Goal: Task Accomplishment & Management: Manage account settings

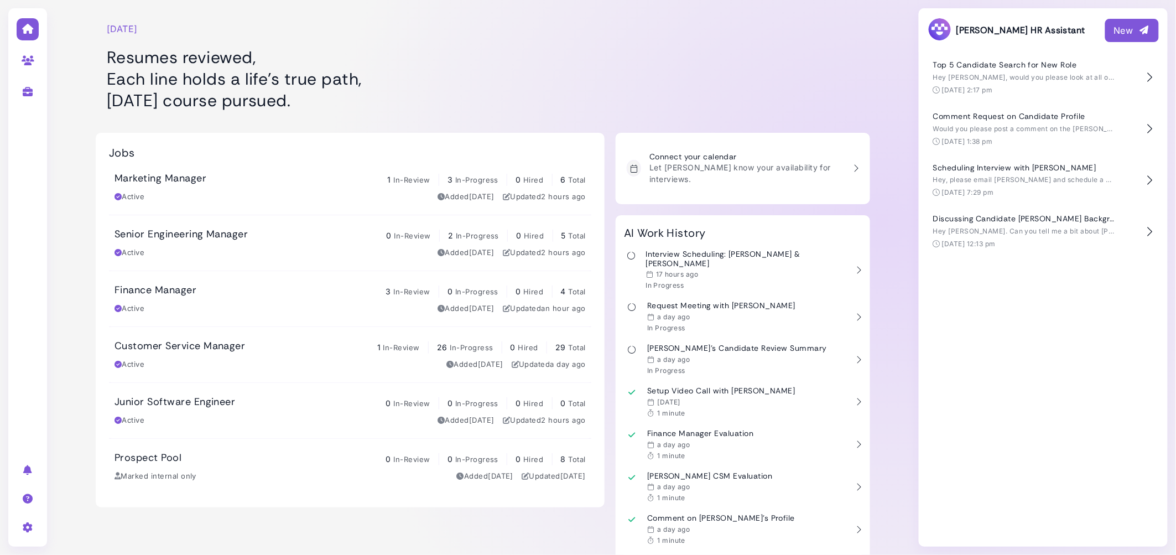
click at [161, 281] on link "Finance Manager 3 In-Review 0 In-Progress 0 Hired 4 Total Active Added 2 days a…" at bounding box center [350, 298] width 482 height 55
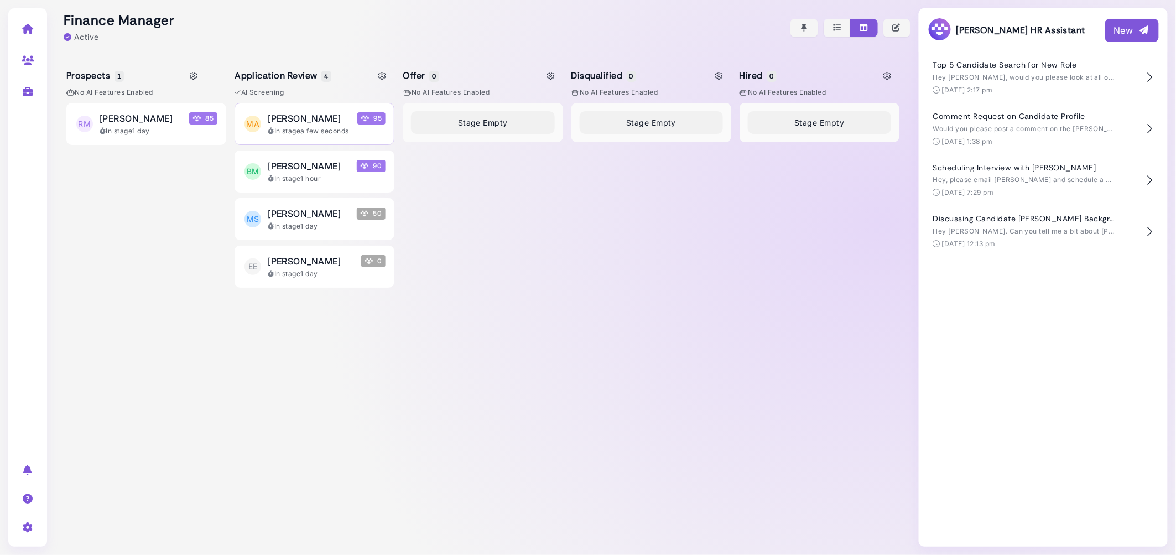
click at [338, 114] on div "Maria Andrade 95" at bounding box center [327, 118] width 118 height 13
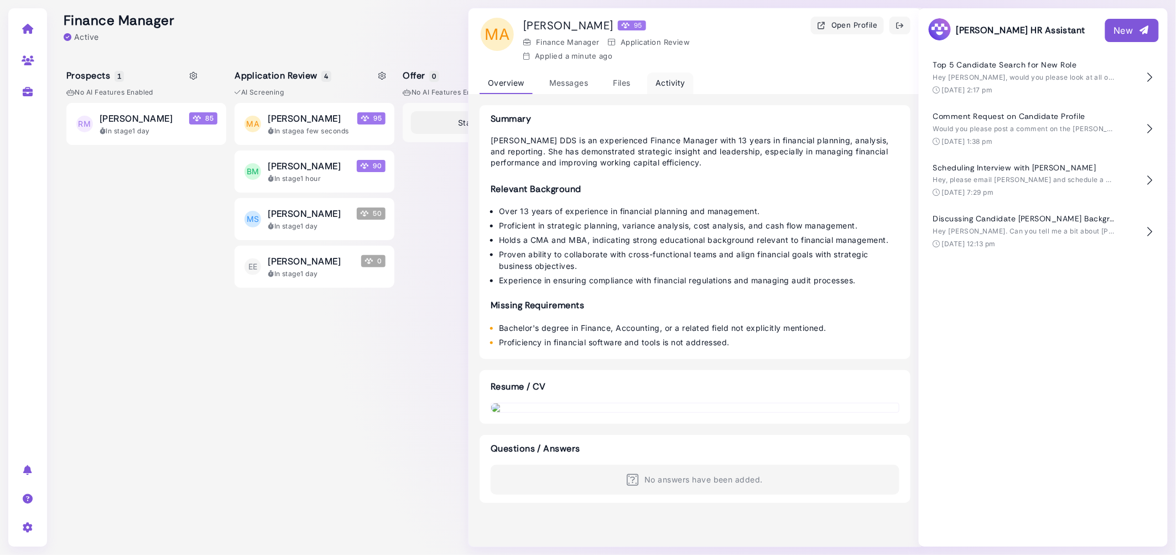
click at [660, 79] on div "Activity" at bounding box center [670, 83] width 46 height 22
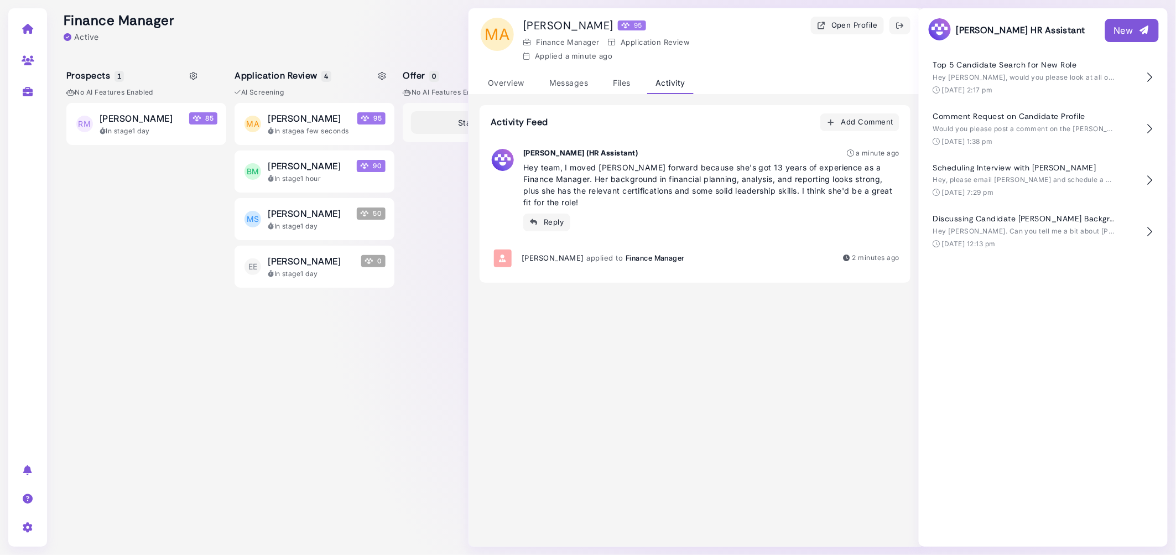
click at [382, 75] on icon at bounding box center [383, 76] width 8 height 8
select select "*******"
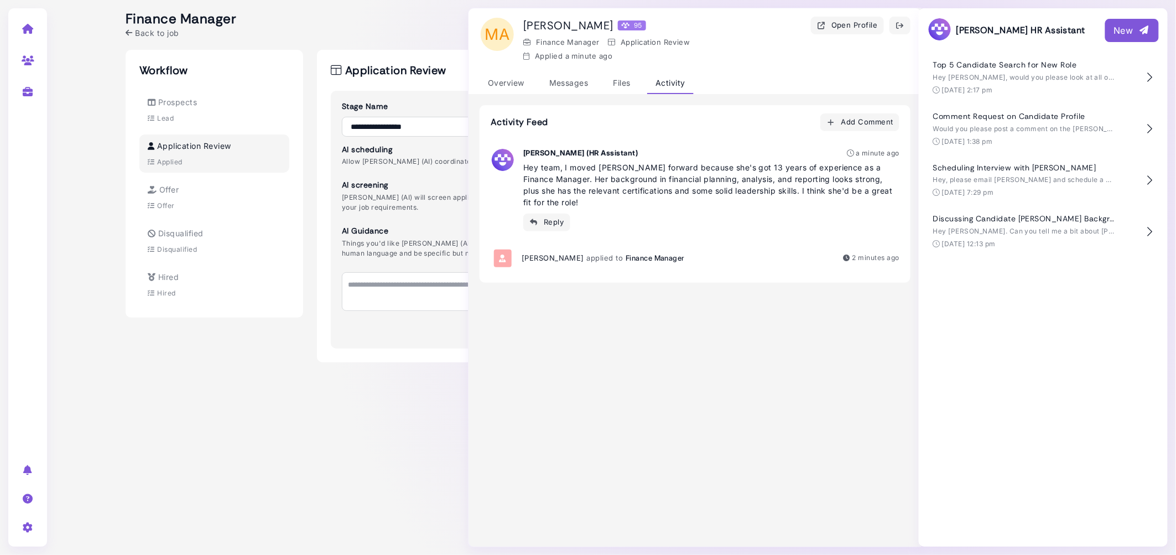
click at [409, 192] on p "Megan (AI) will screen applicants and share team feedback based on your job req…" at bounding box center [475, 202] width 266 height 20
click at [901, 27] on icon "button" at bounding box center [899, 26] width 9 height 12
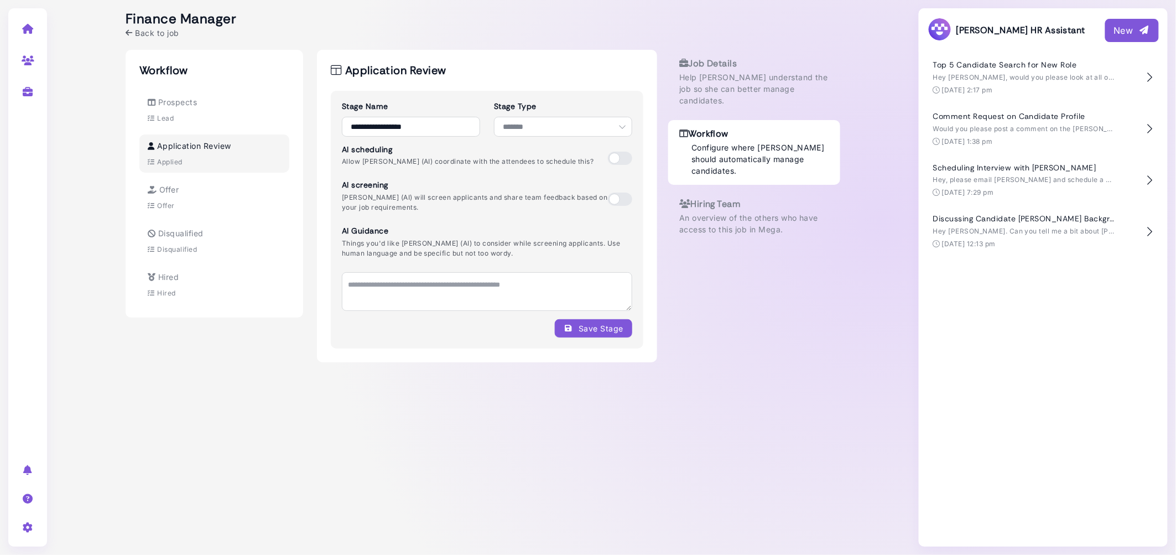
click at [130, 33] on icon at bounding box center [129, 33] width 7 height 8
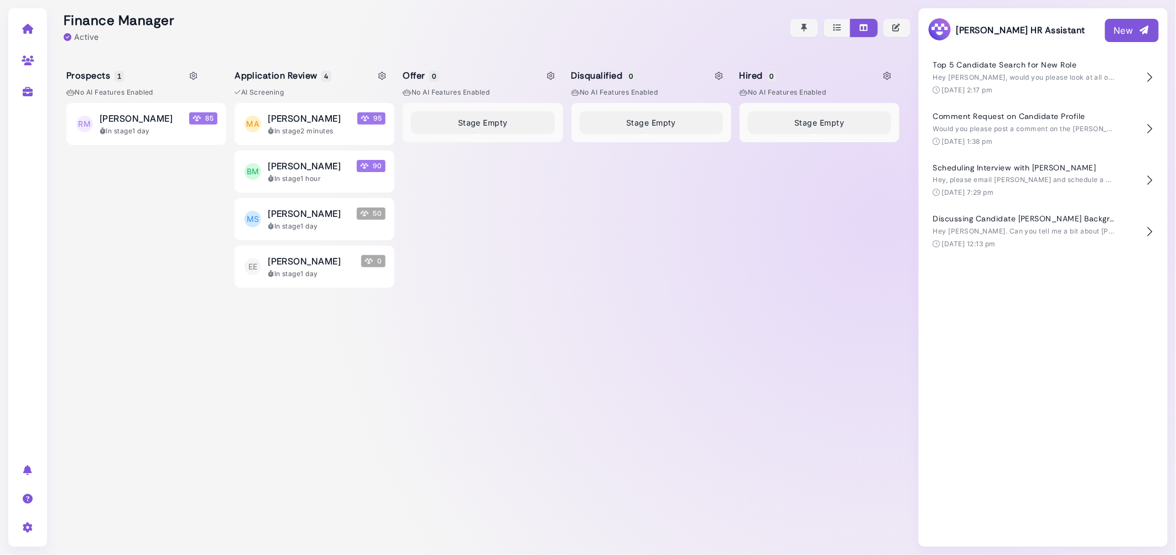
click at [42, 20] on link at bounding box center [28, 28] width 35 height 29
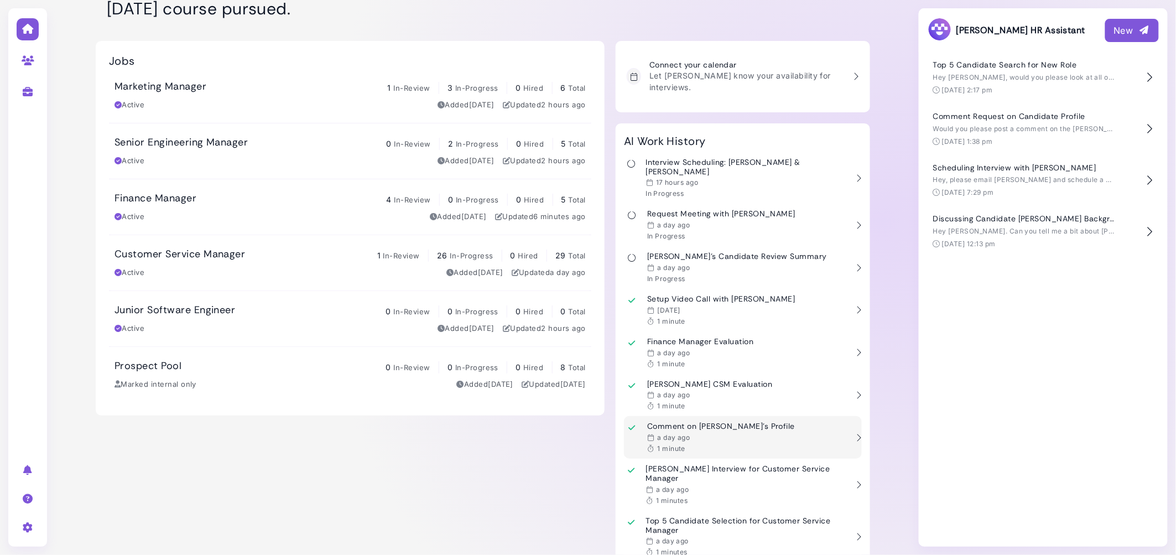
scroll to position [401, 0]
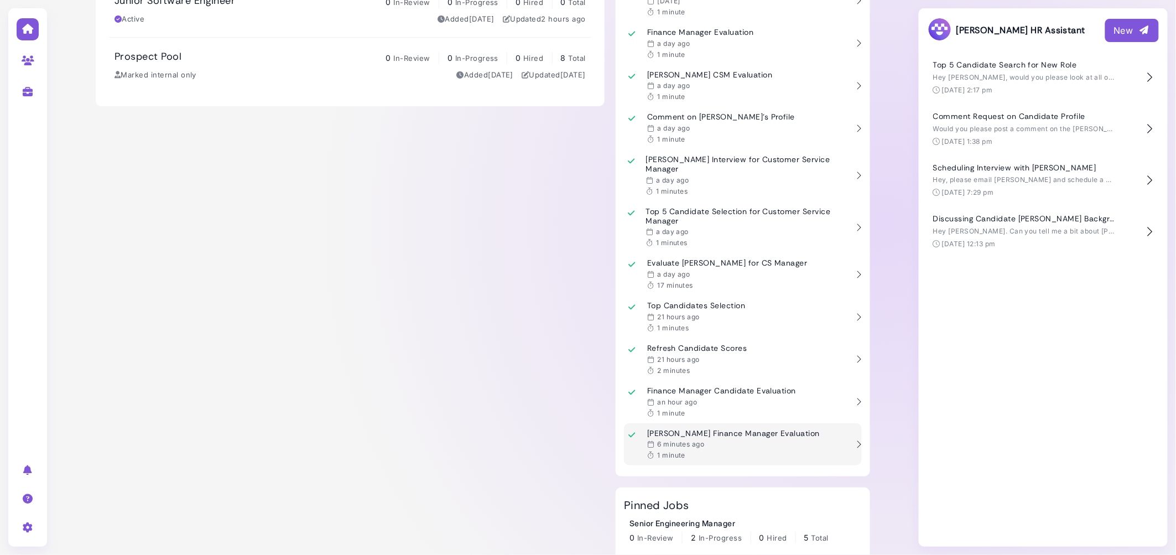
click at [727, 451] on div "1 minute" at bounding box center [733, 455] width 173 height 9
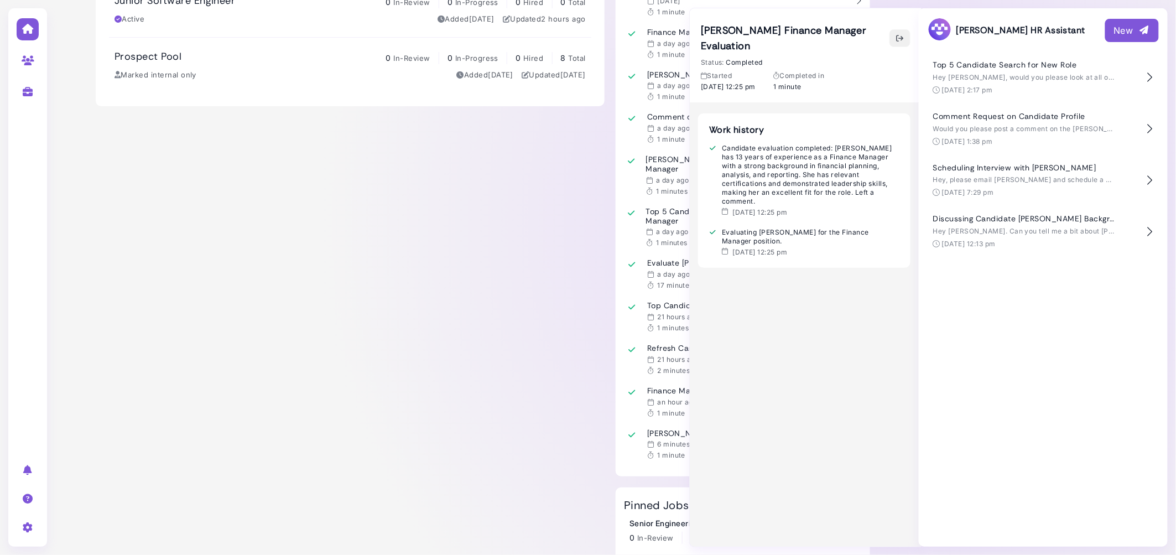
click at [896, 38] on icon "button" at bounding box center [899, 39] width 9 height 12
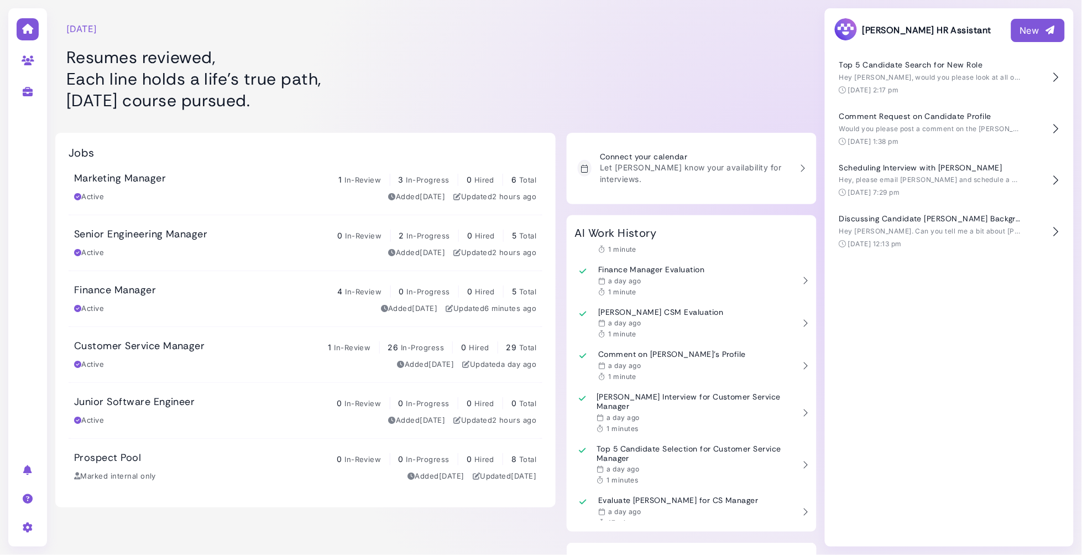
scroll to position [168, 0]
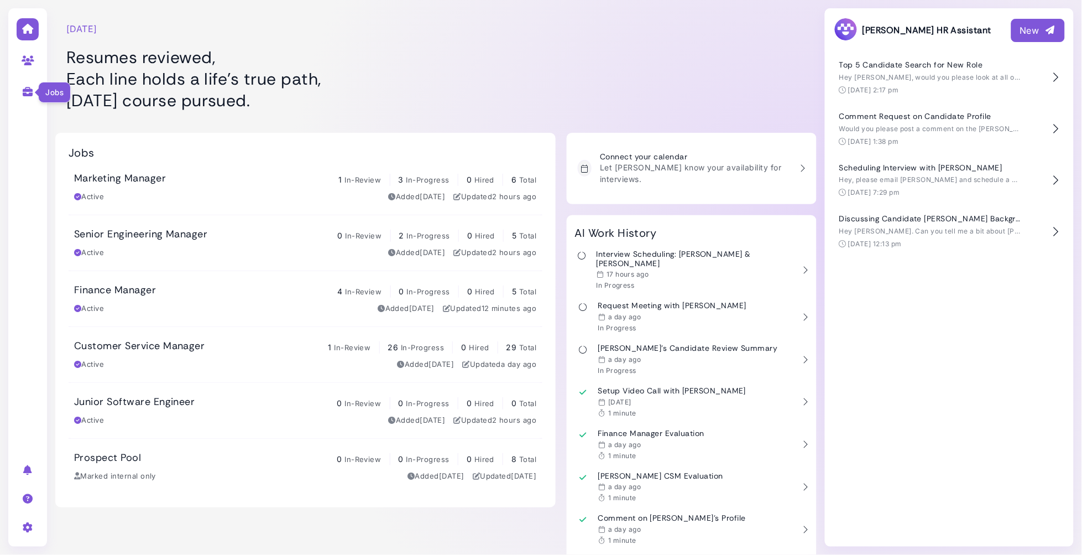
click at [30, 93] on icon at bounding box center [28, 92] width 13 height 10
select select "**********"
select select "**"
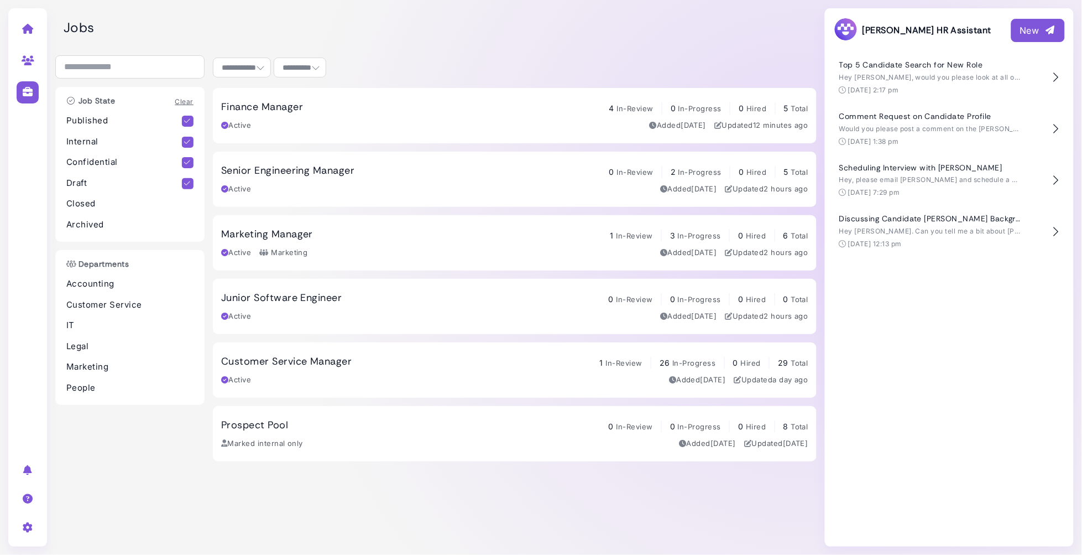
click at [317, 224] on link "Marketing Manager 1 In-Review 3 In-Progress 0 Hired 6 Total Active Marketing Ad…" at bounding box center [515, 242] width 604 height 55
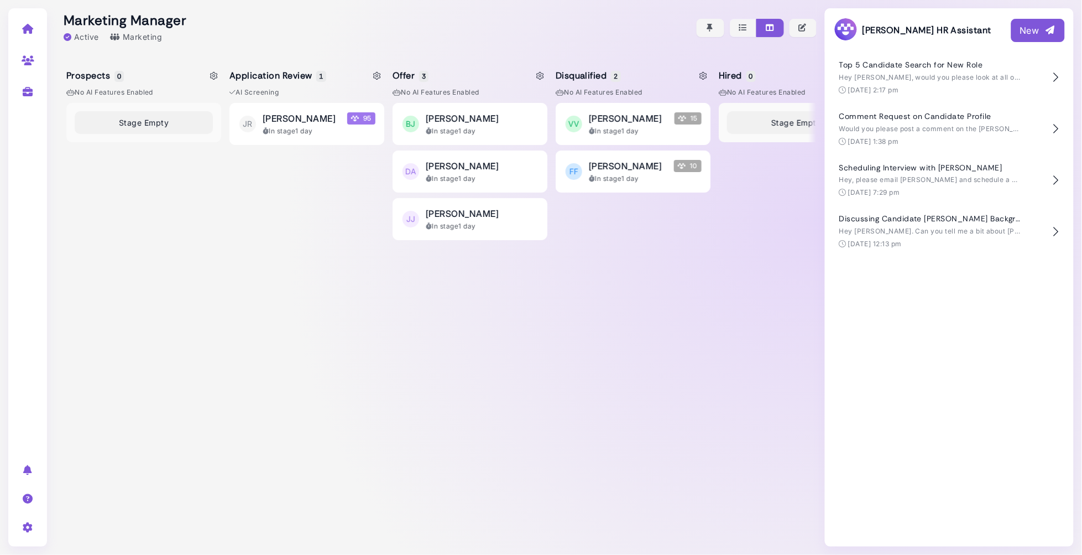
click at [27, 85] on link at bounding box center [28, 91] width 35 height 29
select select "**********"
select select "**"
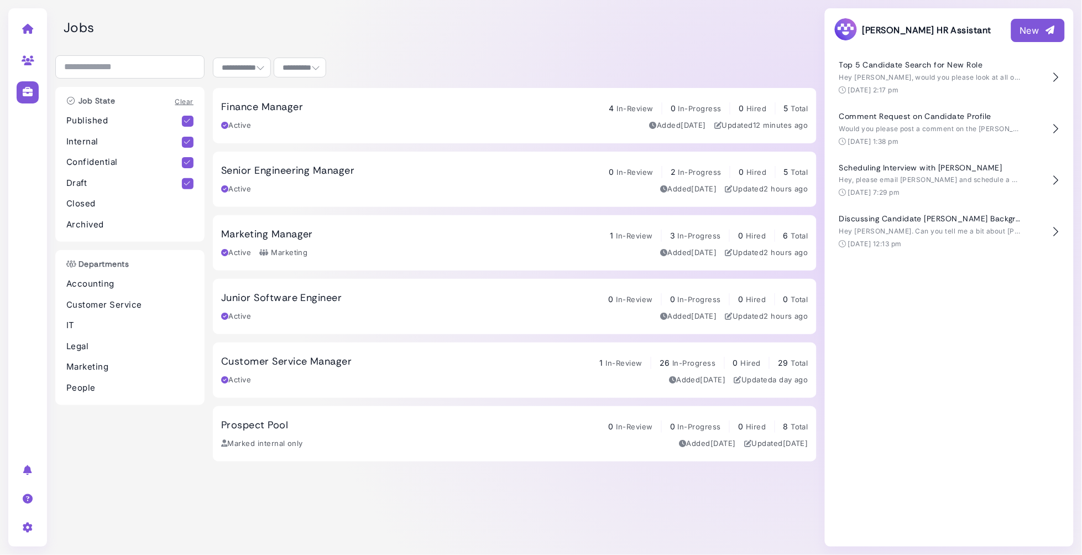
click at [302, 112] on h3 "Finance Manager" at bounding box center [262, 107] width 82 height 12
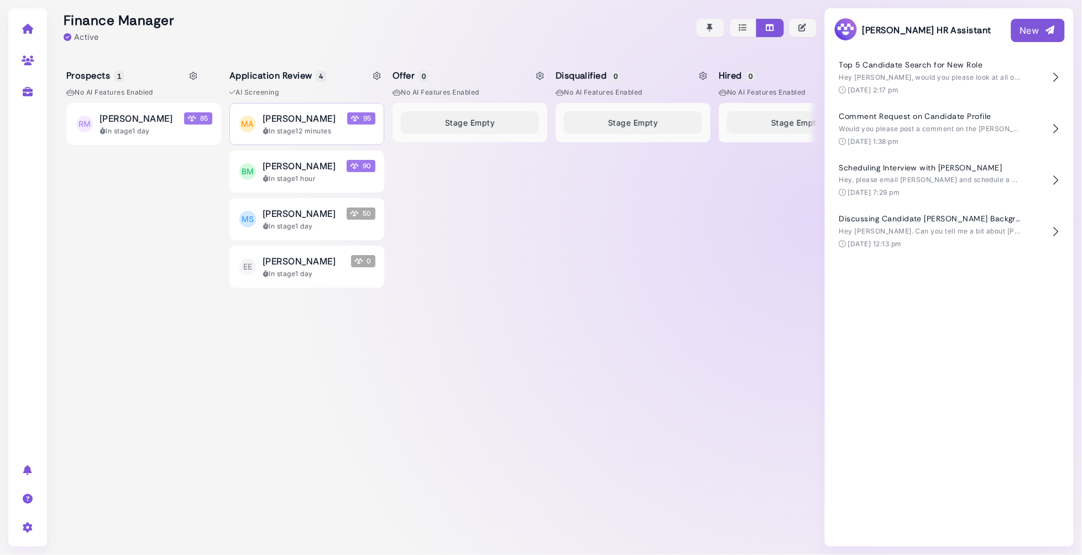
click at [337, 122] on div "Maria Andrade 95" at bounding box center [319, 118] width 113 height 13
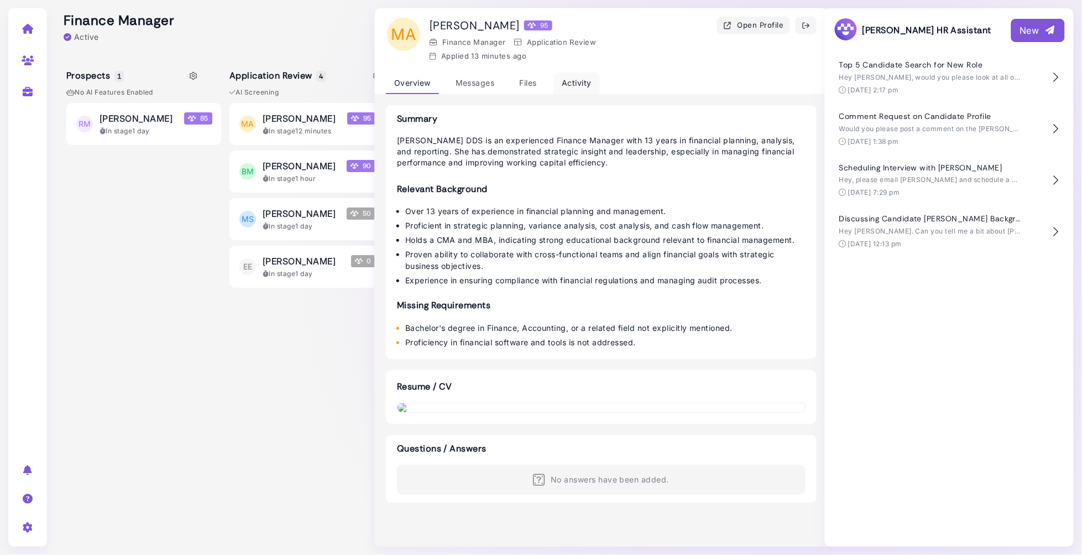
click at [576, 81] on div "Activity" at bounding box center [577, 83] width 46 height 22
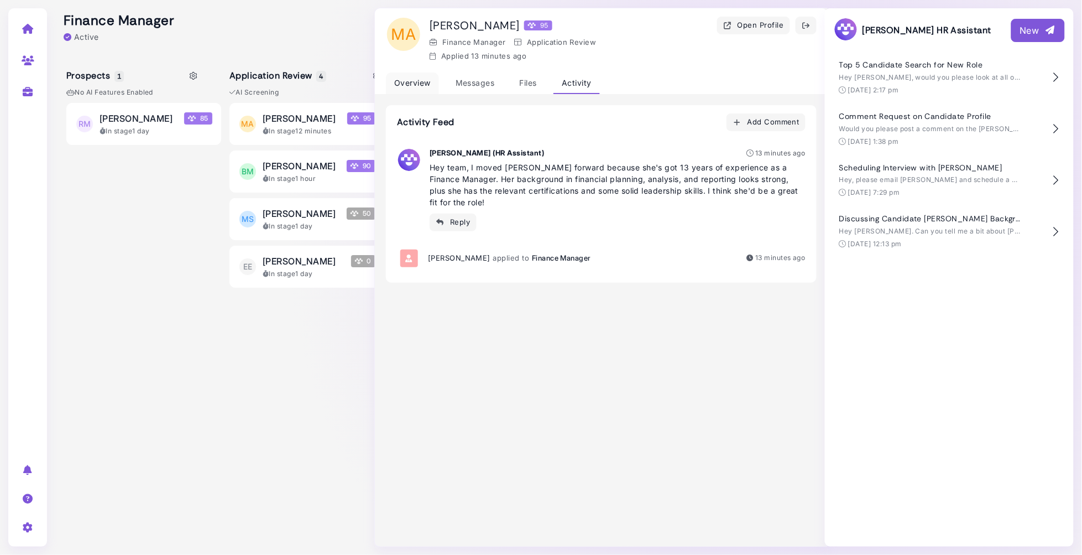
click at [409, 79] on div "Overview" at bounding box center [412, 83] width 53 height 22
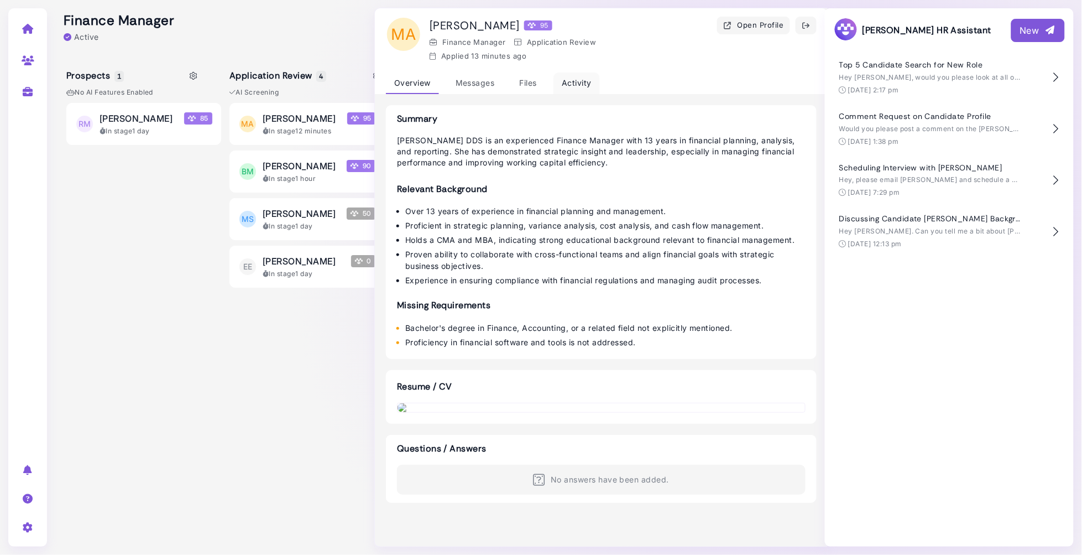
click at [580, 76] on div "Activity" at bounding box center [577, 83] width 46 height 22
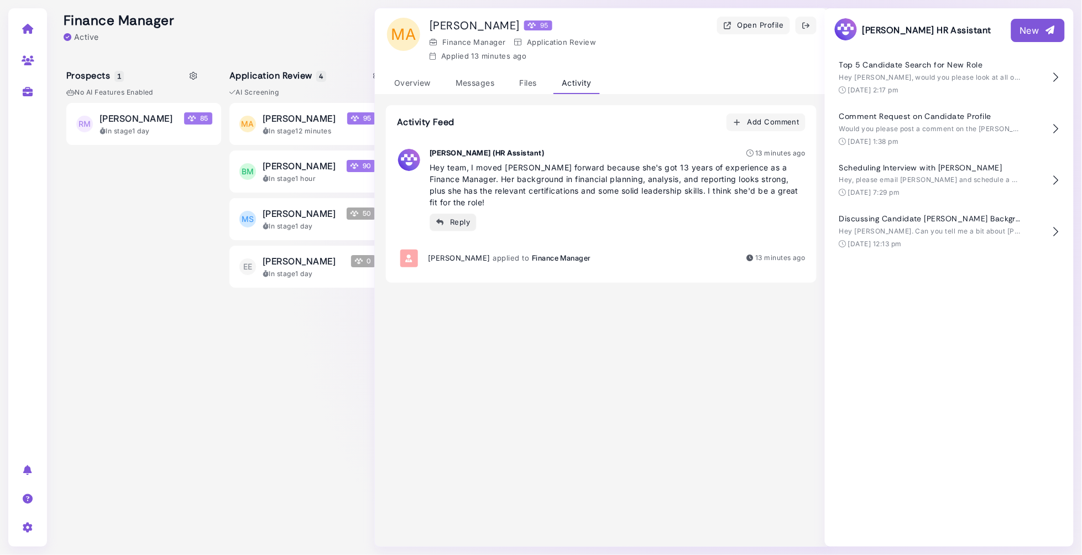
click at [443, 227] on button "Reply" at bounding box center [453, 222] width 47 height 18
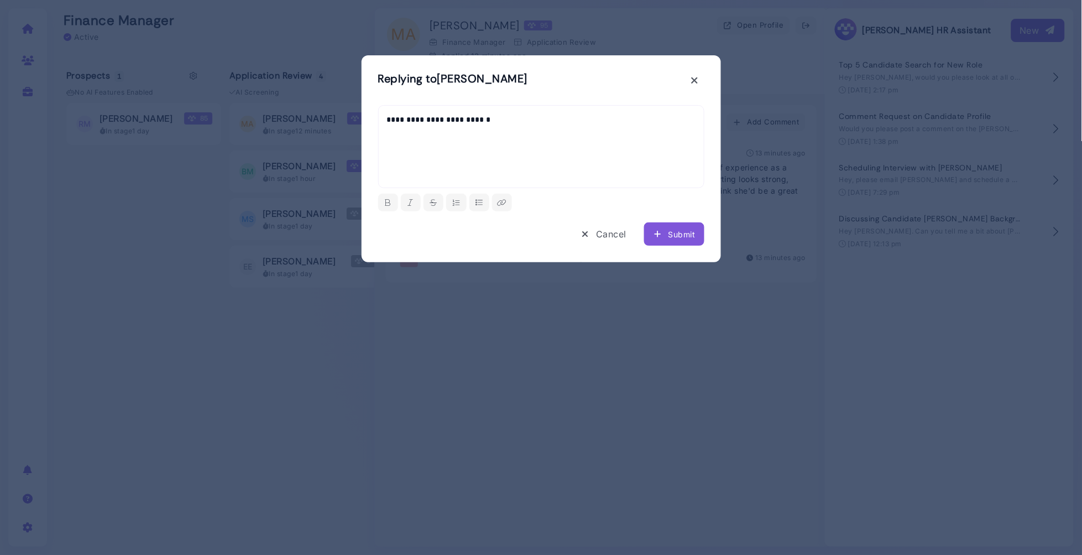
click at [675, 238] on div "Submit" at bounding box center [674, 234] width 42 height 12
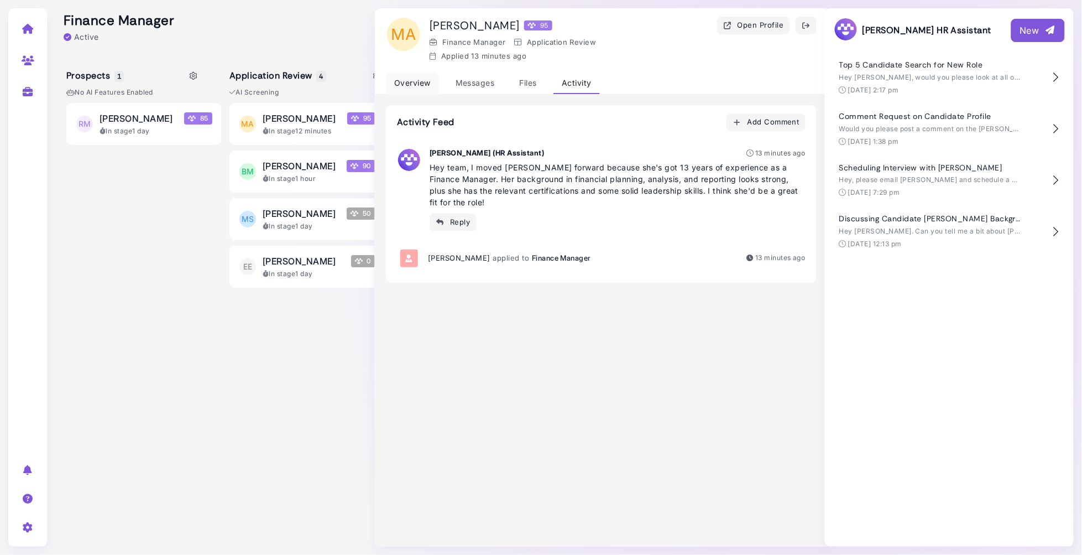
click at [417, 80] on div "Overview" at bounding box center [412, 83] width 53 height 22
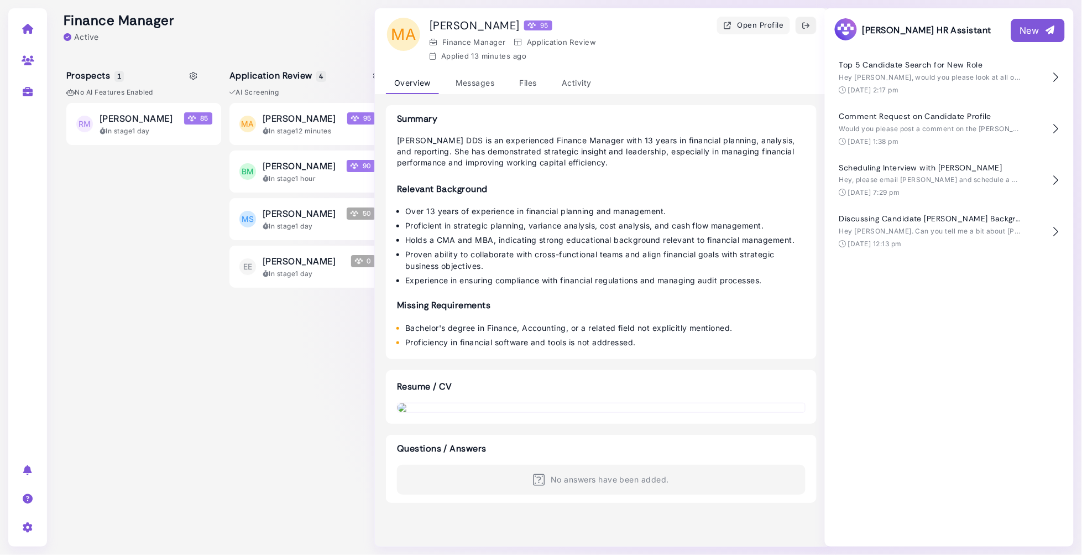
click at [807, 25] on icon "button" at bounding box center [806, 26] width 9 height 12
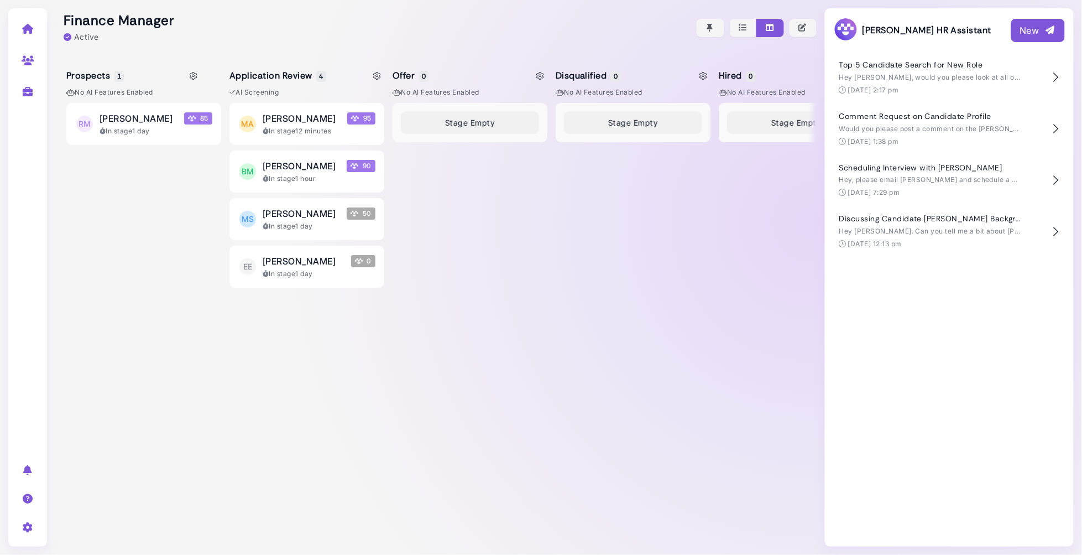
click at [461, 211] on div "Stage Empty" at bounding box center [470, 320] width 155 height 435
click at [627, 413] on div "Stage Empty" at bounding box center [633, 320] width 155 height 435
click at [350, 52] on div at bounding box center [435, 27] width 761 height 55
click at [375, 76] on icon at bounding box center [378, 76] width 8 height 8
select select "*******"
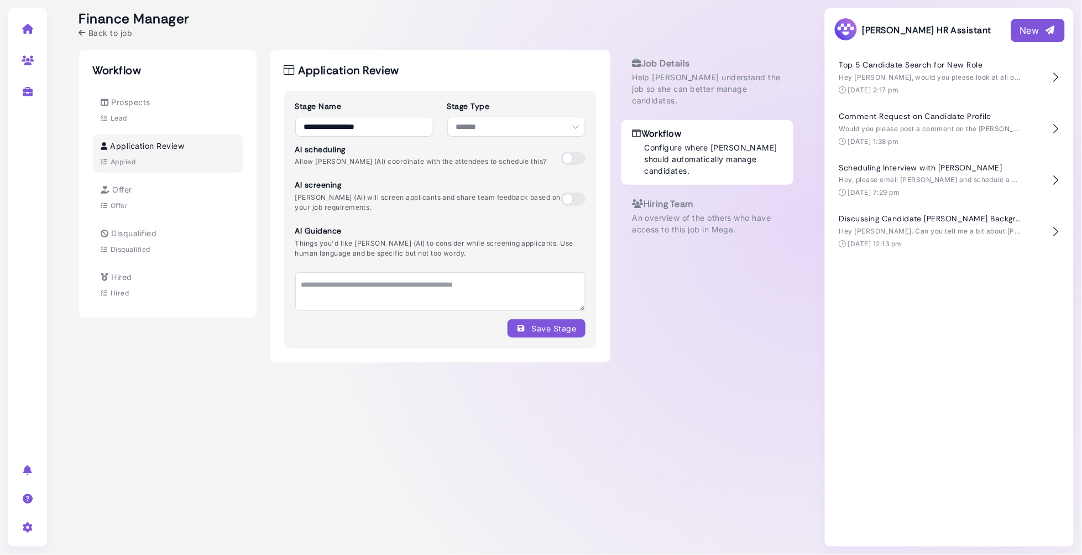
click at [567, 199] on span at bounding box center [573, 198] width 24 height 13
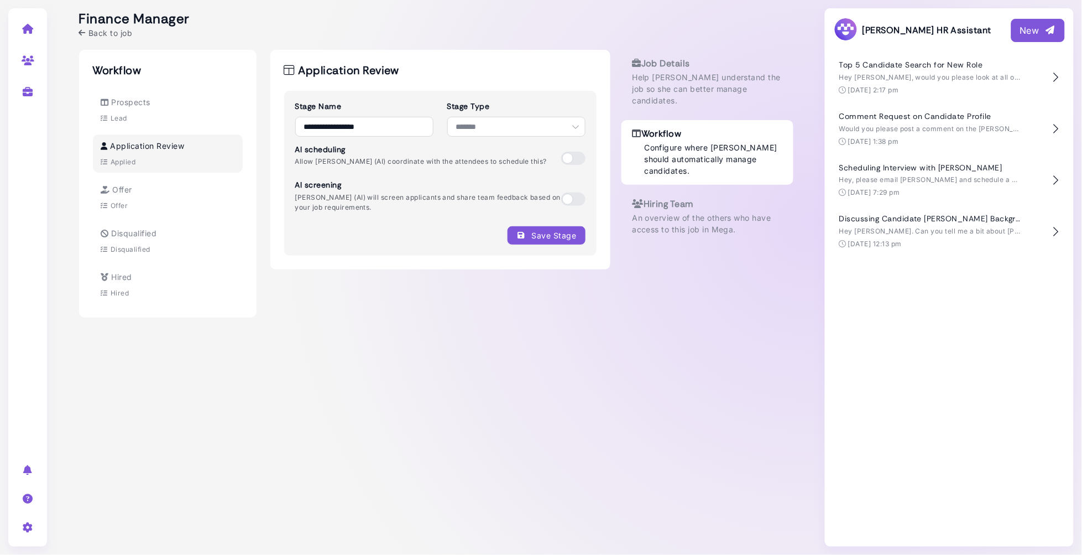
click at [86, 32] on icon at bounding box center [82, 33] width 7 height 8
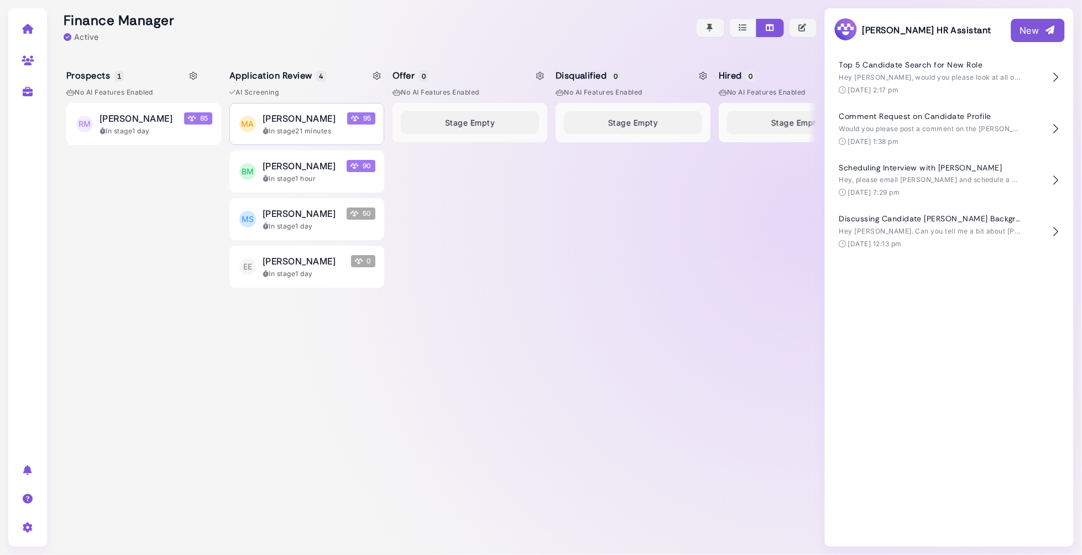
click at [291, 124] on span "[PERSON_NAME]" at bounding box center [299, 118] width 73 height 13
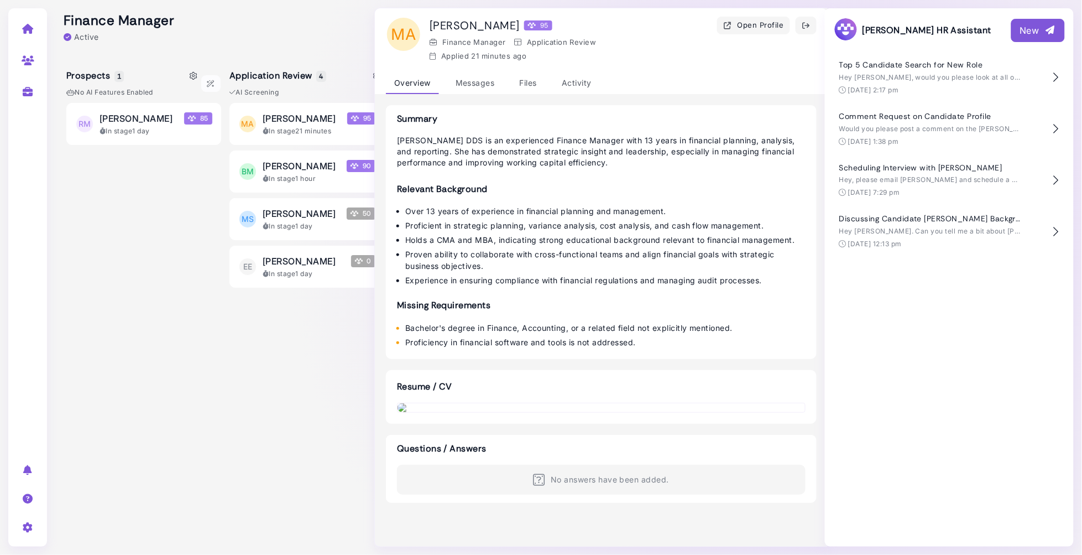
click at [202, 209] on div "RM Roberta Moore 85 In stage 1 day" at bounding box center [143, 320] width 155 height 435
click at [263, 348] on div "MA Maria Andrade 95 In stage 21 minutes BM Barb Morris 90 In stage 1 hour MS Ma…" at bounding box center [306, 320] width 155 height 435
click at [338, 45] on div at bounding box center [435, 27] width 761 height 55
click at [262, 349] on div "MA Maria Andrade 95 In stage 21 minutes BM Barb Morris 90 In stage 1 hour MS Ma…" at bounding box center [306, 320] width 155 height 435
click at [236, 25] on div at bounding box center [435, 27] width 761 height 55
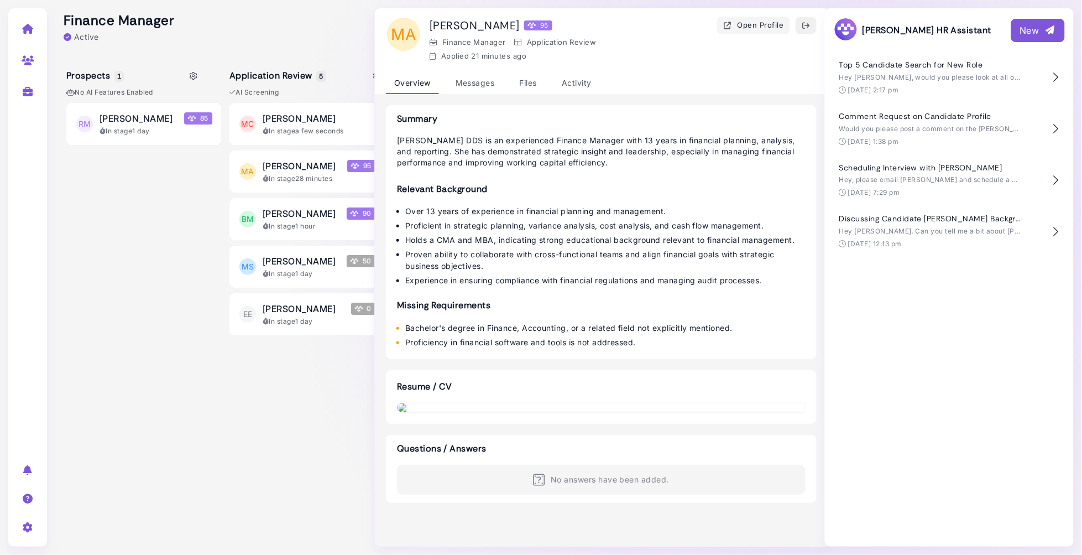
click at [805, 25] on icon "button" at bounding box center [806, 26] width 9 height 12
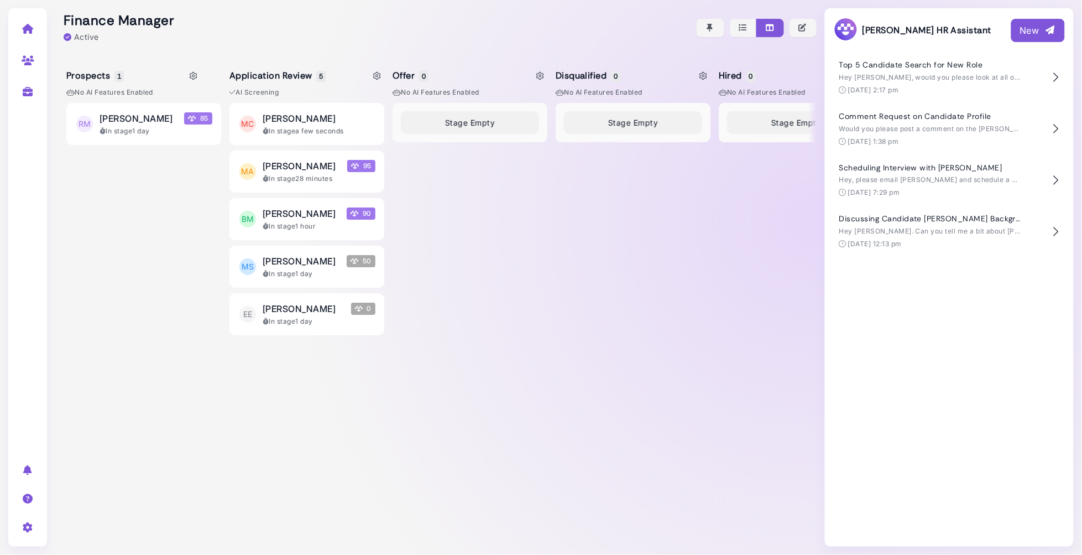
click at [455, 28] on div at bounding box center [435, 27] width 761 height 55
click at [346, 122] on div "[PERSON_NAME]" at bounding box center [319, 118] width 113 height 13
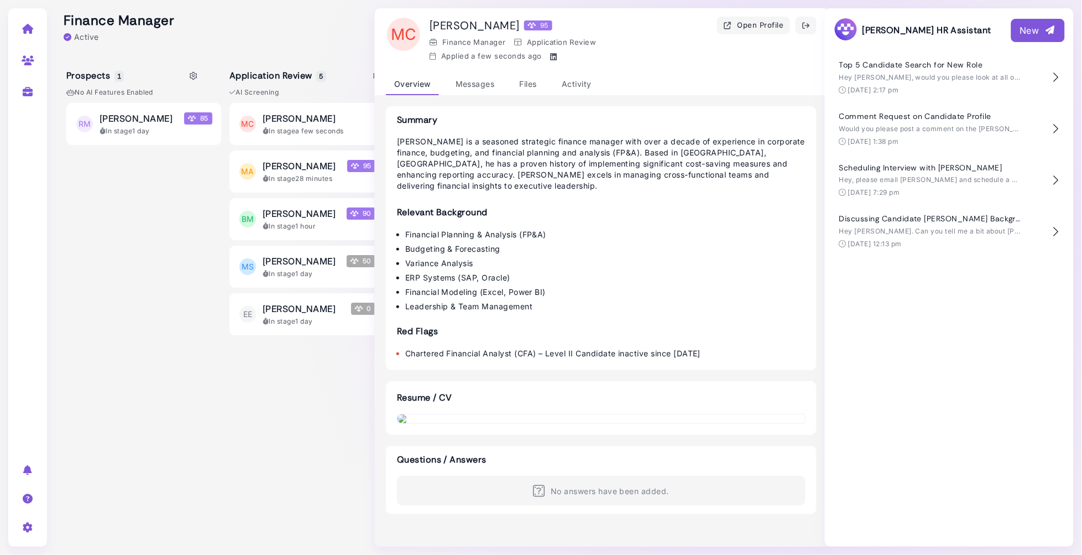
scroll to position [435, 0]
click at [586, 414] on img at bounding box center [602, 418] width 408 height 9
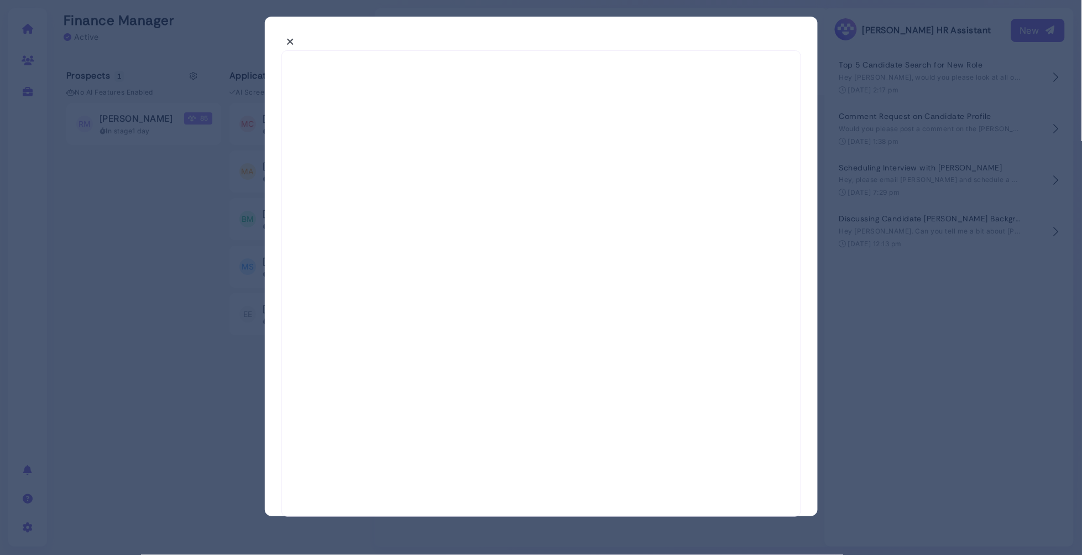
select select "*"
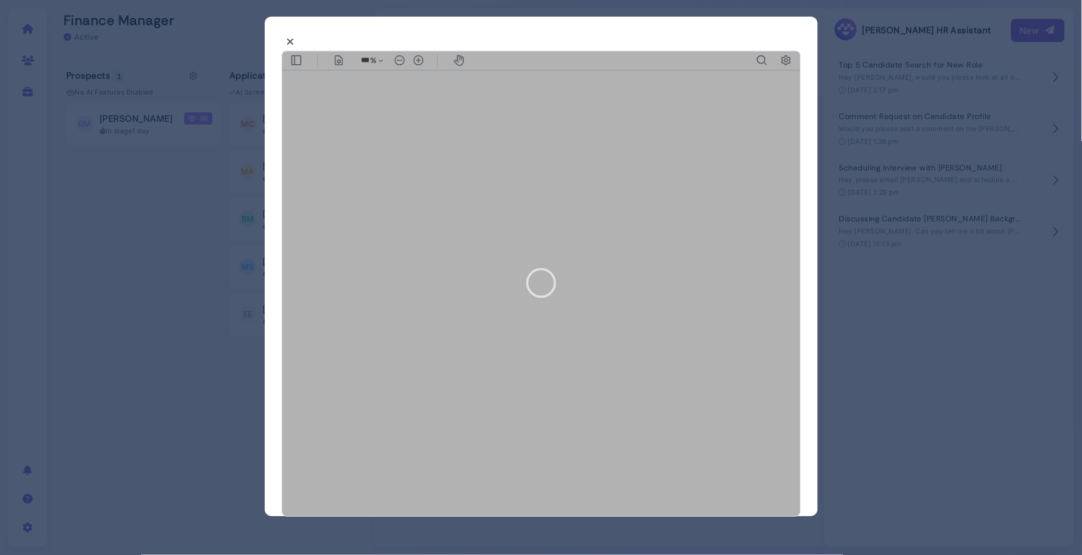
type input "***"
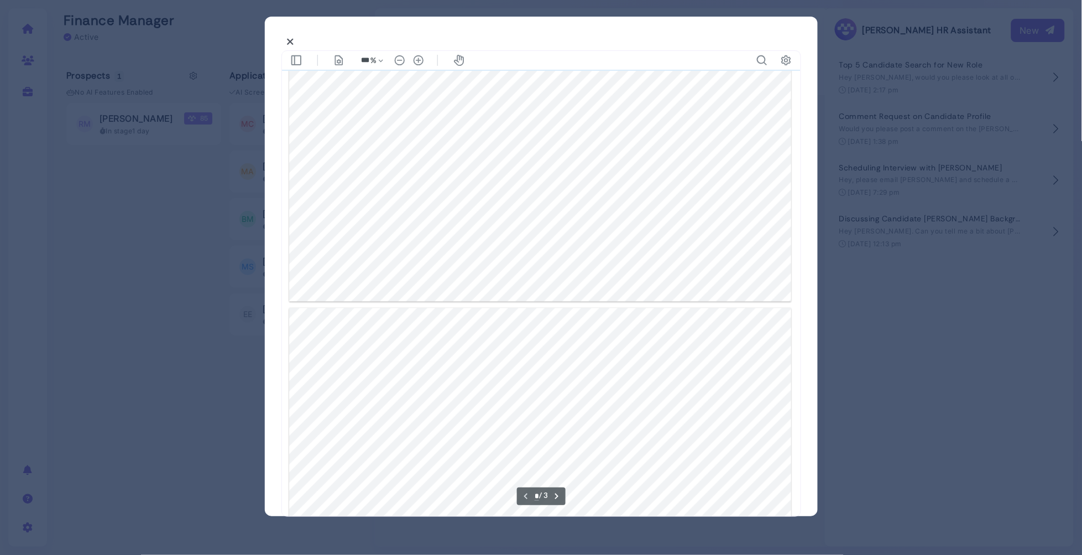
scroll to position [272, 0]
type input "*"
click at [288, 40] on icon at bounding box center [291, 42] width 8 height 12
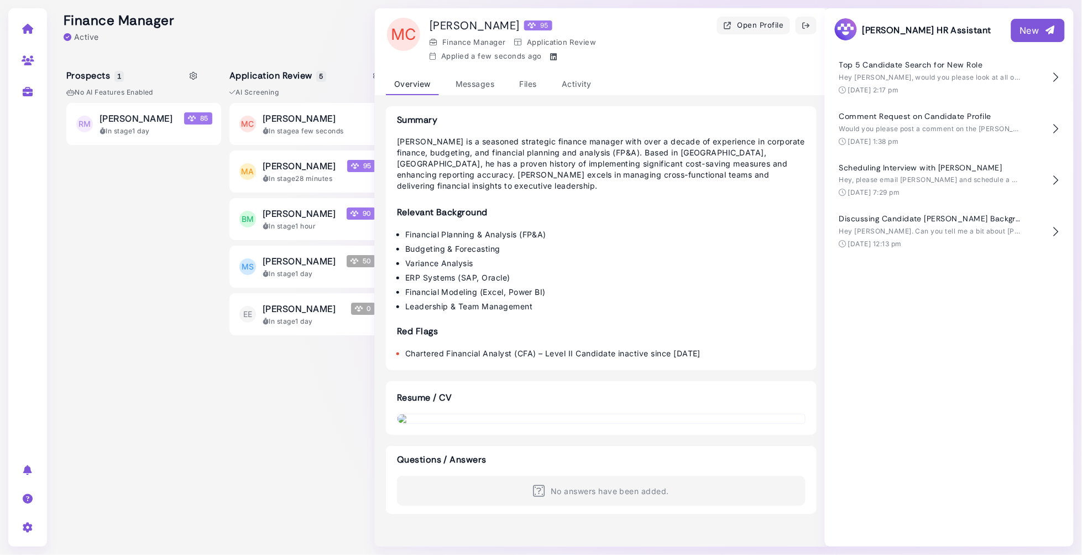
click at [291, 406] on div "MC [PERSON_NAME] In stage a few seconds MA [PERSON_NAME] 95 In stage 28 minutes…" at bounding box center [306, 320] width 155 height 435
click at [805, 27] on icon "button" at bounding box center [806, 26] width 9 height 12
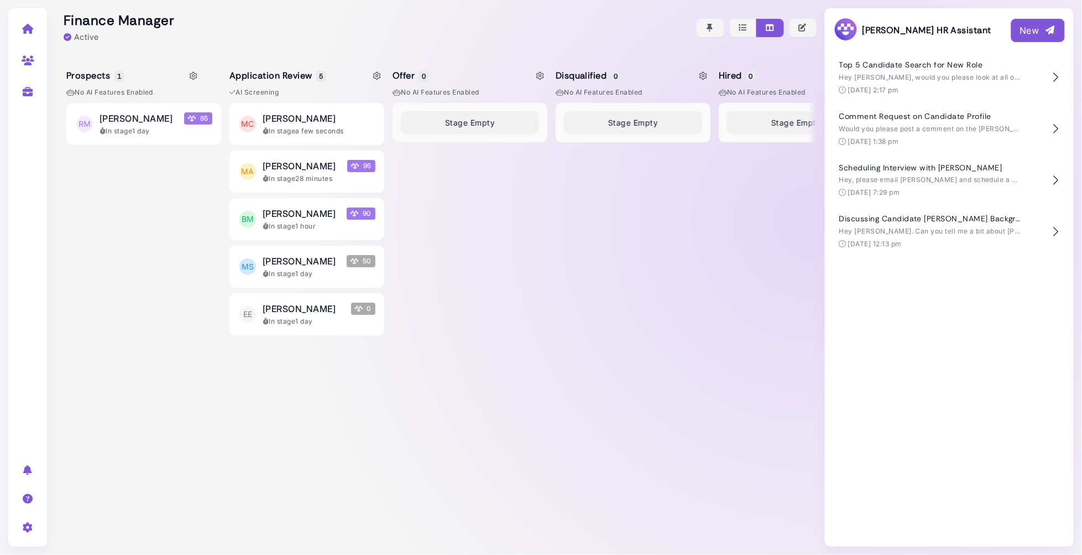
click at [547, 217] on div "Prospects 1 No AI Features enabled [PERSON_NAME] [PERSON_NAME] 85 In stage 1 da…" at bounding box center [435, 304] width 761 height 499
click at [360, 130] on div "In stage 1 minute" at bounding box center [319, 131] width 113 height 10
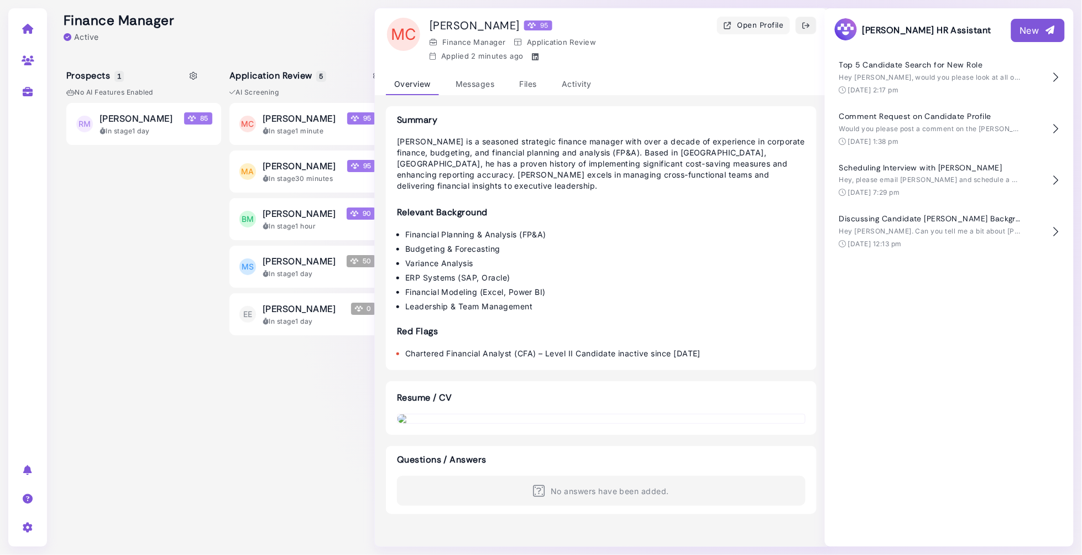
click at [806, 29] on icon "button" at bounding box center [806, 26] width 9 height 12
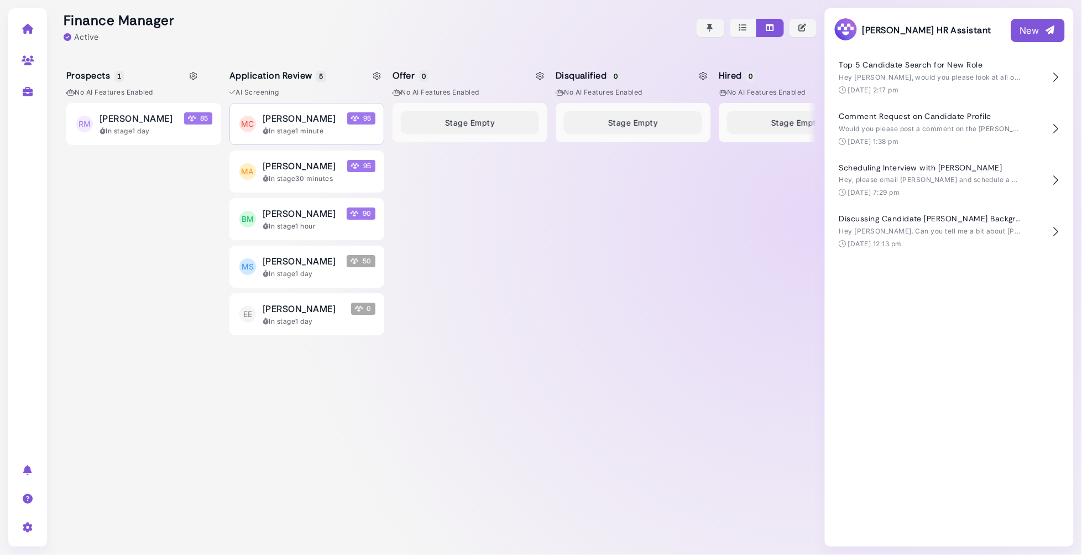
click at [328, 133] on div "In stage 1 minute" at bounding box center [319, 131] width 113 height 10
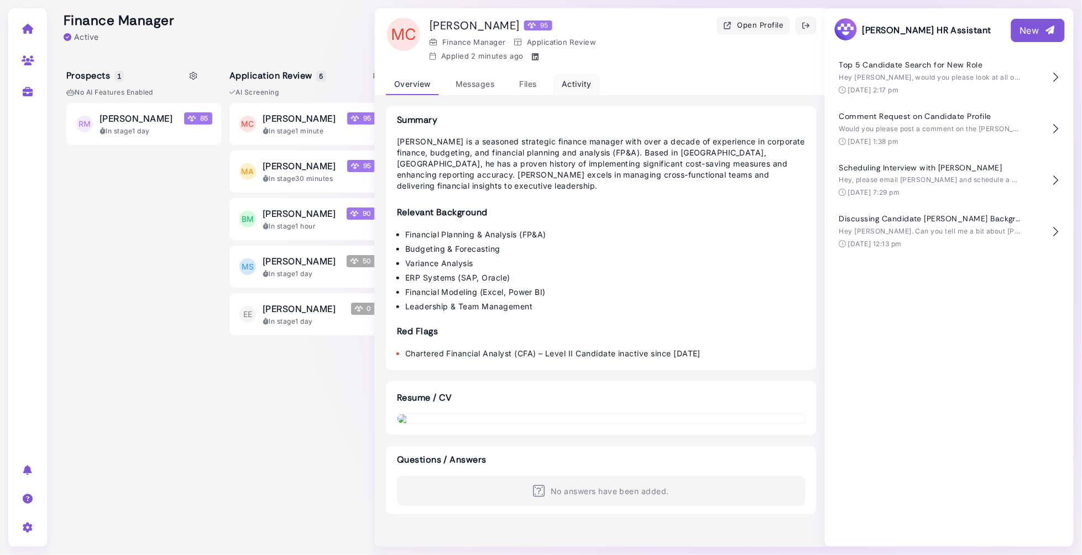
click at [581, 79] on div "Activity" at bounding box center [577, 85] width 46 height 22
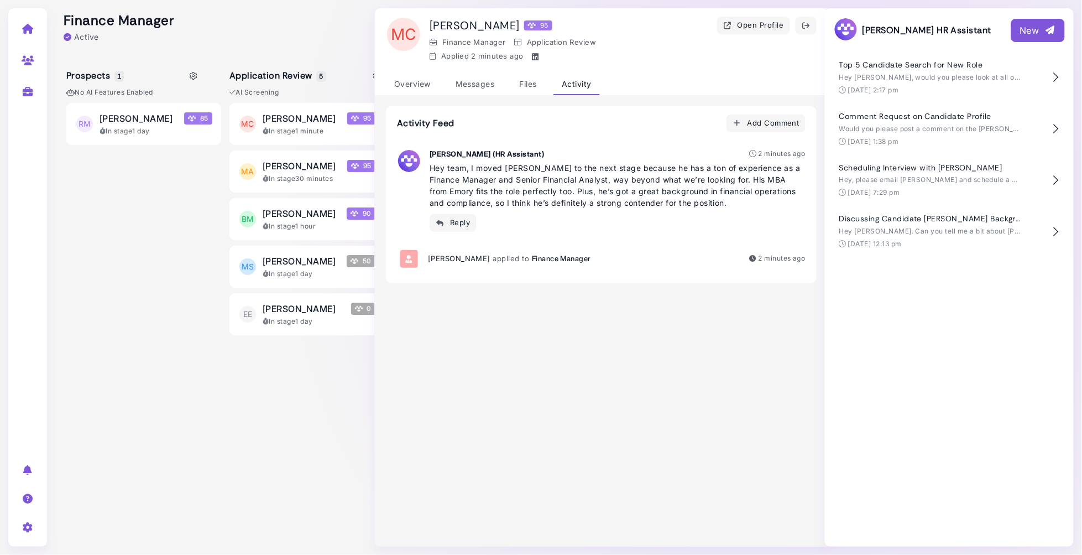
click at [311, 46] on div at bounding box center [435, 27] width 761 height 55
click at [312, 115] on span "[PERSON_NAME]" at bounding box center [299, 118] width 73 height 13
click at [412, 82] on div "Overview" at bounding box center [412, 85] width 53 height 22
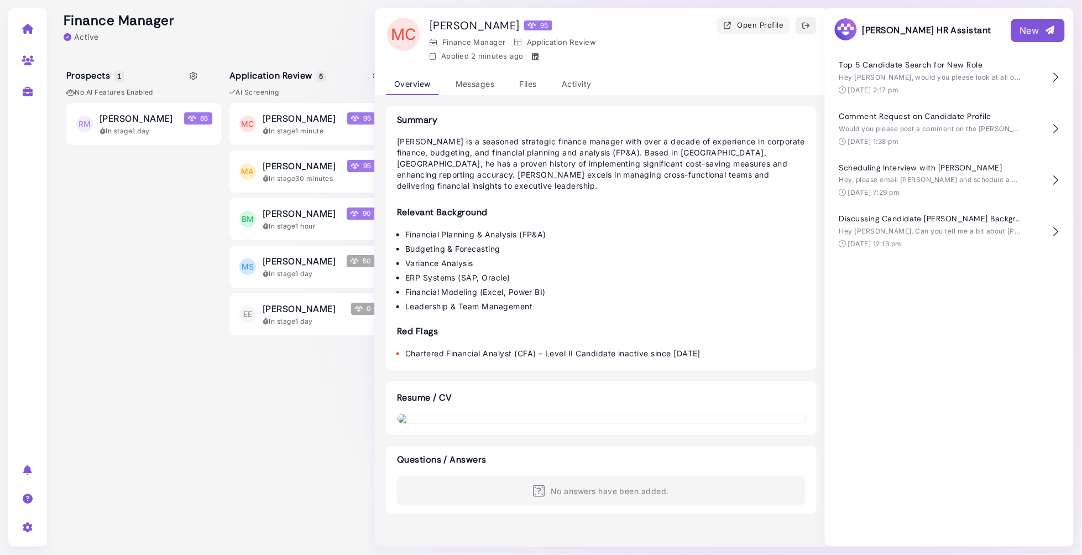
click at [807, 25] on icon "button" at bounding box center [806, 26] width 9 height 12
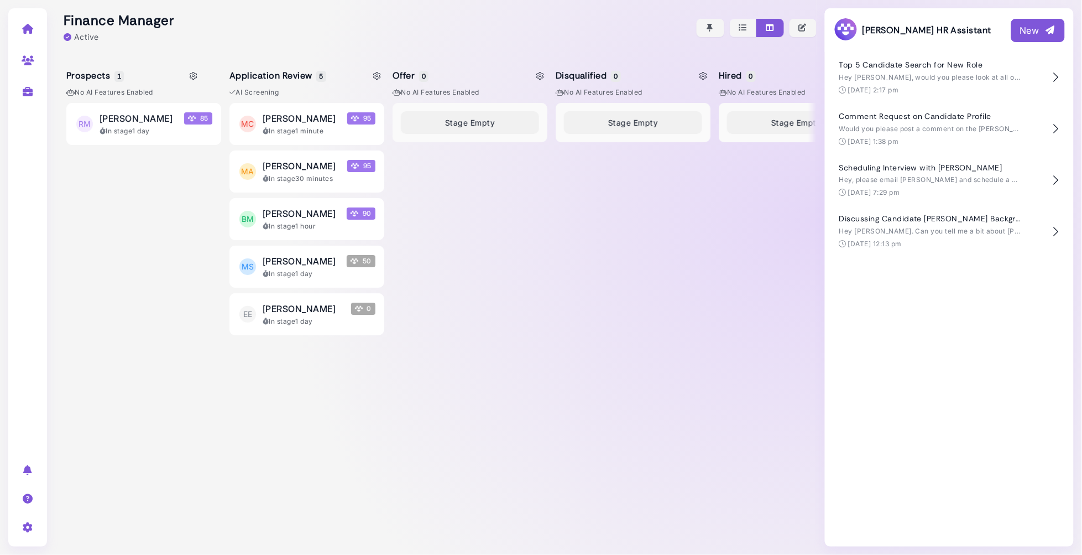
click at [489, 242] on div "Stage Empty" at bounding box center [470, 320] width 155 height 435
click at [26, 32] on icon at bounding box center [28, 29] width 13 height 10
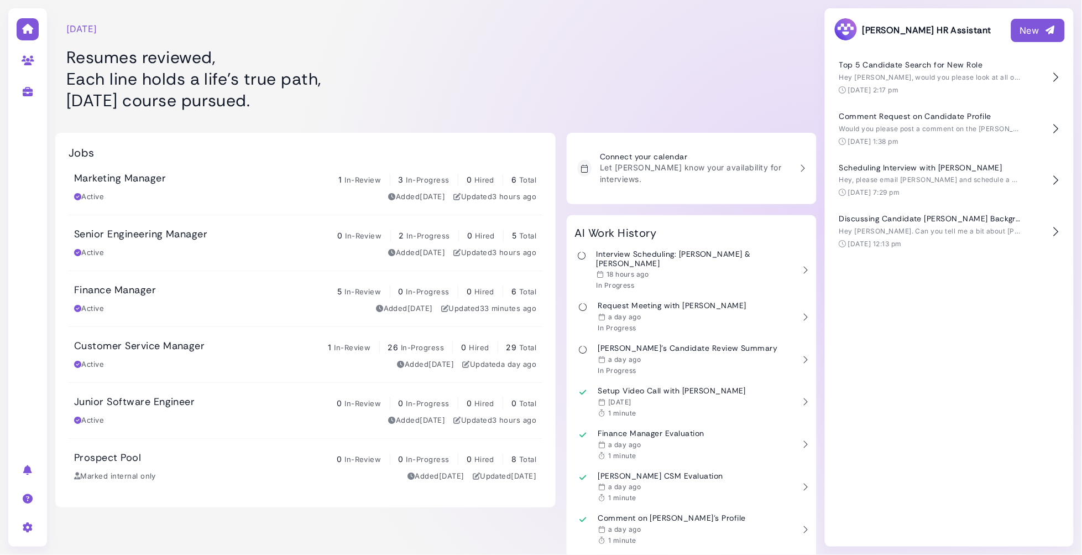
click at [545, 29] on div "Friday, September 05 Resumes reviewed, Each line holds a life’s true path, Frid…" at bounding box center [305, 61] width 500 height 111
click at [899, 137] on time "[DATE] 1:38 pm" at bounding box center [873, 141] width 51 height 8
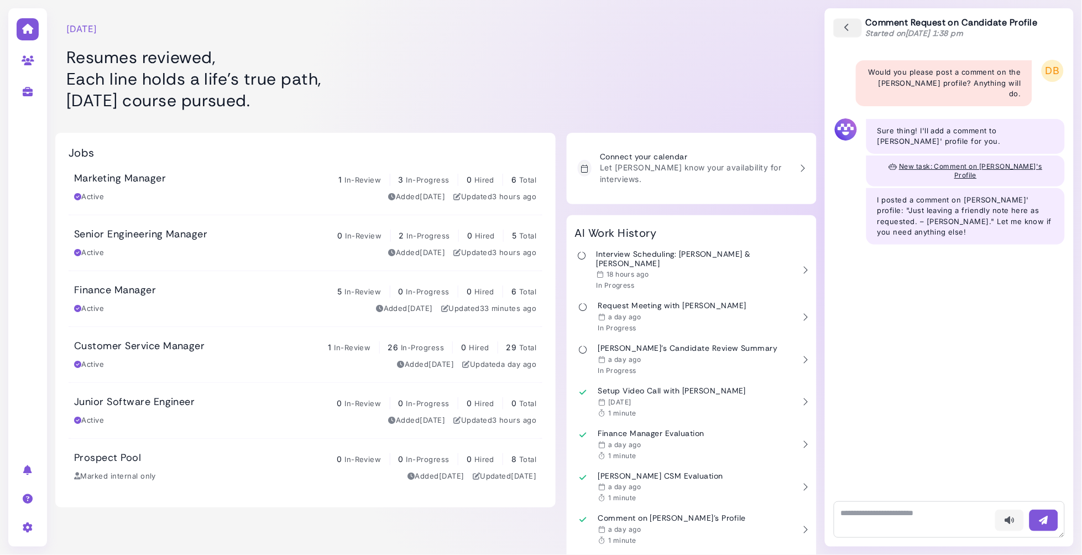
click at [846, 32] on icon "button" at bounding box center [848, 28] width 10 height 12
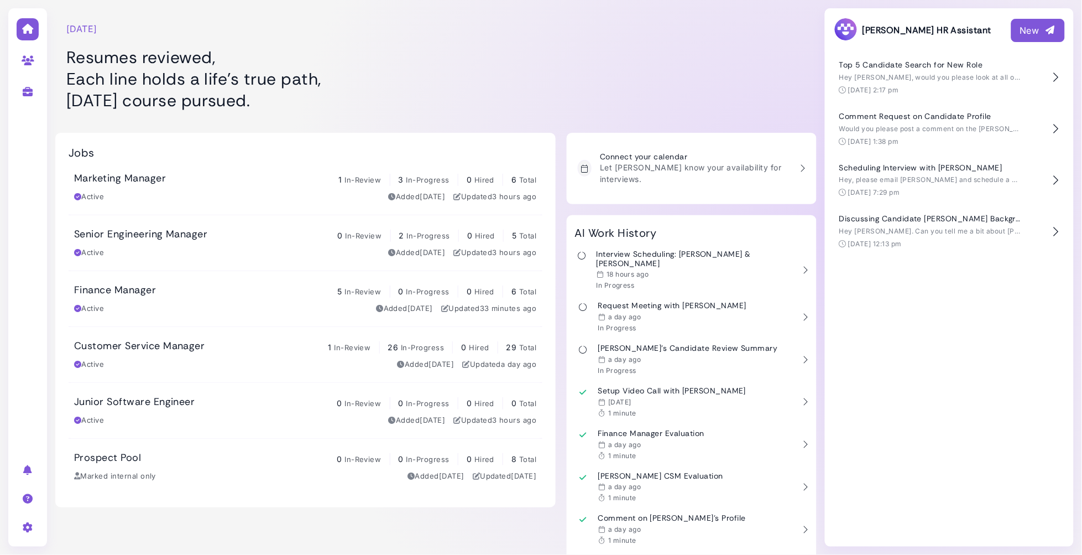
click at [455, 45] on div "Friday, September 05 Resumes reviewed, Each line holds a life’s true path, Frid…" at bounding box center [305, 61] width 500 height 111
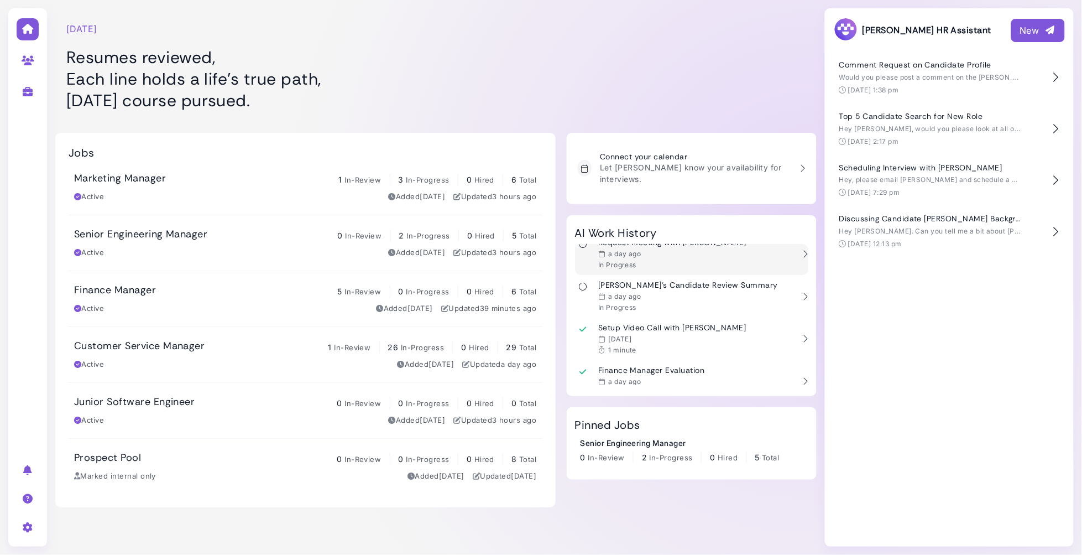
scroll to position [62, 0]
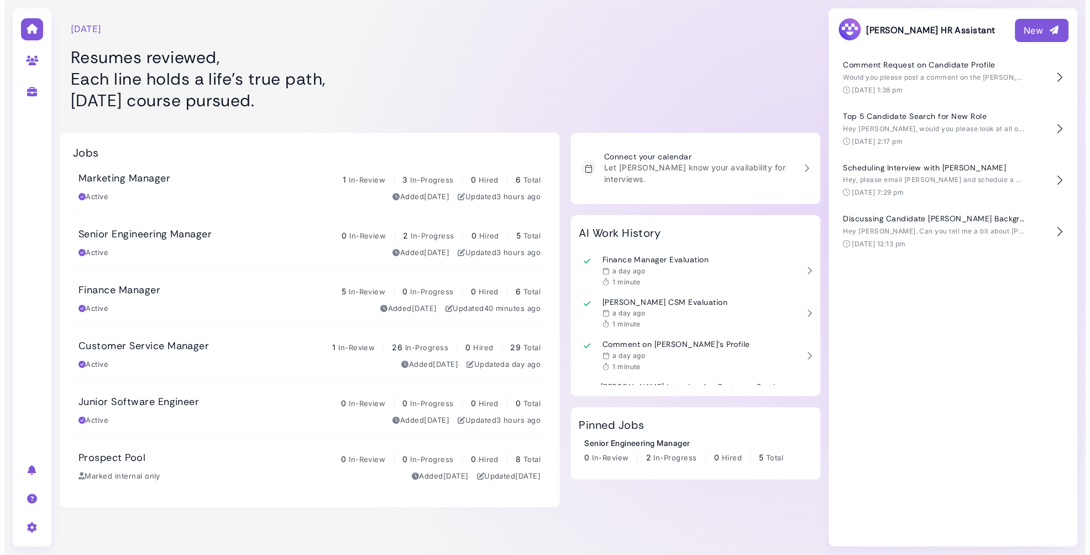
scroll to position [177, 0]
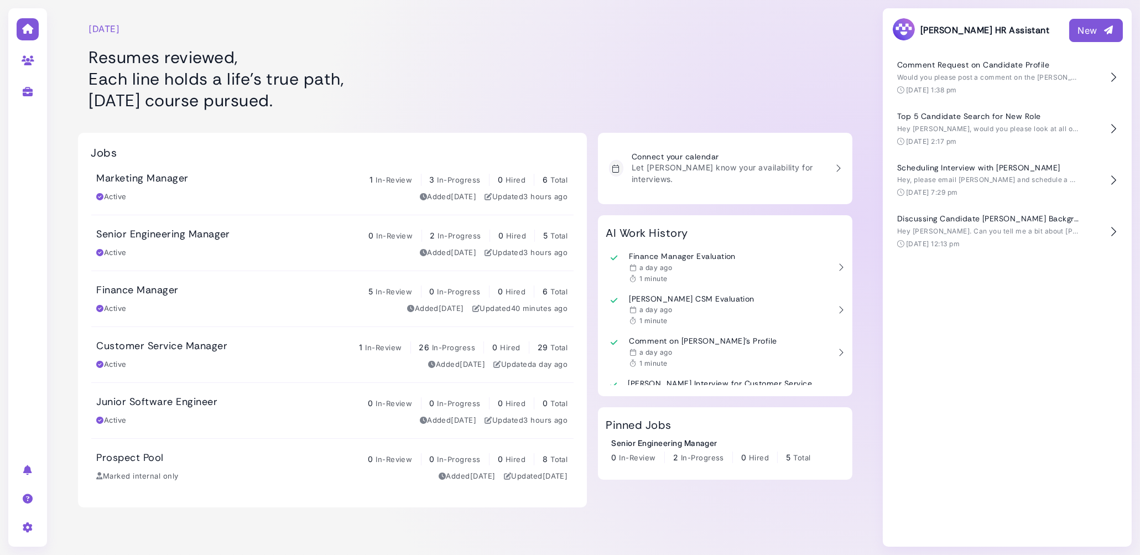
drag, startPoint x: 312, startPoint y: 105, endPoint x: 81, endPoint y: 60, distance: 235.6
click at [81, 60] on div "Friday, September 05 Resumes reviewed, Each line holds a life’s true path, Frid…" at bounding box center [332, 61] width 509 height 111
click at [102, 55] on h1 "Resumes reviewed, Each line holds a life’s true path, Friday’s course pursued." at bounding box center [332, 78] width 487 height 65
drag, startPoint x: 90, startPoint y: 55, endPoint x: 318, endPoint y: 100, distance: 232.2
click at [318, 100] on h1 "Resumes reviewed, Each line holds a life’s true path, Friday’s course pursued." at bounding box center [332, 78] width 487 height 65
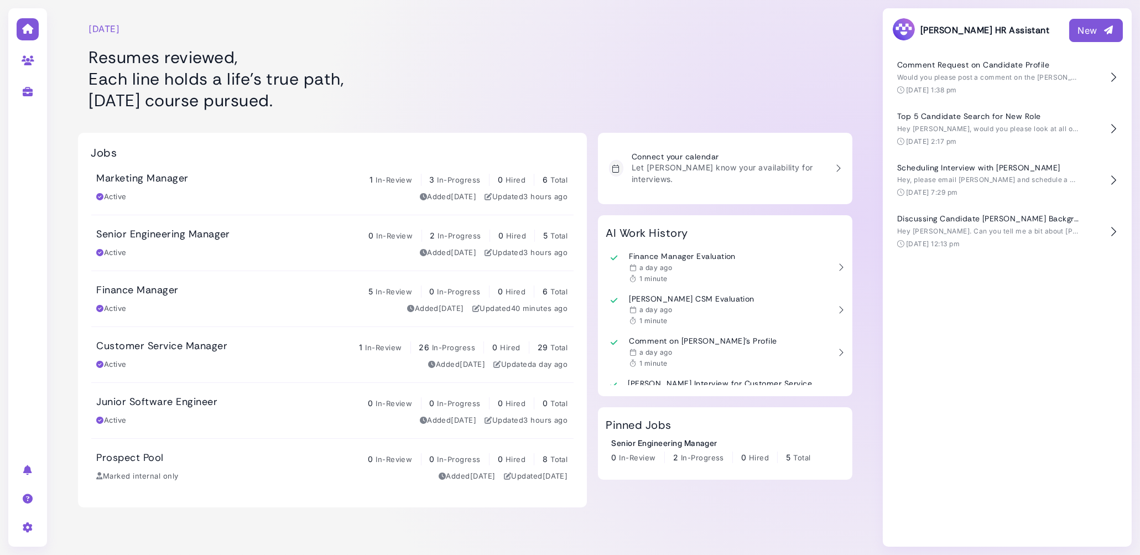
click at [318, 100] on h1 "Resumes reviewed, Each line holds a life’s true path, Friday’s course pursued." at bounding box center [332, 78] width 487 height 65
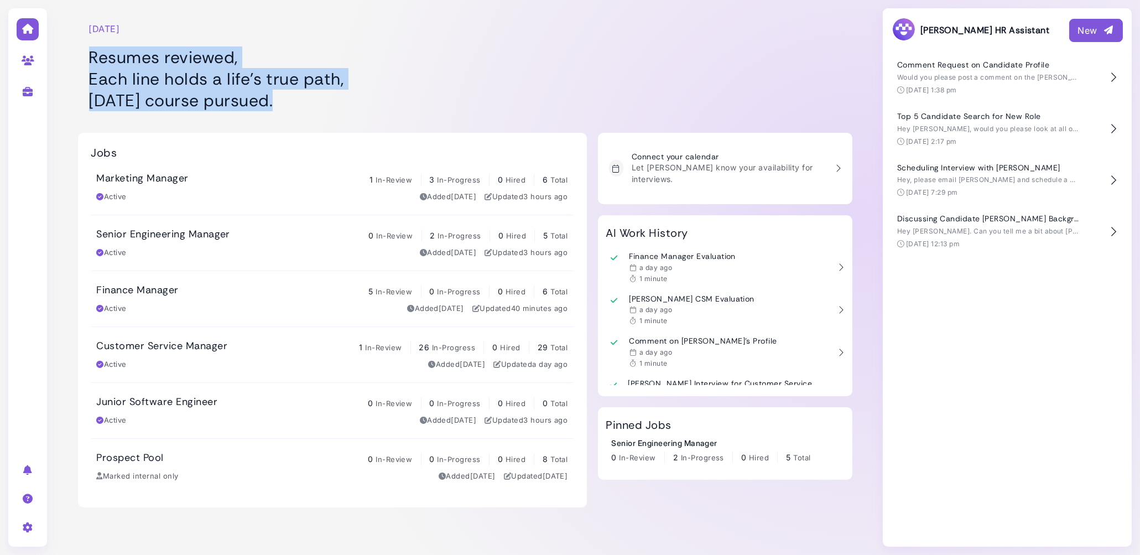
drag, startPoint x: 318, startPoint y: 100, endPoint x: 74, endPoint y: 61, distance: 247.0
click at [74, 61] on div "Friday, September 05 Resumes reviewed, Each line holds a life’s true path, Frid…" at bounding box center [464, 277] width 819 height 555
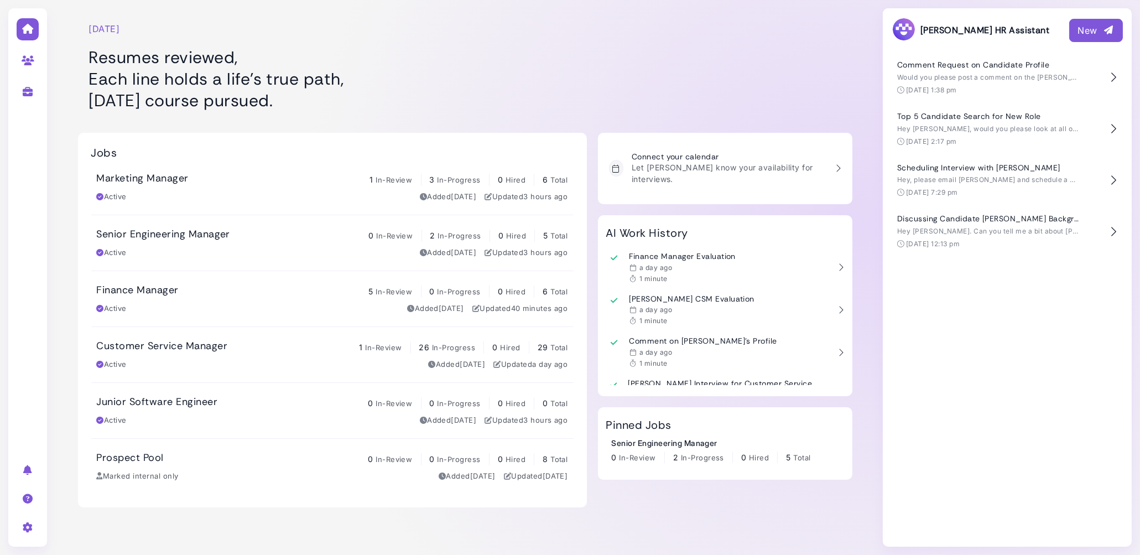
click at [88, 52] on div "Friday, September 05 Resumes reviewed, Each line holds a life’s true path, Frid…" at bounding box center [332, 61] width 509 height 111
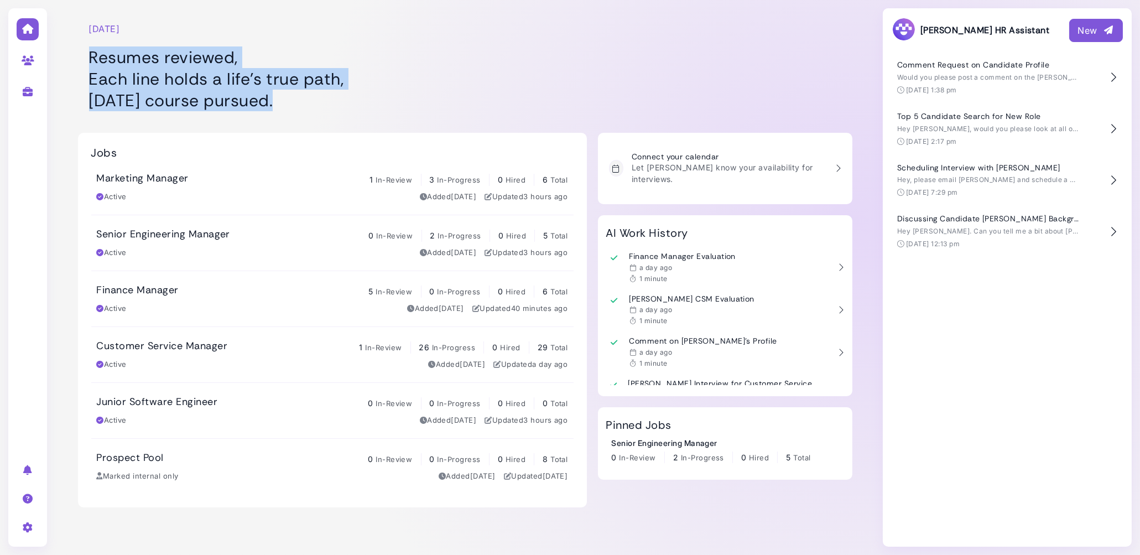
drag, startPoint x: 88, startPoint y: 52, endPoint x: 330, endPoint y: 100, distance: 246.8
click at [330, 100] on div "Friday, September 05 Resumes reviewed, Each line holds a life’s true path, Frid…" at bounding box center [332, 61] width 509 height 111
click at [329, 88] on h1 "Resumes reviewed, Each line holds a life’s true path, Friday’s course pursued." at bounding box center [332, 78] width 487 height 65
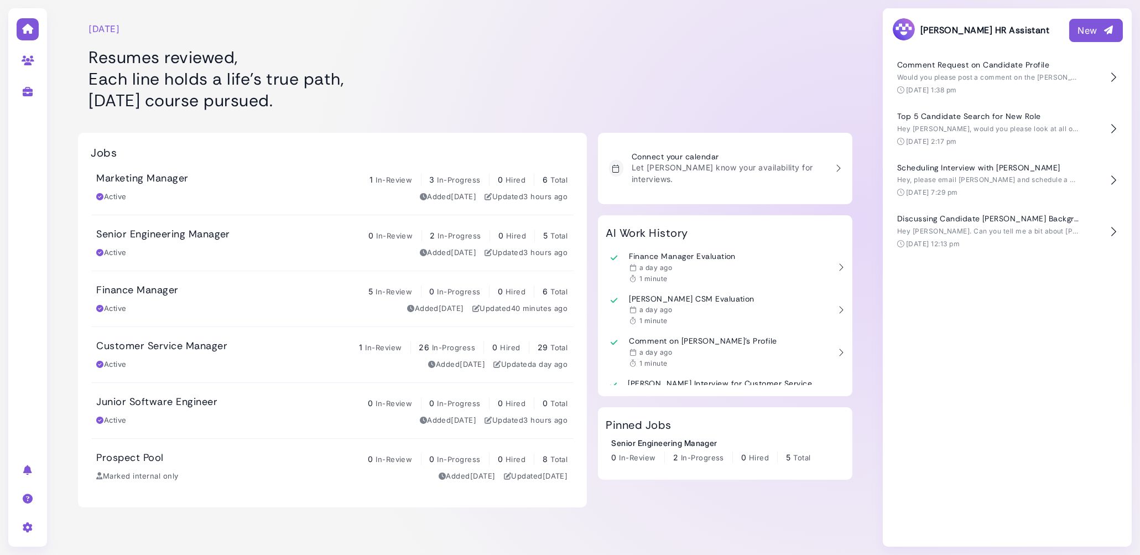
click at [326, 97] on h1 "Resumes reviewed, Each line holds a life’s true path, Friday’s course pursued." at bounding box center [332, 78] width 487 height 65
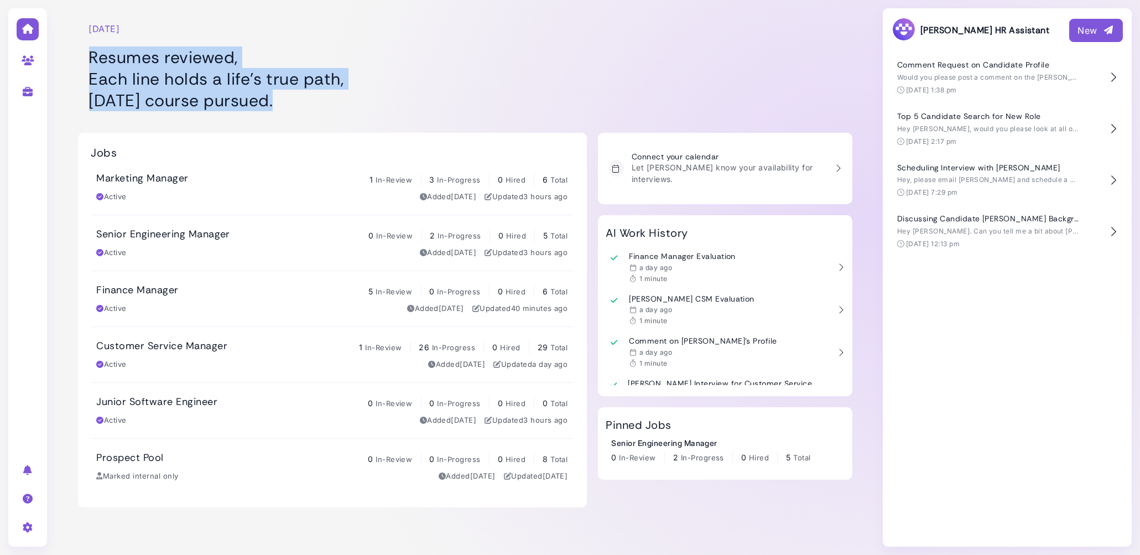
drag, startPoint x: 326, startPoint y: 97, endPoint x: 103, endPoint y: 64, distance: 225.2
click at [103, 64] on h1 "Resumes reviewed, Each line holds a life’s true path, Friday’s course pursued." at bounding box center [332, 78] width 487 height 65
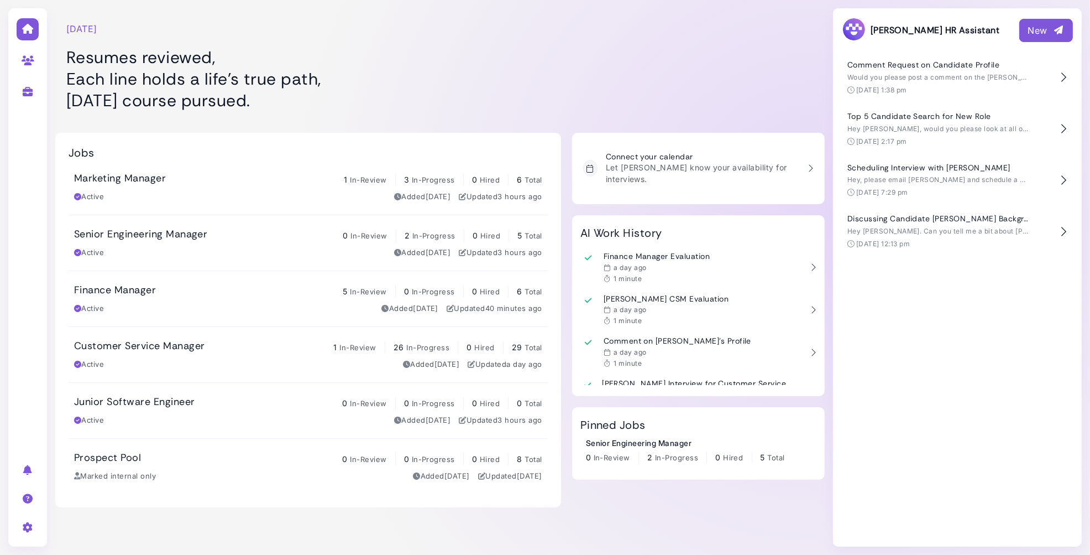
click at [465, 76] on h1 "Resumes reviewed, Each line holds a life’s true path, Friday’s course pursued." at bounding box center [308, 78] width 484 height 65
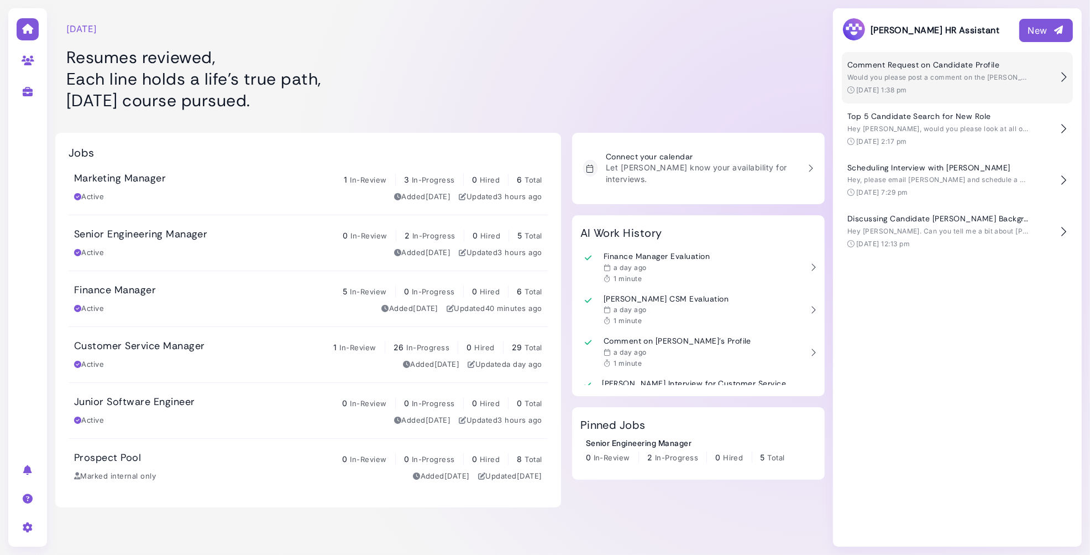
click at [886, 79] on span "Would you please post a comment on the [PERSON_NAME] profile? Anything will do." at bounding box center [988, 77] width 281 height 8
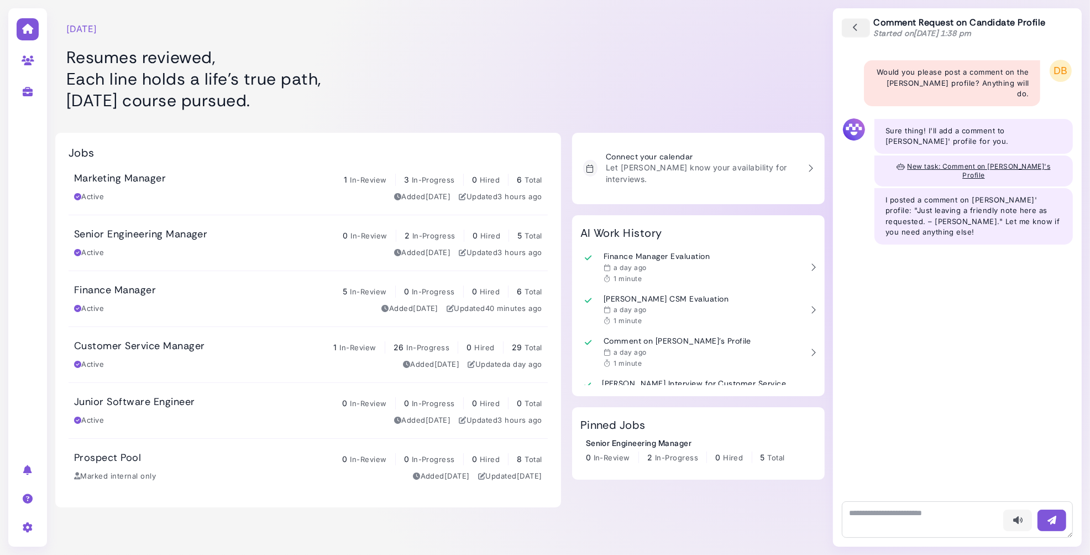
click at [853, 30] on icon "button" at bounding box center [856, 28] width 10 height 12
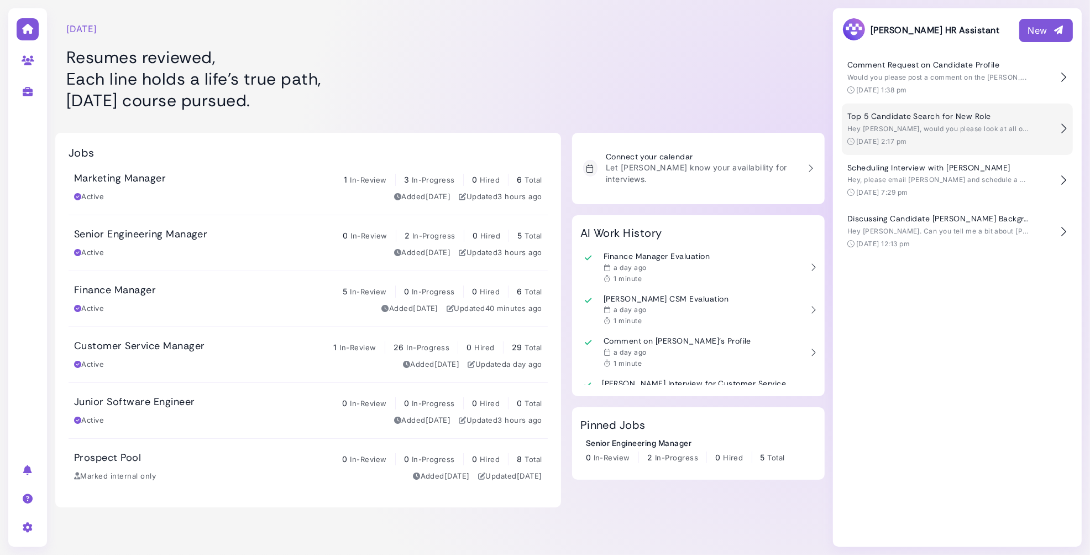
click at [1016, 127] on span "Hey [PERSON_NAME], would you please look at all of our existing candidates and …" at bounding box center [1067, 128] width 438 height 8
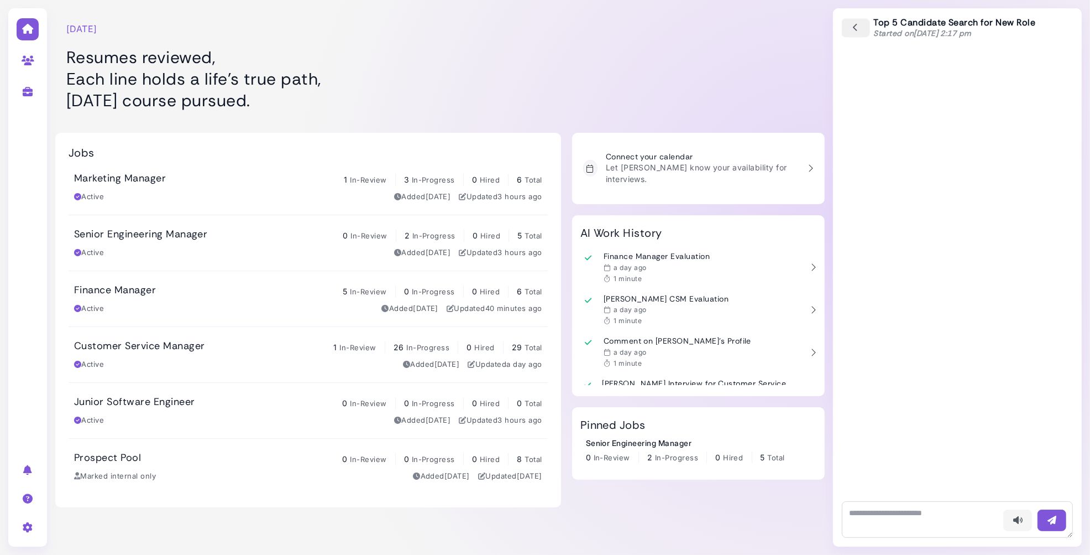
scroll to position [1815, 0]
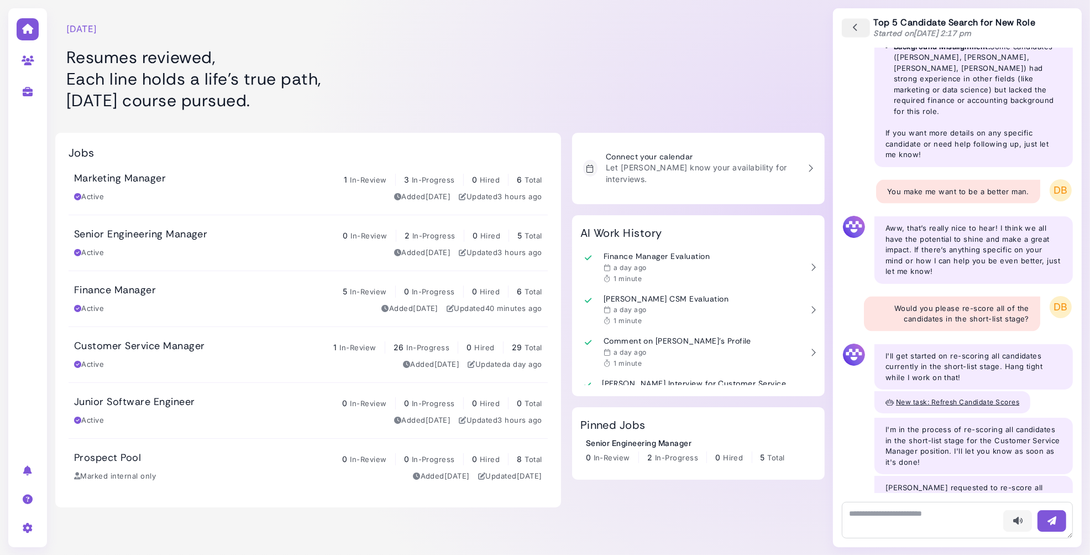
click at [854, 24] on icon "button" at bounding box center [856, 28] width 10 height 12
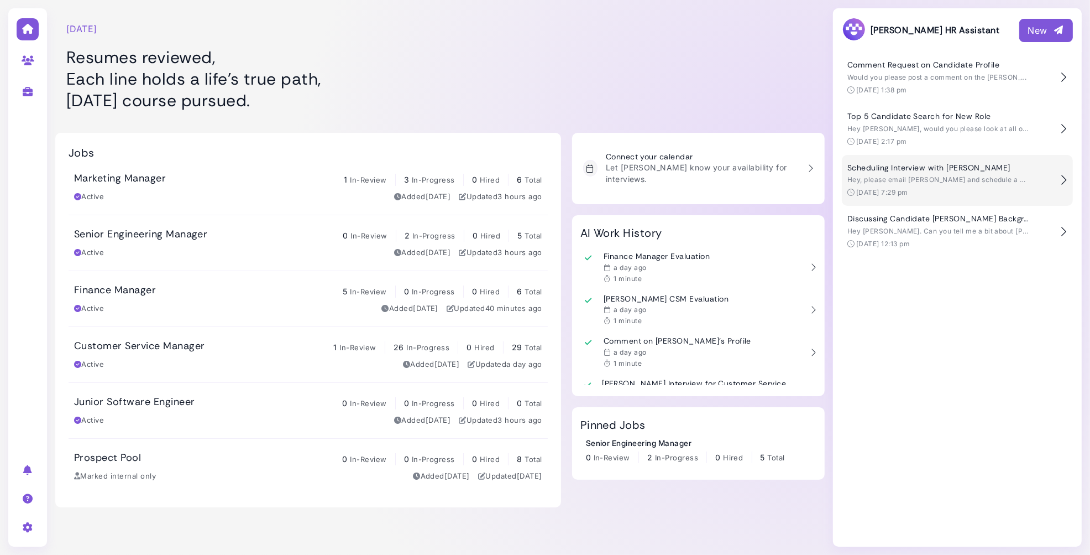
click at [907, 176] on span "Hey, please email [PERSON_NAME] and schedule a 30 min interview with him." at bounding box center [979, 179] width 262 height 8
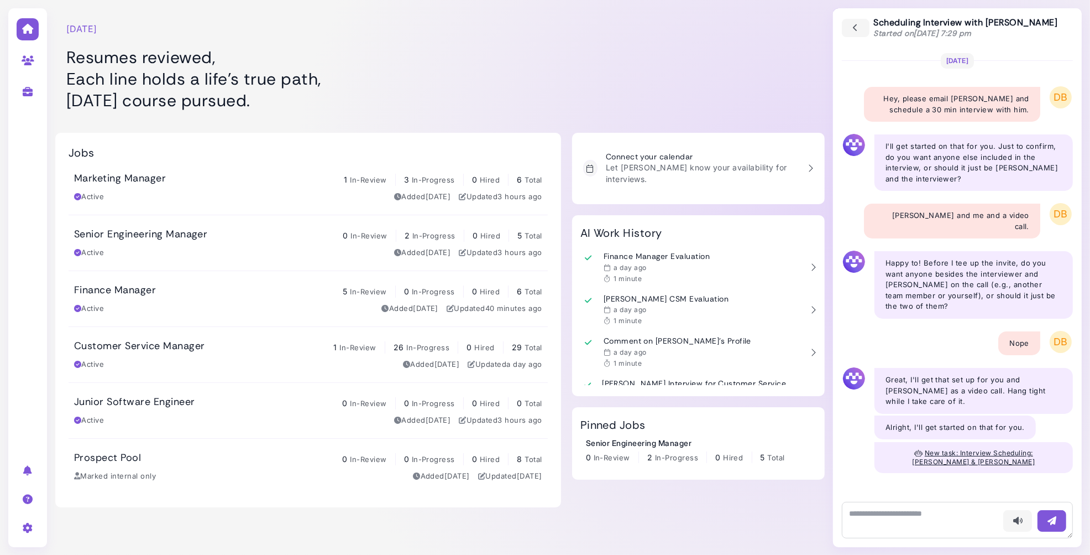
scroll to position [263, 0]
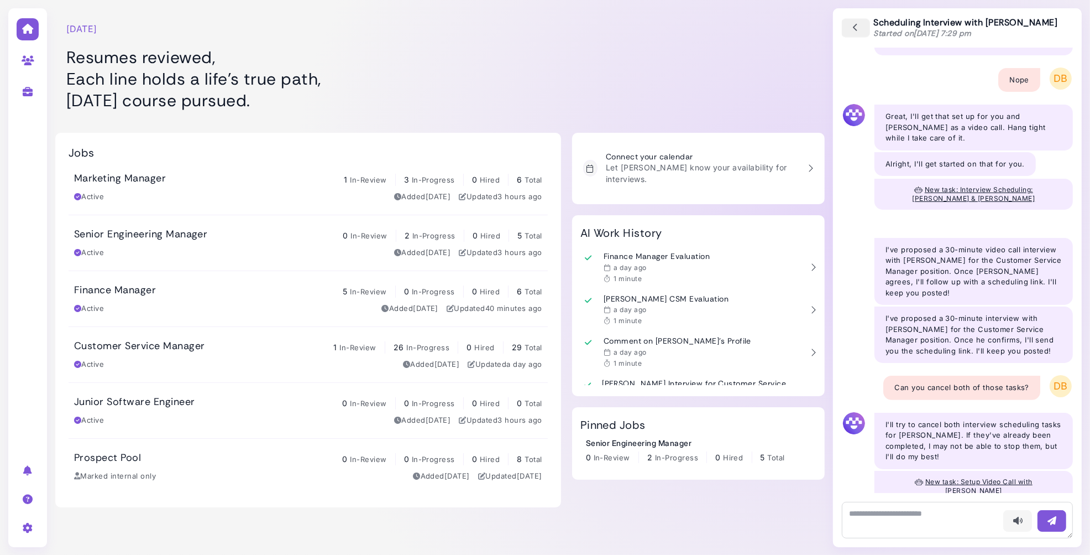
click at [853, 29] on icon "button" at bounding box center [856, 28] width 10 height 12
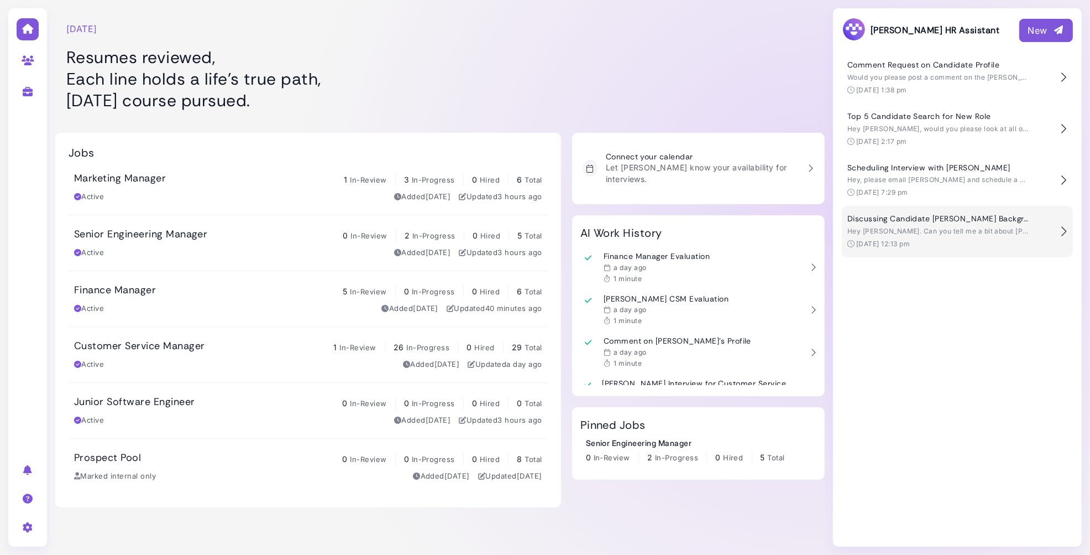
click at [911, 226] on div "Hey [PERSON_NAME]. Can you tell me a bit about [PERSON_NAME] background?" at bounding box center [939, 231] width 182 height 10
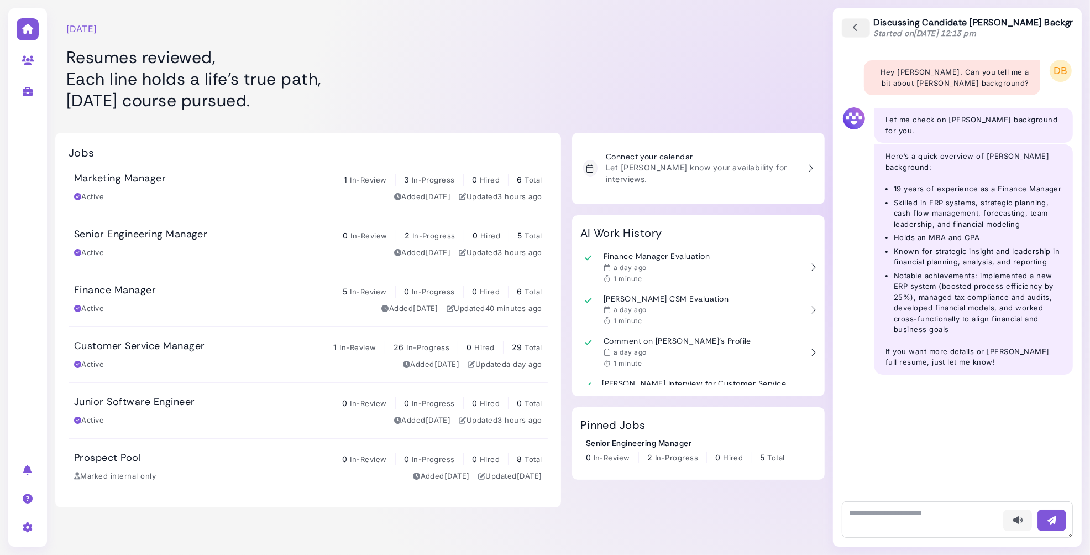
click at [859, 27] on icon "button" at bounding box center [856, 28] width 10 height 12
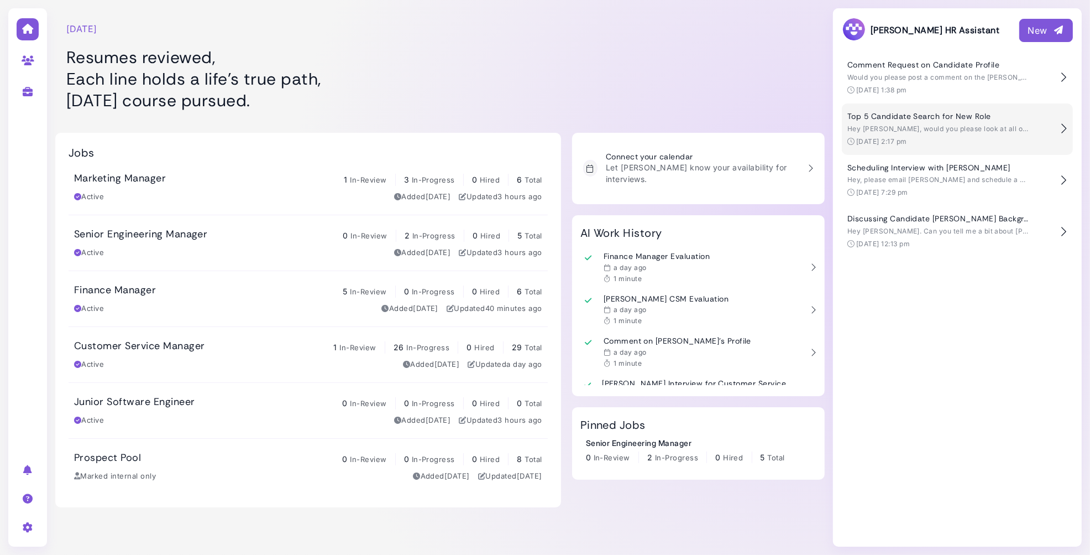
click at [918, 132] on span "Hey [PERSON_NAME], would you please look at all of our existing candidates and …" at bounding box center [1067, 128] width 438 height 8
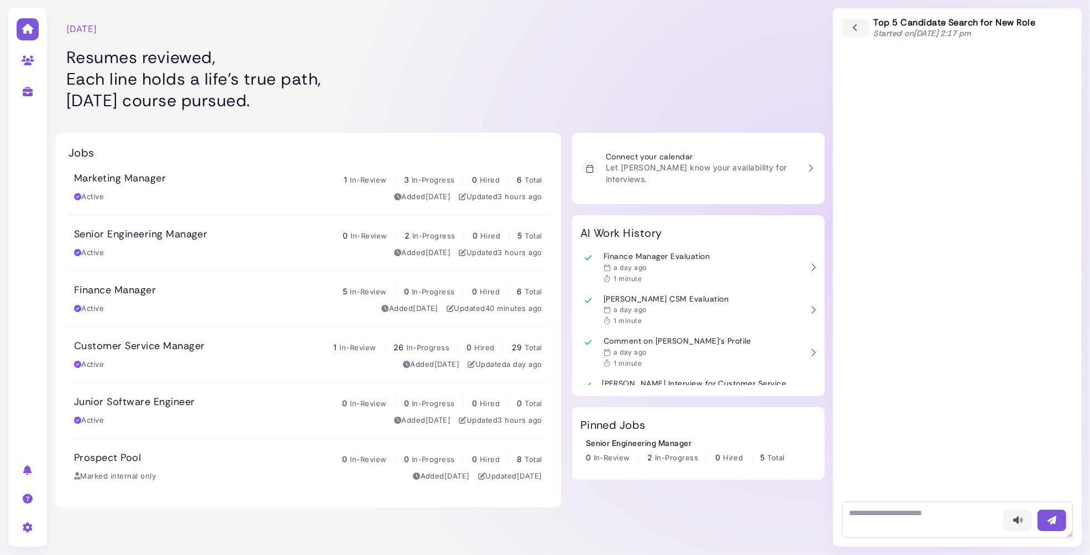
scroll to position [1842, 0]
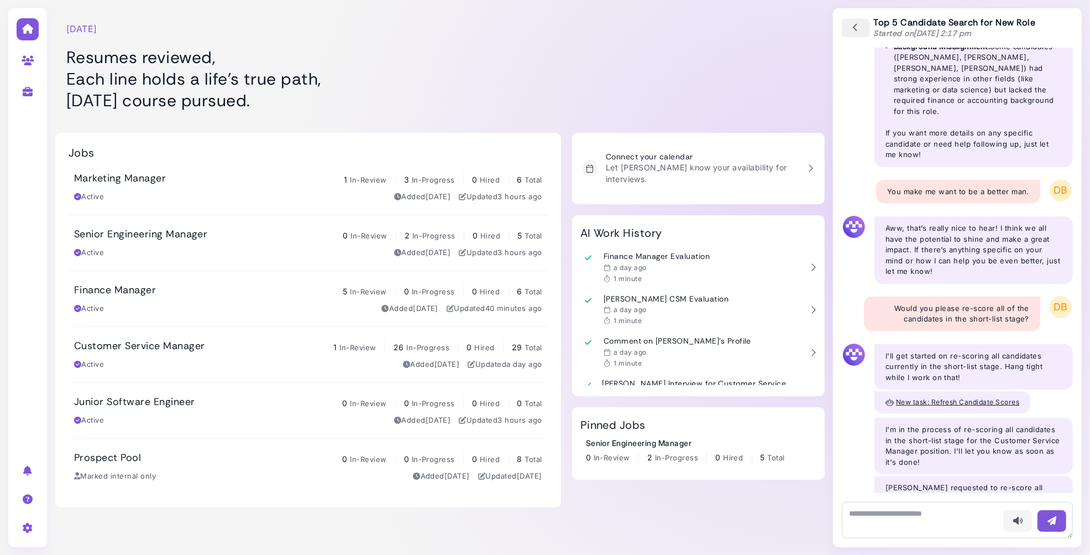
click at [855, 28] on icon "button" at bounding box center [856, 28] width 10 height 12
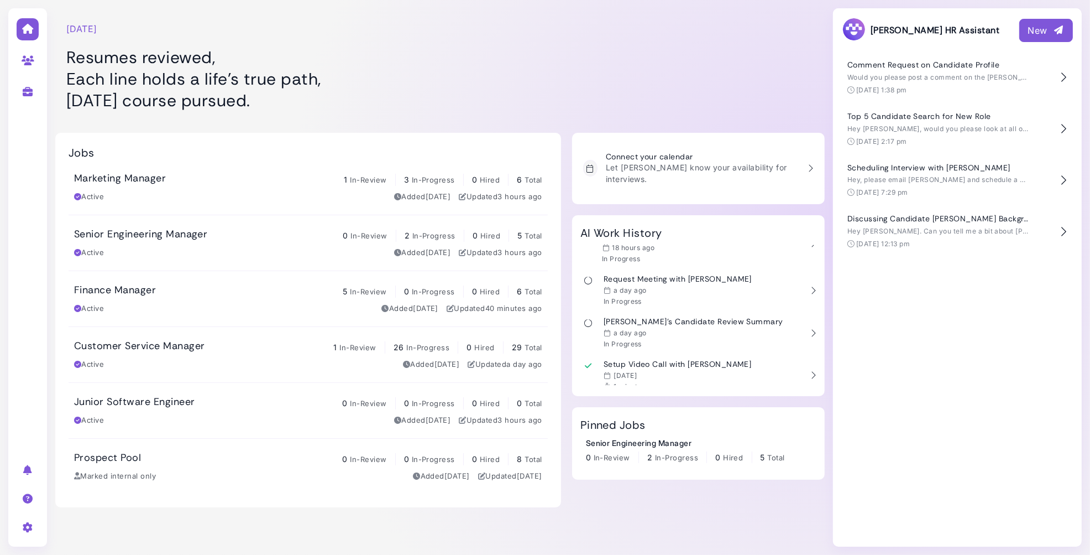
scroll to position [0, 0]
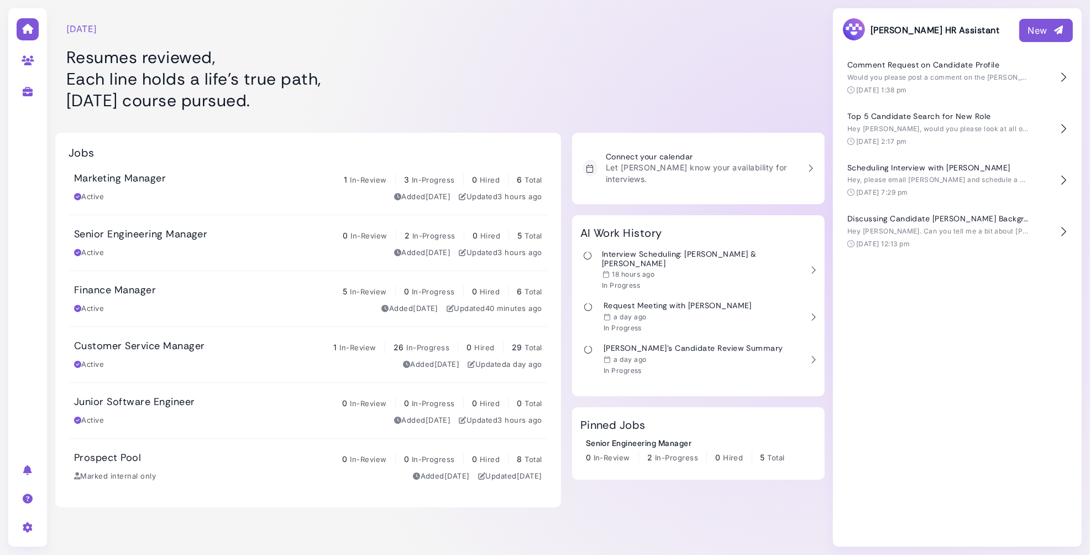
click at [577, 72] on div at bounding box center [698, 61] width 253 height 111
click at [211, 305] on div "Active Added [DATE] Updated an hour ago" at bounding box center [308, 308] width 468 height 11
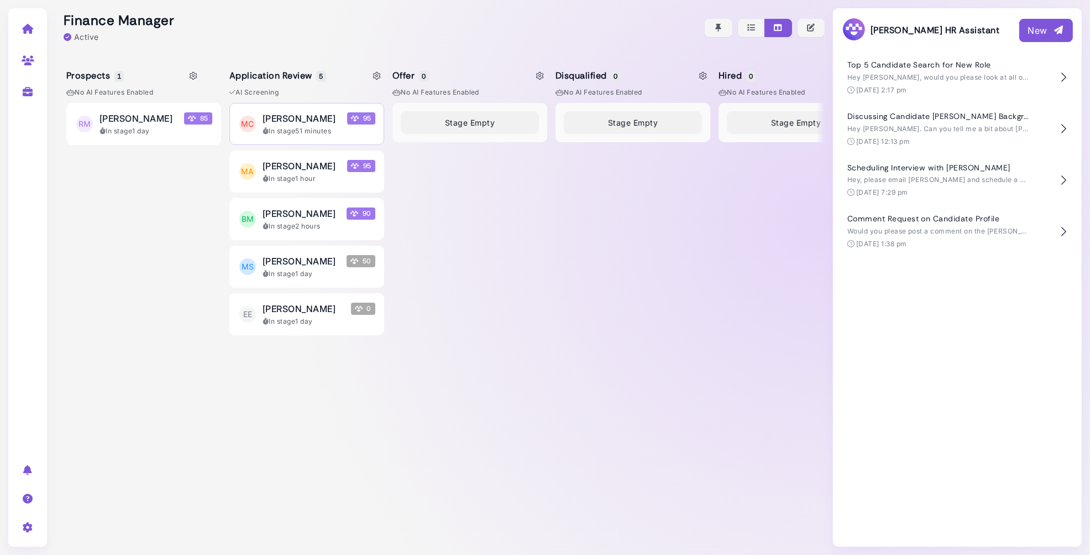
click at [336, 117] on div "[PERSON_NAME] 95" at bounding box center [319, 118] width 113 height 13
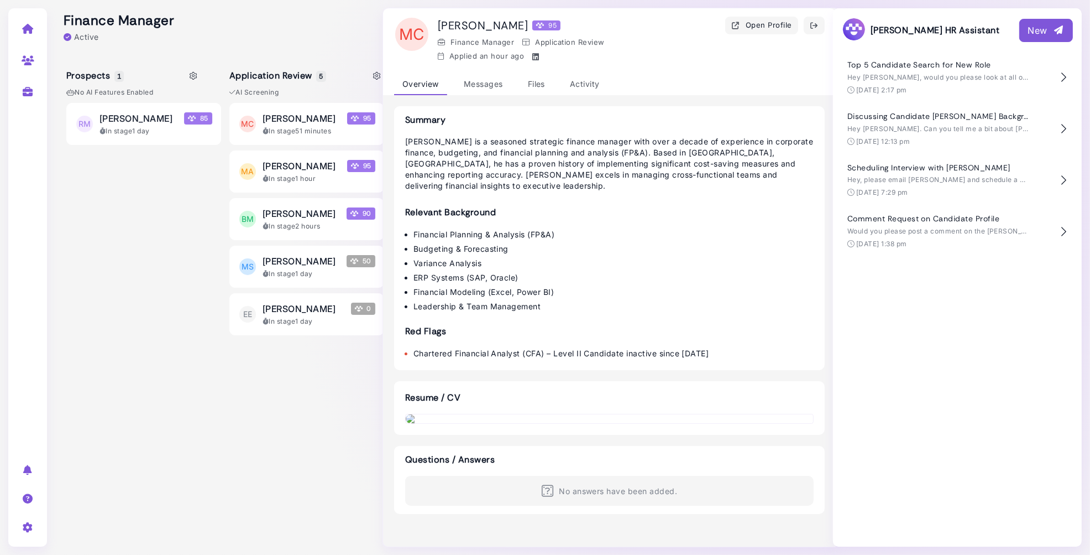
drag, startPoint x: 713, startPoint y: 349, endPoint x: 544, endPoint y: 286, distance: 180.2
click at [544, 286] on div "Summary [PERSON_NAME] is a seasoned strategic finance manager with over a decad…" at bounding box center [609, 238] width 431 height 264
drag, startPoint x: 404, startPoint y: 115, endPoint x: 548, endPoint y: 243, distance: 192.7
click at [548, 243] on div "Summary [PERSON_NAME] is a seasoned strategic finance manager with over a decad…" at bounding box center [609, 238] width 431 height 264
drag, startPoint x: 707, startPoint y: 350, endPoint x: 556, endPoint y: 285, distance: 164.8
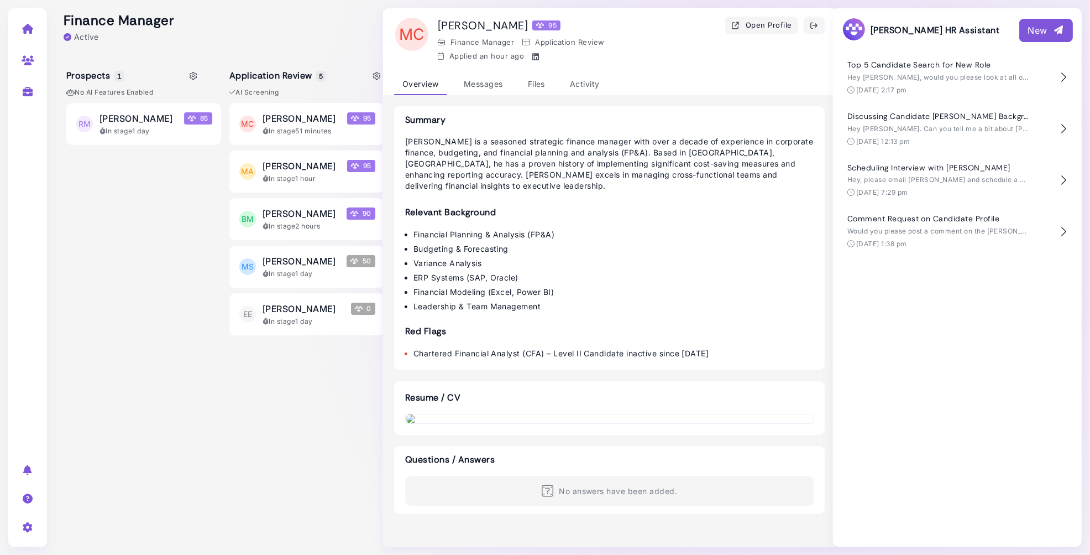
click at [556, 285] on div "Summary [PERSON_NAME] is a seasoned strategic finance manager with over a decad…" at bounding box center [609, 238] width 431 height 264
click at [186, 259] on div "RM [PERSON_NAME] 85 In stage 1 day" at bounding box center [143, 320] width 155 height 435
click at [819, 29] on icon "button" at bounding box center [814, 26] width 9 height 12
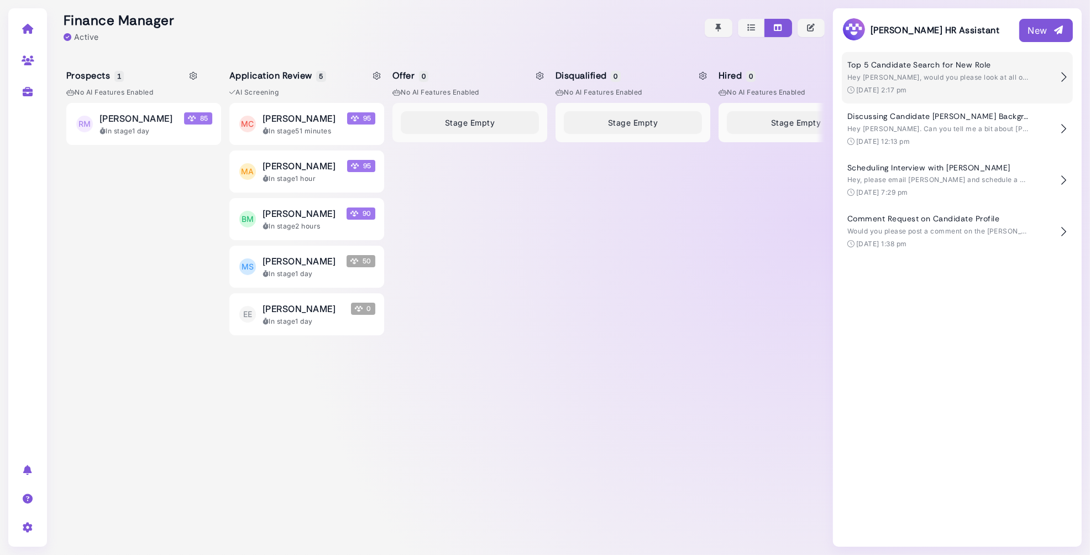
click at [884, 85] on div "Top 5 Candidate Search for New Role Hey Megan, would you please look at all of …" at bounding box center [951, 77] width 207 height 35
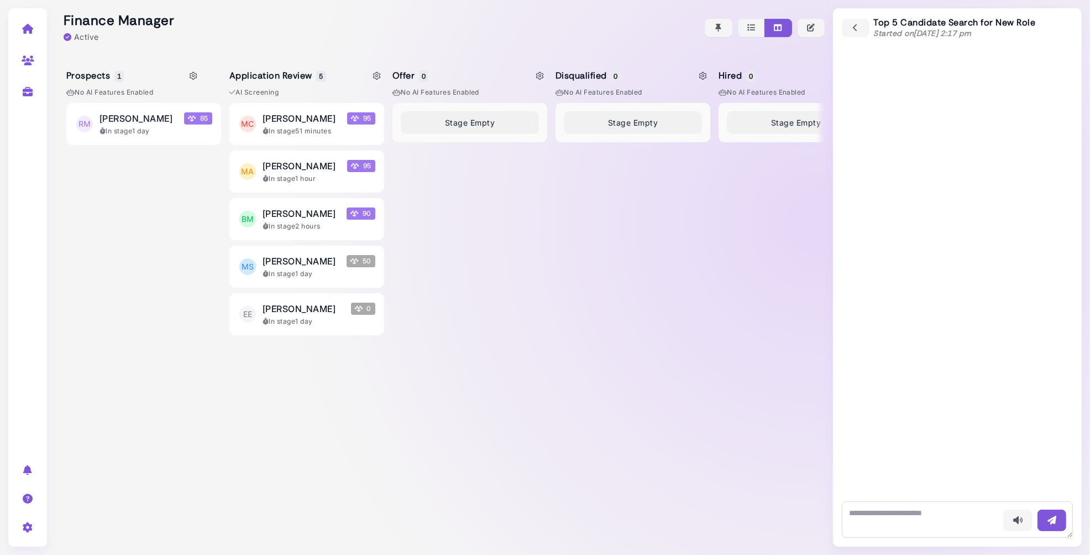
scroll to position [1815, 0]
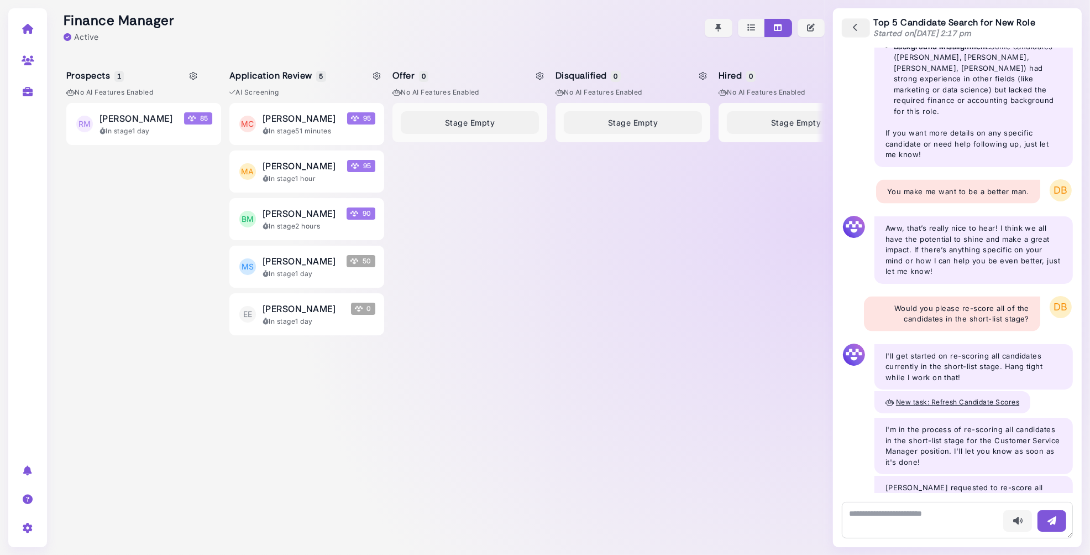
click at [855, 28] on icon "button" at bounding box center [856, 28] width 10 height 12
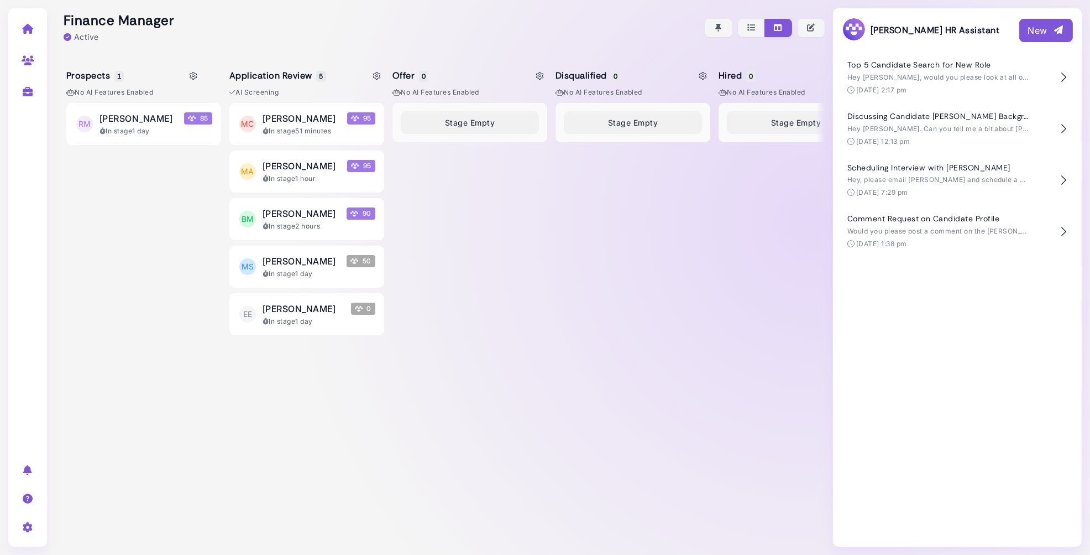
click at [562, 42] on div at bounding box center [440, 27] width 770 height 55
click at [672, 178] on div "Stage Empty" at bounding box center [633, 320] width 155 height 435
click at [378, 73] on icon at bounding box center [378, 76] width 8 height 8
select select "*******"
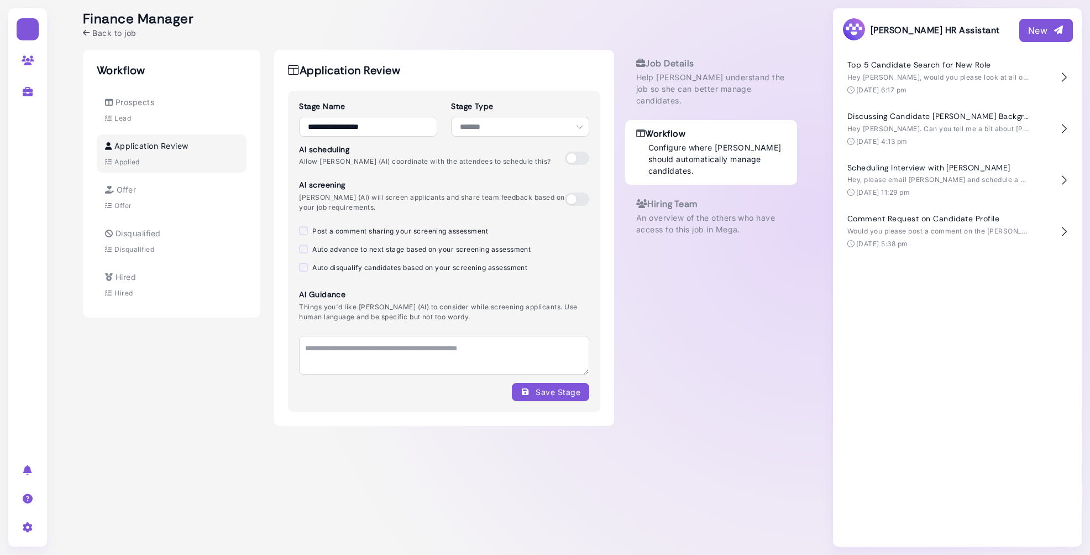
select select "*******"
click at [371, 251] on label "Auto advance to next stage based on your screening assessment" at bounding box center [421, 249] width 218 height 10
click at [367, 269] on label "Auto disqualify candidates based on your screening assessment" at bounding box center [419, 268] width 215 height 10
click at [557, 392] on div "Save Stage" at bounding box center [551, 392] width 60 height 12
select select "*******"
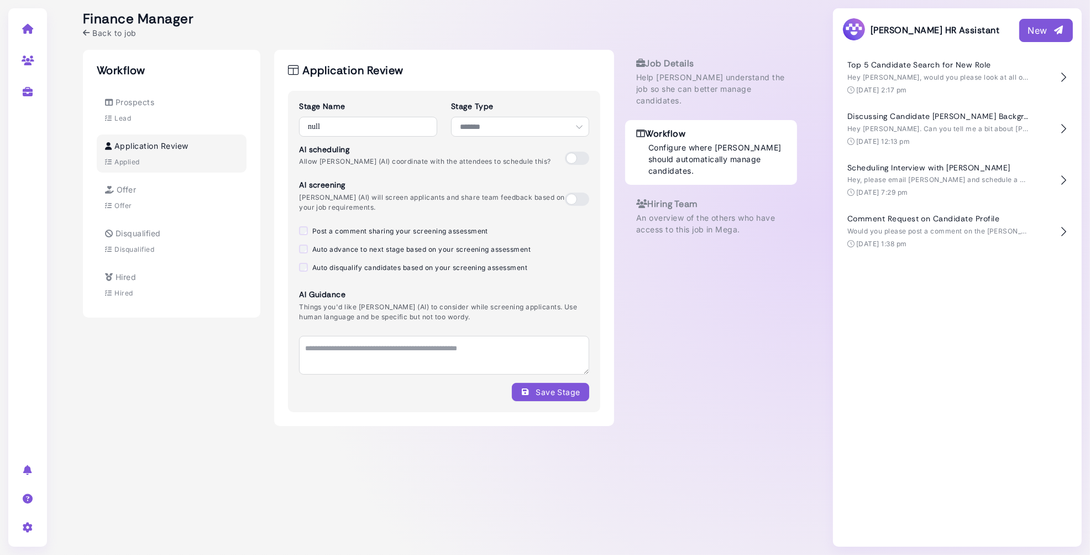
click at [264, 34] on div "Finance Manager Back to job" at bounding box center [440, 25] width 714 height 28
click at [121, 31] on span "Back to job" at bounding box center [114, 33] width 44 height 12
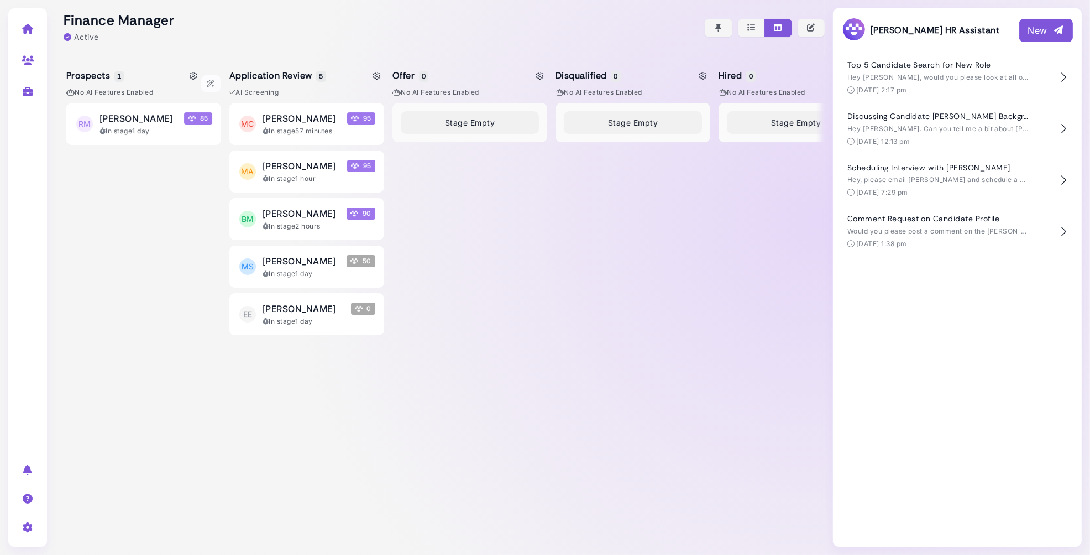
click at [213, 320] on div "RM Roberta Moore 85 In stage 1 day" at bounding box center [143, 320] width 155 height 435
click at [165, 118] on div "[PERSON_NAME]" at bounding box center [156, 118] width 113 height 13
click at [129, 136] on button "[PERSON_NAME] In stage a few seconds" at bounding box center [143, 124] width 155 height 42
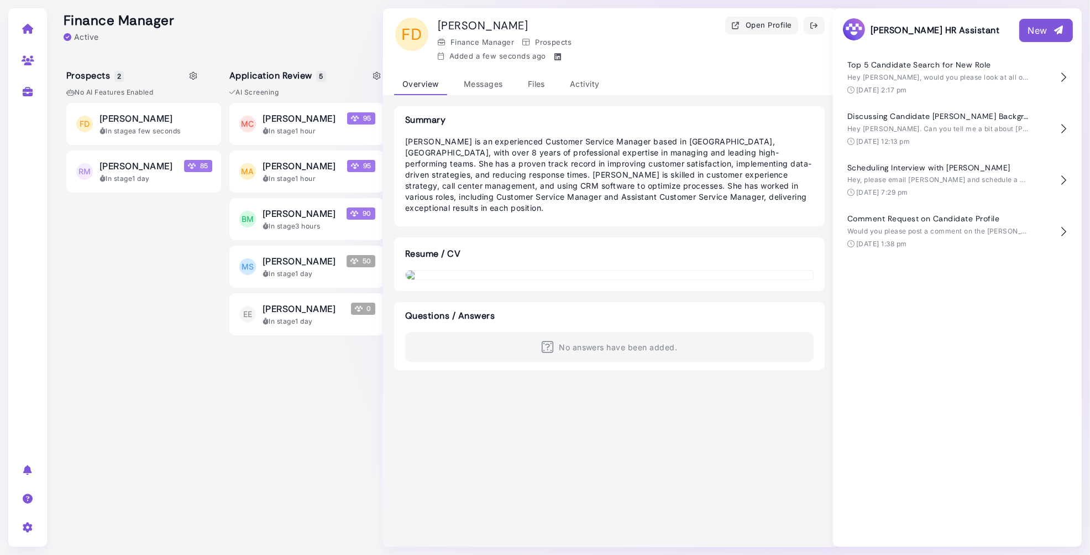
drag, startPoint x: 509, startPoint y: 20, endPoint x: 435, endPoint y: 20, distance: 73.5
click at [435, 20] on div "[PERSON_NAME] Open Profile Finance Manager Prospects Added a few seconds ago" at bounding box center [609, 40] width 431 height 46
drag, startPoint x: 436, startPoint y: 20, endPoint x: 513, endPoint y: 23, distance: 76.9
click at [513, 23] on div "[PERSON_NAME] Open Profile Finance Manager Prospects Added a few seconds ago" at bounding box center [609, 40] width 431 height 46
click at [499, 20] on h1 "[PERSON_NAME]" at bounding box center [483, 25] width 90 height 13
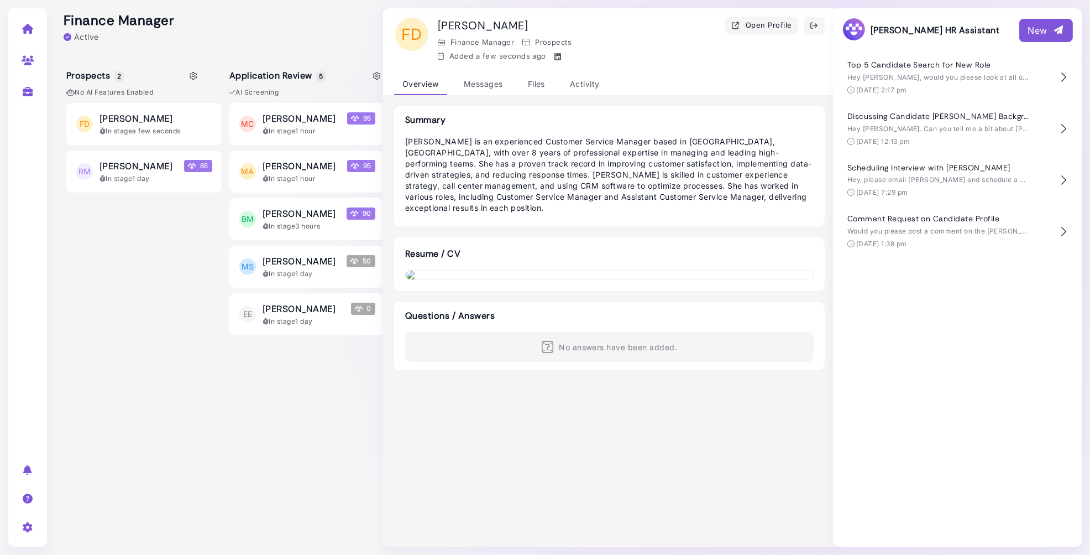
click at [499, 20] on h1 "[PERSON_NAME]" at bounding box center [483, 25] width 90 height 13
click at [587, 82] on div "Activity" at bounding box center [585, 85] width 46 height 22
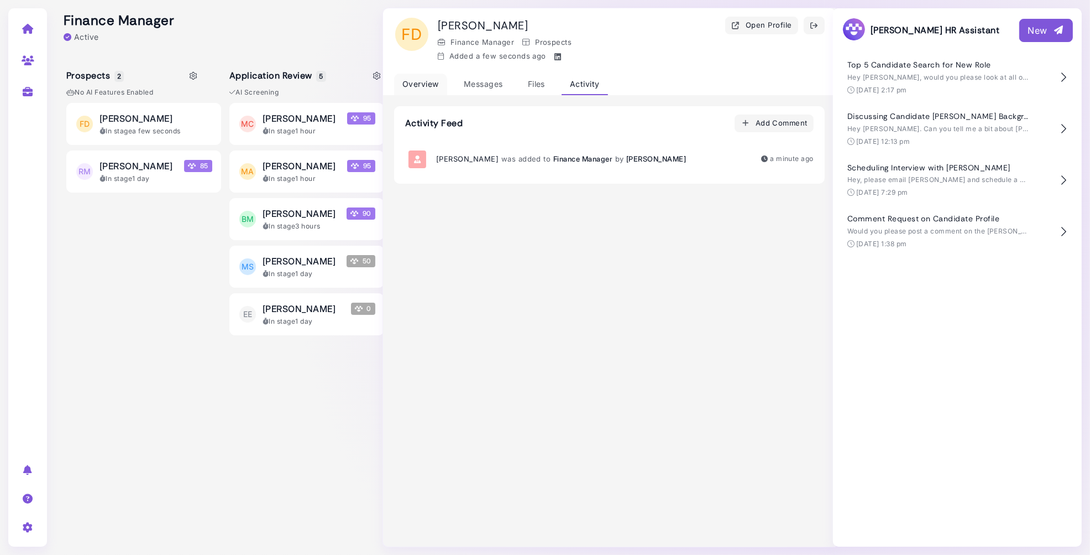
click at [414, 84] on div "Overview" at bounding box center [420, 85] width 53 height 22
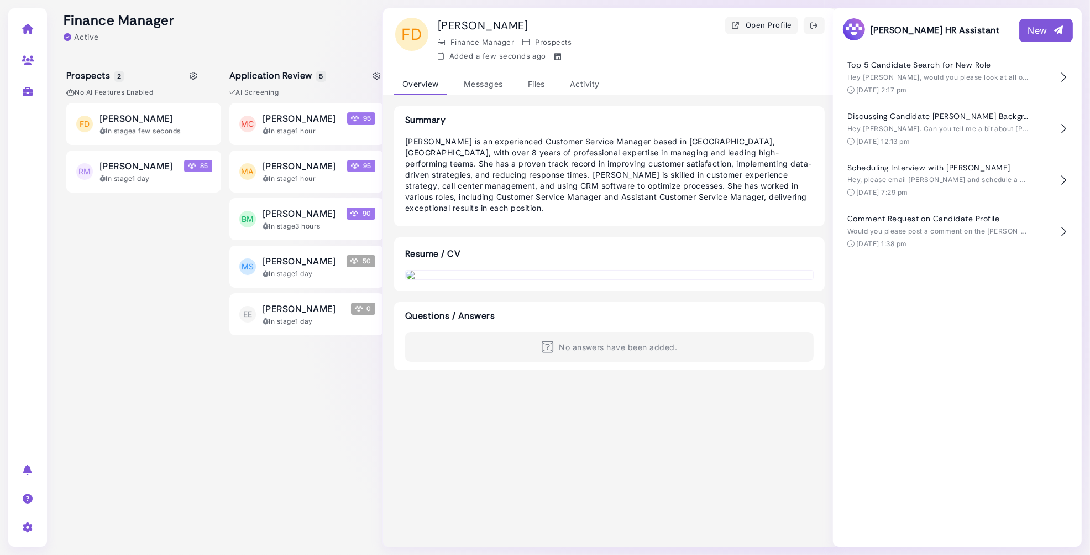
click at [526, 140] on p "Jane Doe is an experienced Customer Service Manager based in Atlanta, GA, with …" at bounding box center [609, 174] width 409 height 77
drag, startPoint x: 624, startPoint y: 138, endPoint x: 532, endPoint y: 138, distance: 92.3
click at [532, 138] on p "Jane Doe is an experienced Customer Service Manager based in Atlanta, GA, with …" at bounding box center [609, 174] width 409 height 77
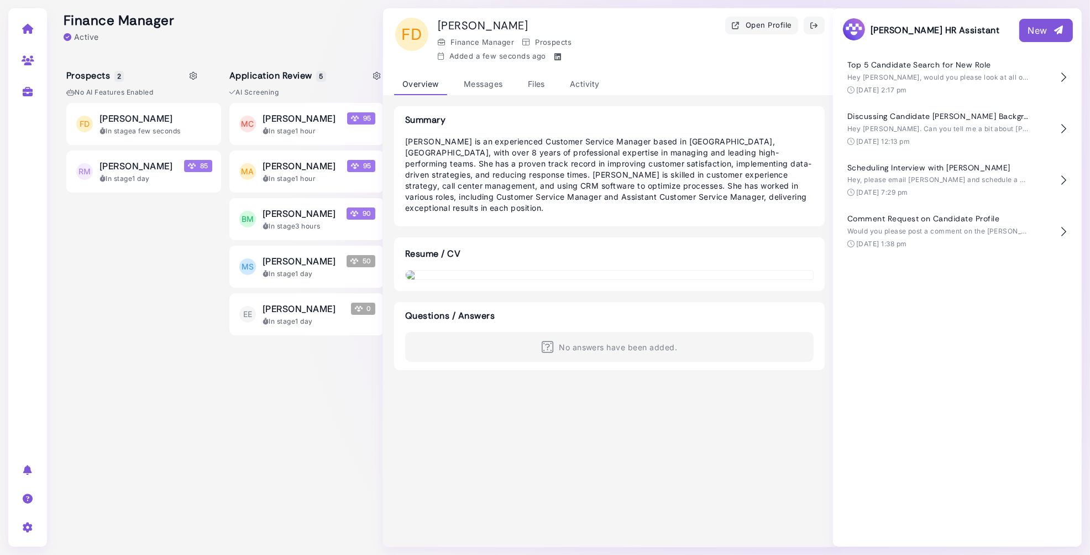
click at [491, 139] on p "Jane Doe is an experienced Customer Service Manager based in Atlanta, GA, with …" at bounding box center [609, 174] width 409 height 77
click at [28, 32] on icon at bounding box center [28, 29] width 13 height 10
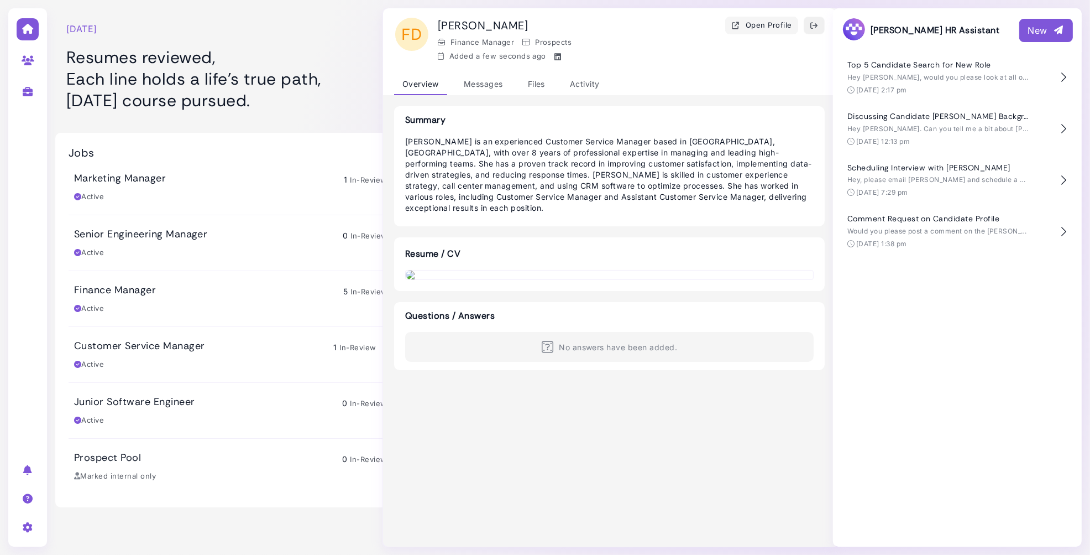
click at [812, 24] on icon "button" at bounding box center [814, 26] width 9 height 12
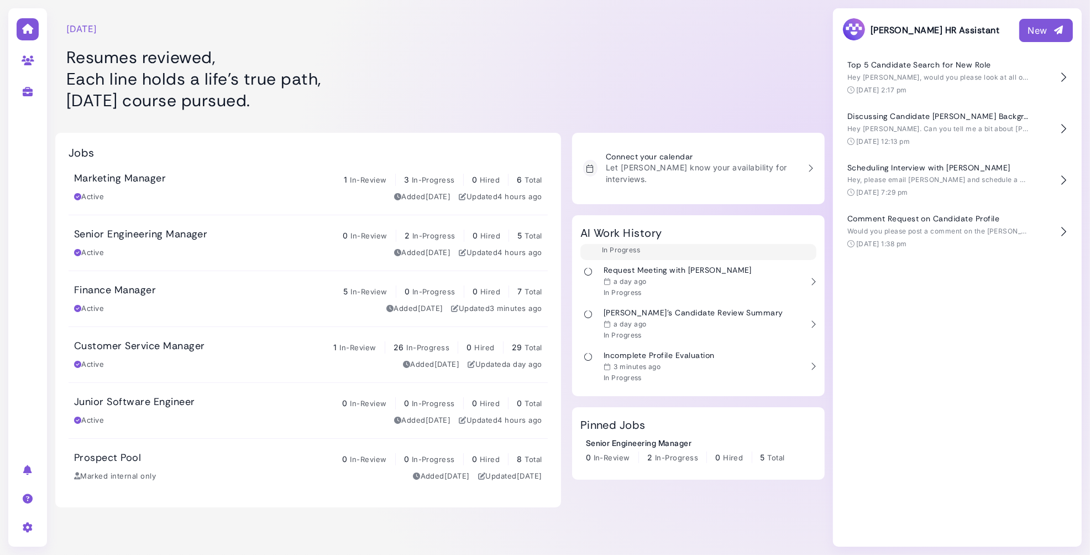
scroll to position [56, 0]
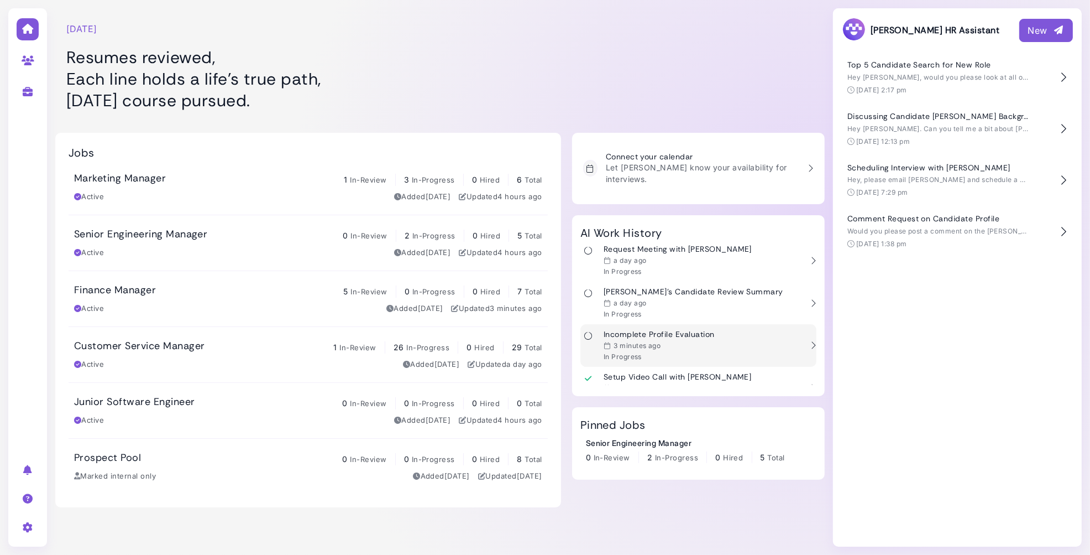
click at [666, 341] on div "3 minutes ago" at bounding box center [659, 345] width 111 height 9
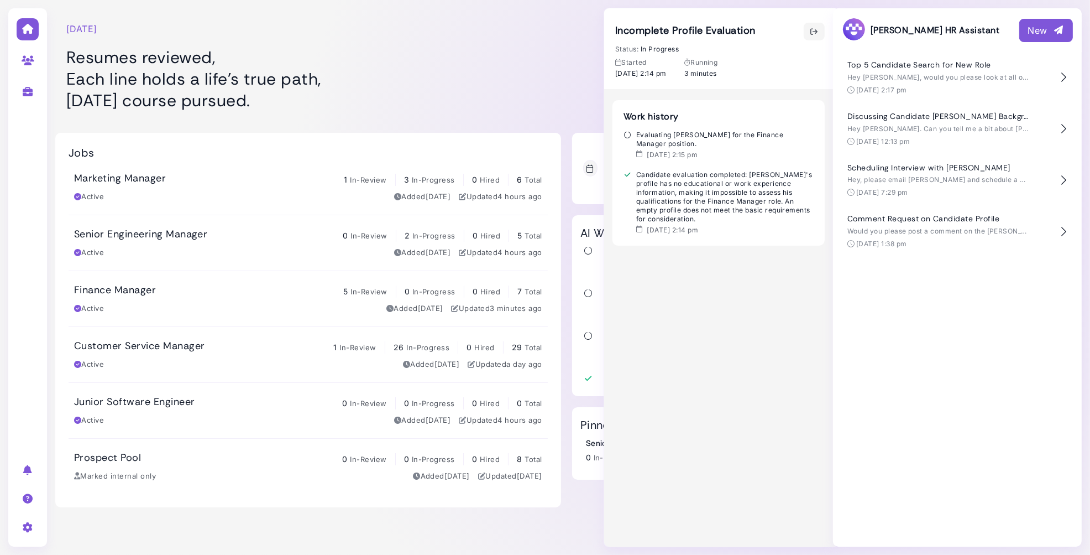
click at [114, 300] on div "Finance Manager 5 In-Review 0 In-Progress 0 Hired 7 Total Active Added 2 days a…" at bounding box center [308, 299] width 468 height 30
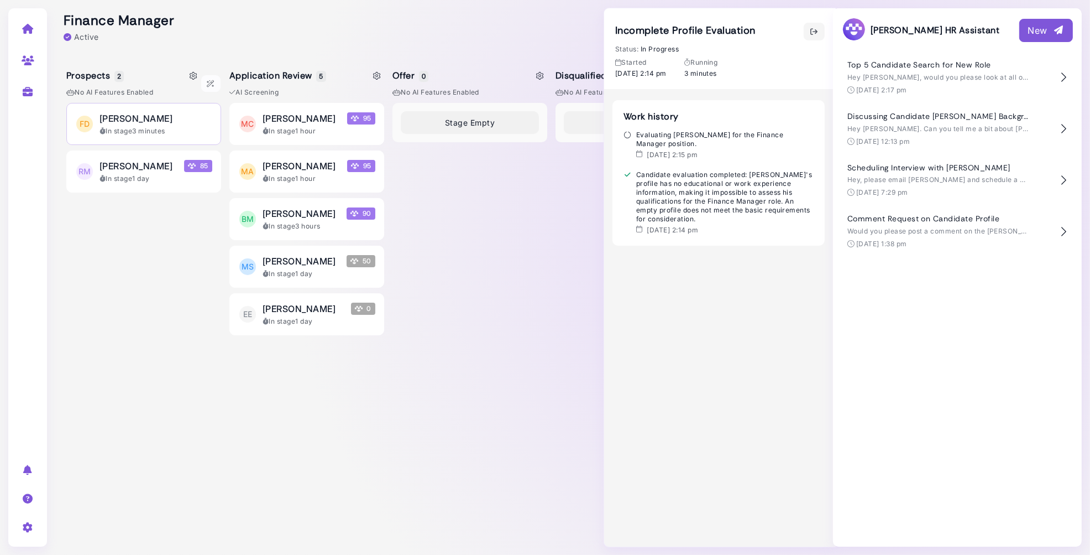
click at [165, 125] on div "Frank Denver In stage 3 minutes" at bounding box center [156, 124] width 113 height 24
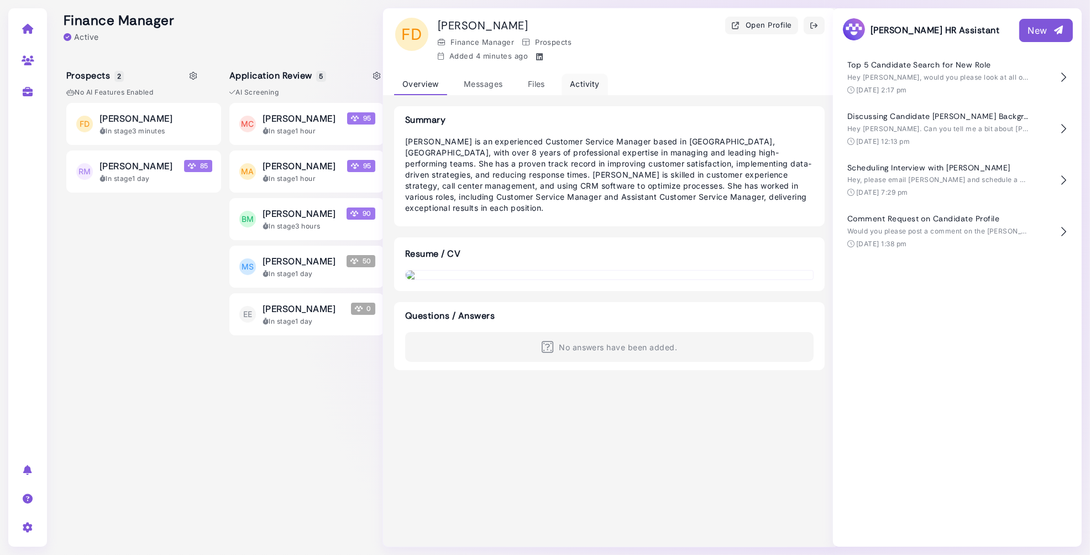
click at [585, 77] on div "Activity" at bounding box center [585, 85] width 46 height 22
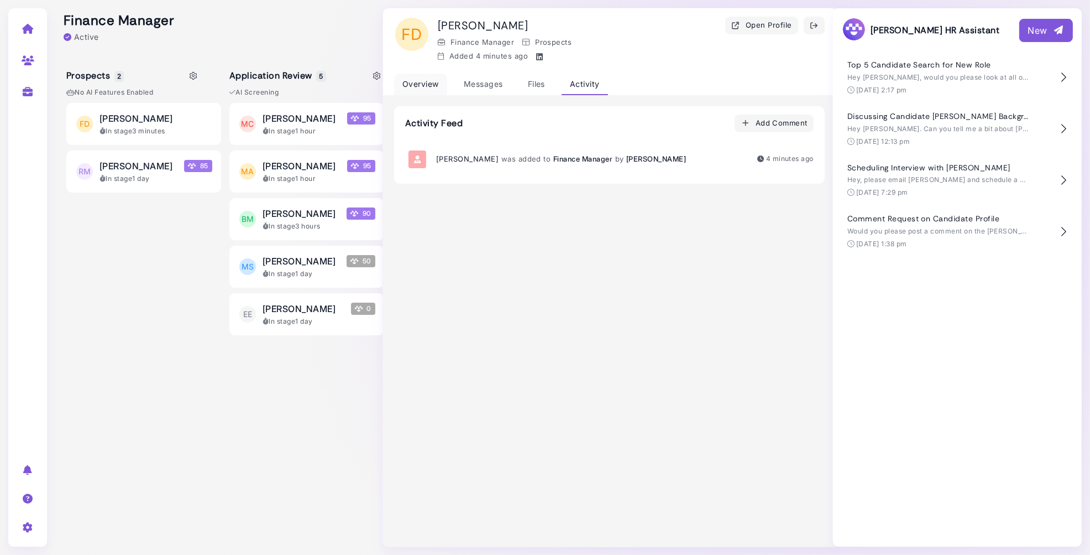
click at [416, 80] on div "Overview" at bounding box center [420, 85] width 53 height 22
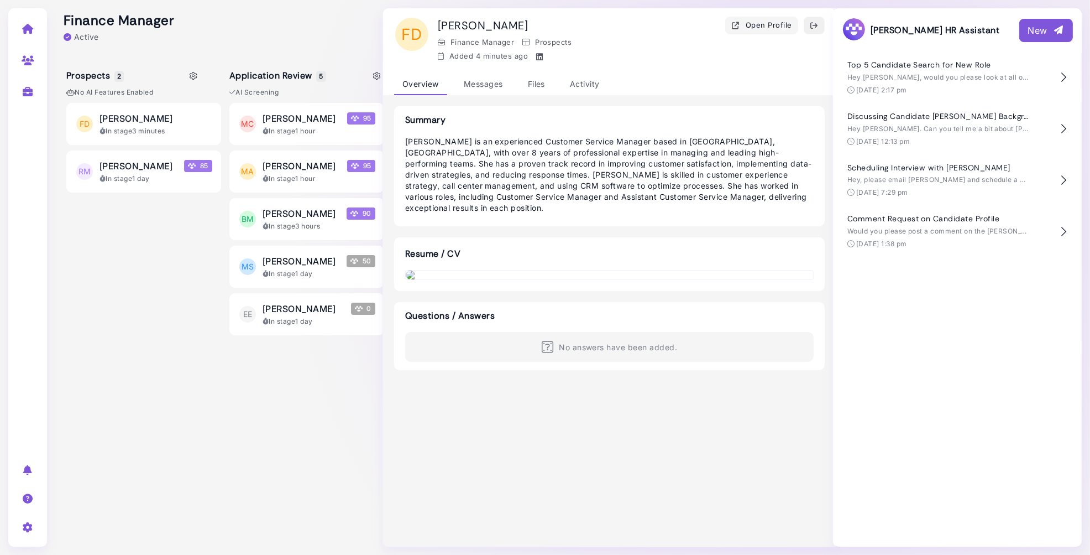
click at [818, 27] on icon "button" at bounding box center [814, 26] width 9 height 12
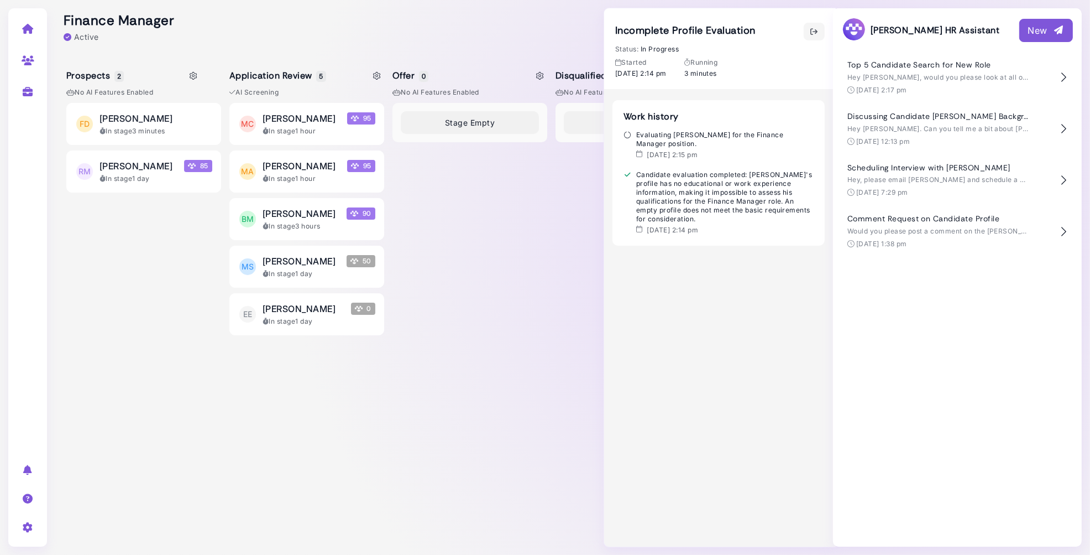
click at [515, 207] on div "Stage Empty" at bounding box center [470, 320] width 155 height 435
click at [674, 139] on div "Evaluating Frank Denver for the Finance Manager position." at bounding box center [719, 140] width 190 height 18
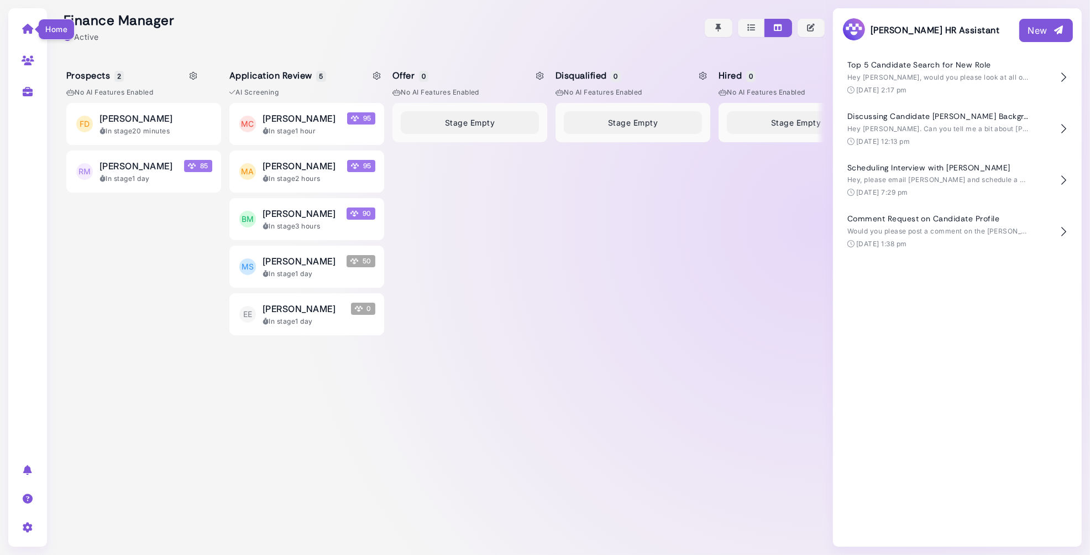
click at [30, 28] on icon at bounding box center [28, 29] width 13 height 10
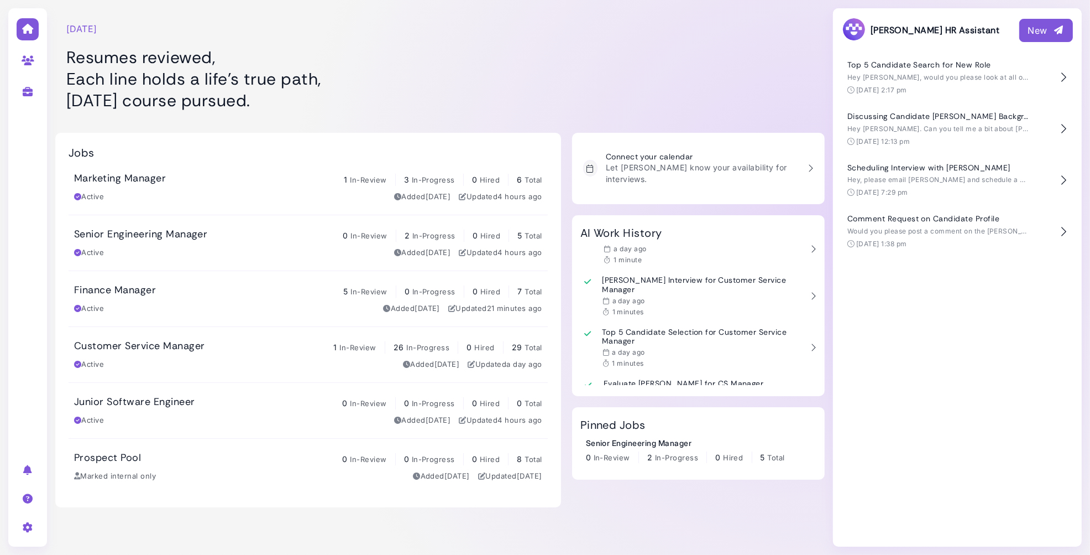
scroll to position [321, 0]
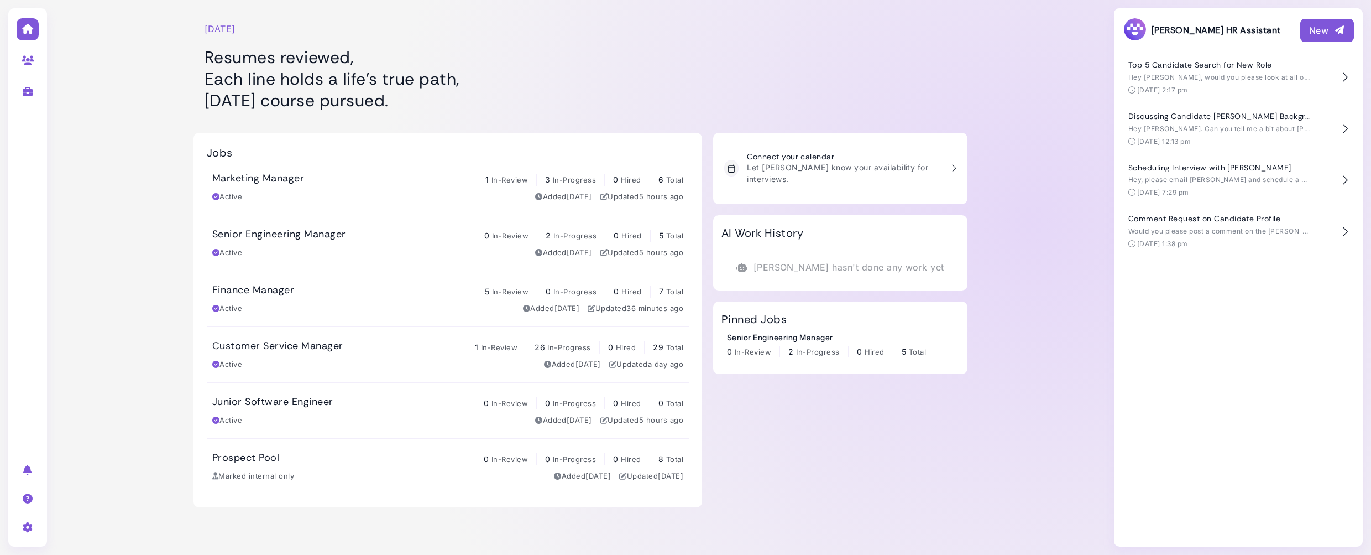
click at [955, 30] on div at bounding box center [840, 61] width 254 height 111
click at [232, 301] on div "Finance Manager 5 In-Review 0 In-Progress 0 Hired 7 Total Active Added [DATE] U…" at bounding box center [447, 299] width 471 height 30
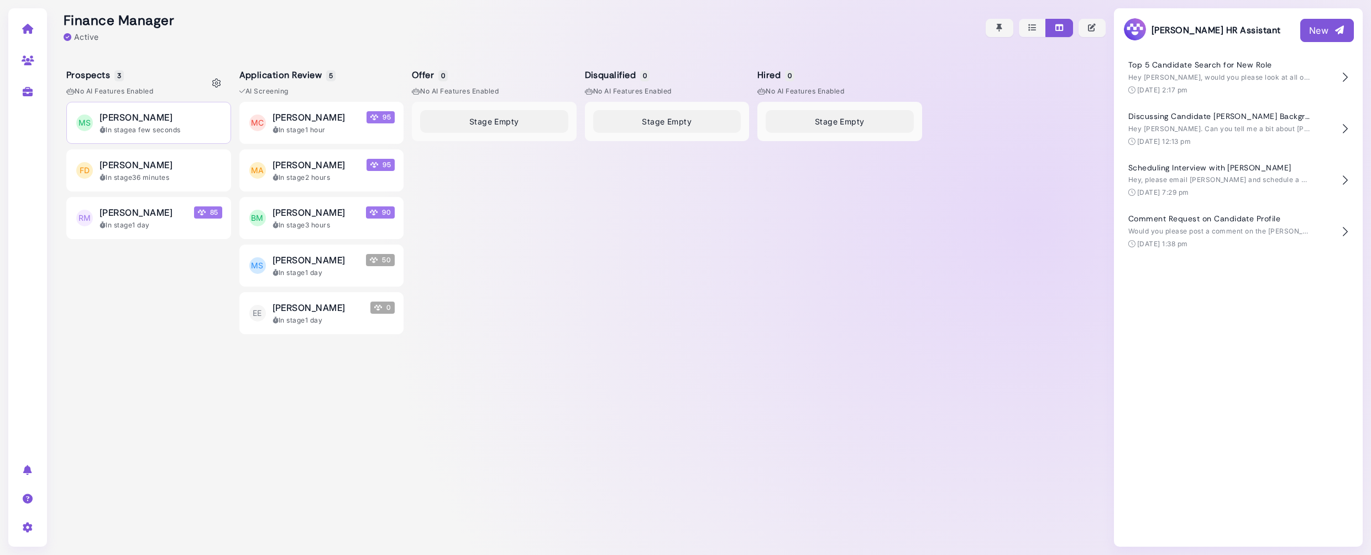
click at [133, 122] on span "[PERSON_NAME]" at bounding box center [136, 117] width 73 height 13
click at [193, 118] on div "[PERSON_NAME]" at bounding box center [161, 117] width 123 height 13
click at [181, 116] on div "[PERSON_NAME]" at bounding box center [161, 117] width 123 height 13
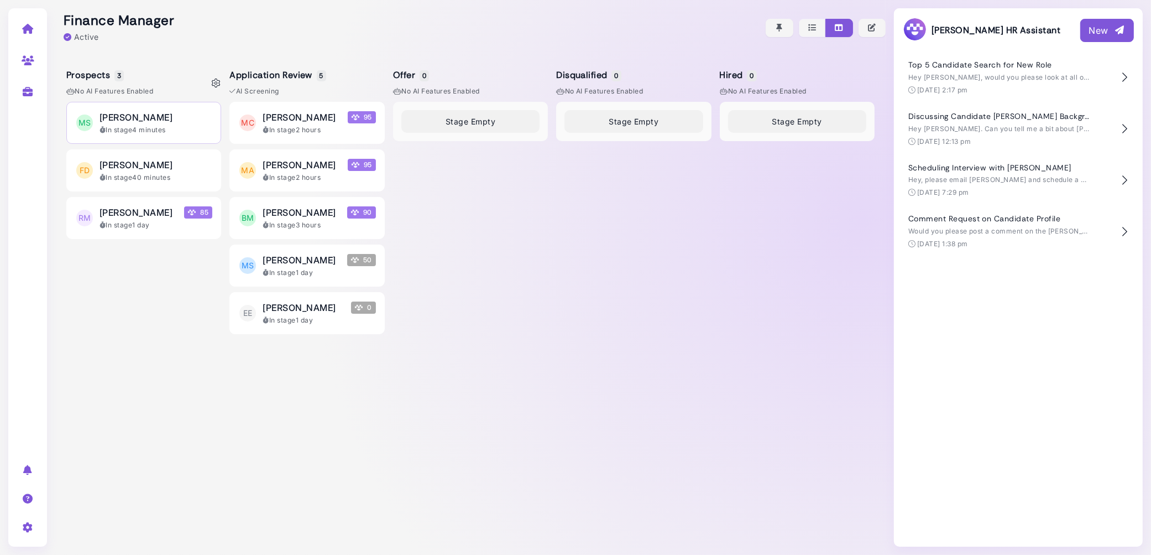
click at [176, 126] on div "In stage 4 minutes" at bounding box center [156, 130] width 113 height 10
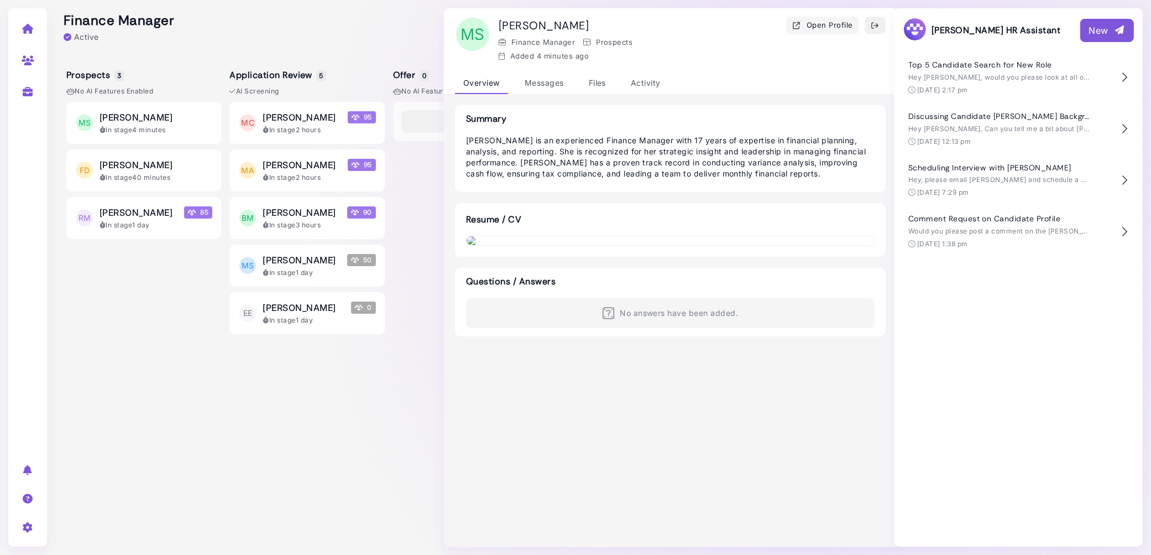
click at [880, 25] on button "button" at bounding box center [875, 26] width 21 height 18
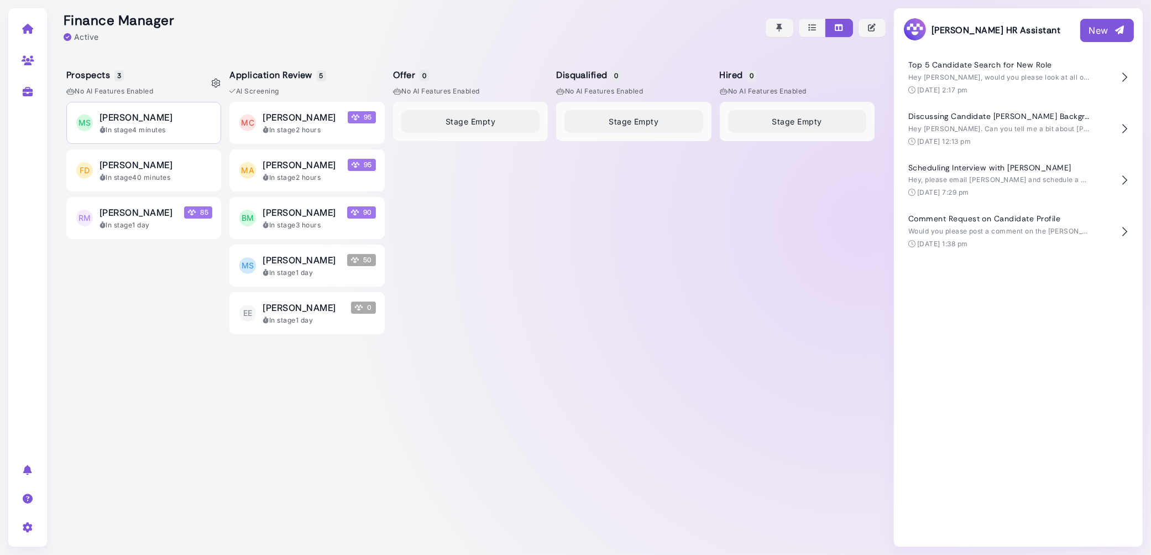
click at [205, 126] on div "In stage 4 minutes" at bounding box center [156, 130] width 113 height 10
click at [168, 126] on div "In stage 5 minutes" at bounding box center [156, 130] width 113 height 10
click at [243, 55] on div at bounding box center [470, 27] width 831 height 55
click at [169, 134] on div "In stage 6 minutes" at bounding box center [156, 130] width 113 height 10
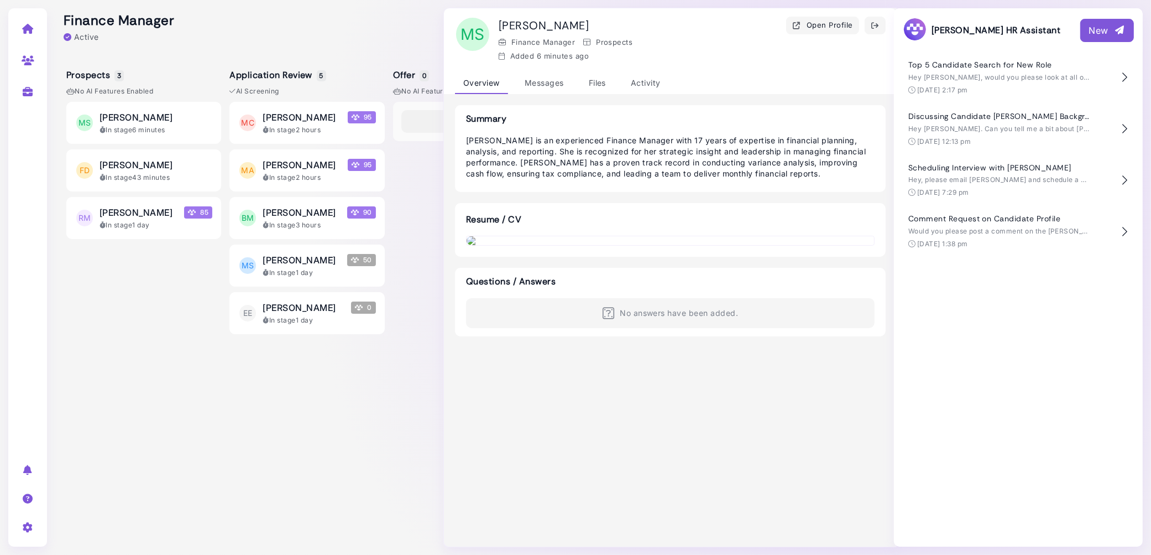
click at [1151, 40] on div "Finance Manager Active Prospects 3 No AI Features enabled MS Martin Sheen In st…" at bounding box center [575, 277] width 1151 height 555
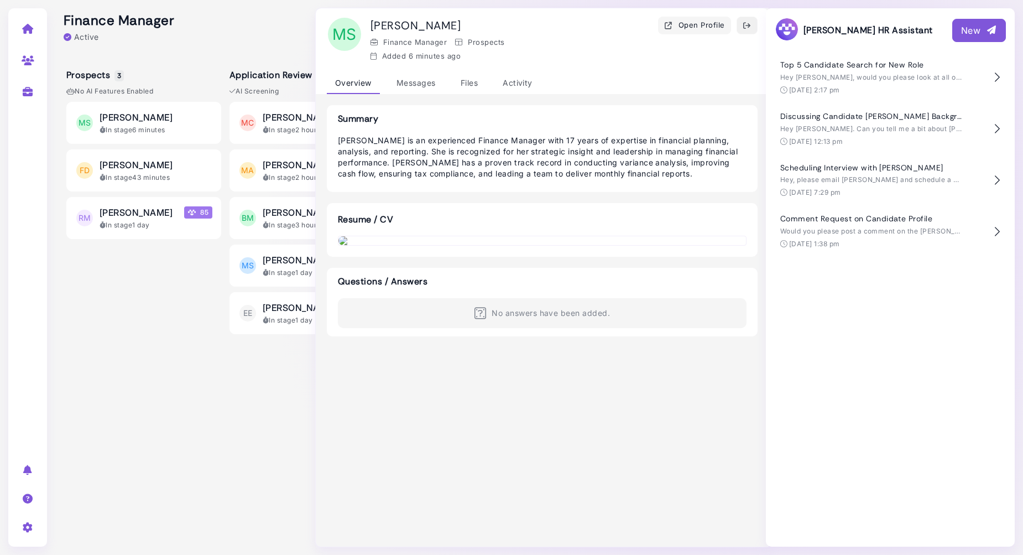
click at [745, 20] on icon "button" at bounding box center [747, 26] width 9 height 12
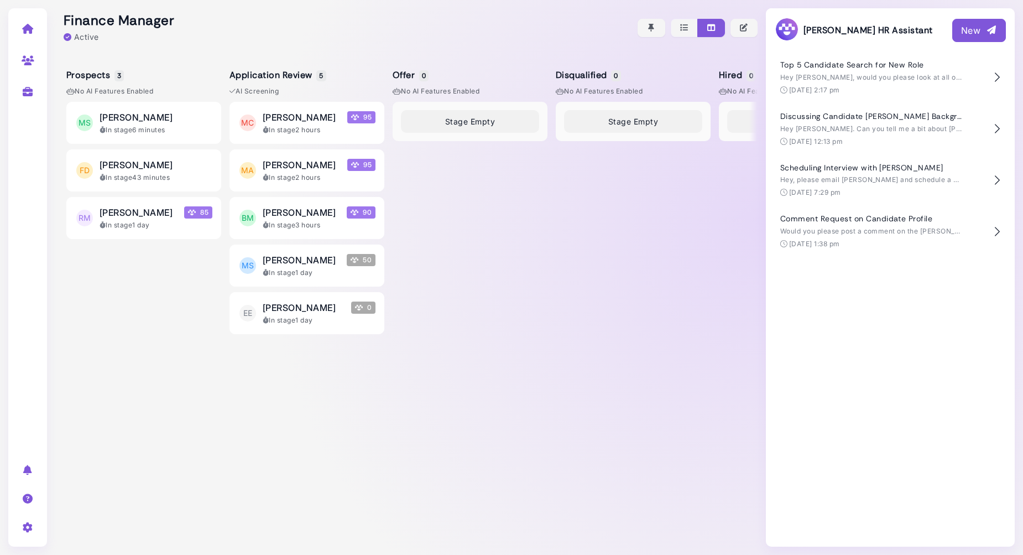
click at [415, 41] on div at bounding box center [406, 27] width 702 height 55
click at [190, 122] on div "[PERSON_NAME]" at bounding box center [156, 117] width 113 height 13
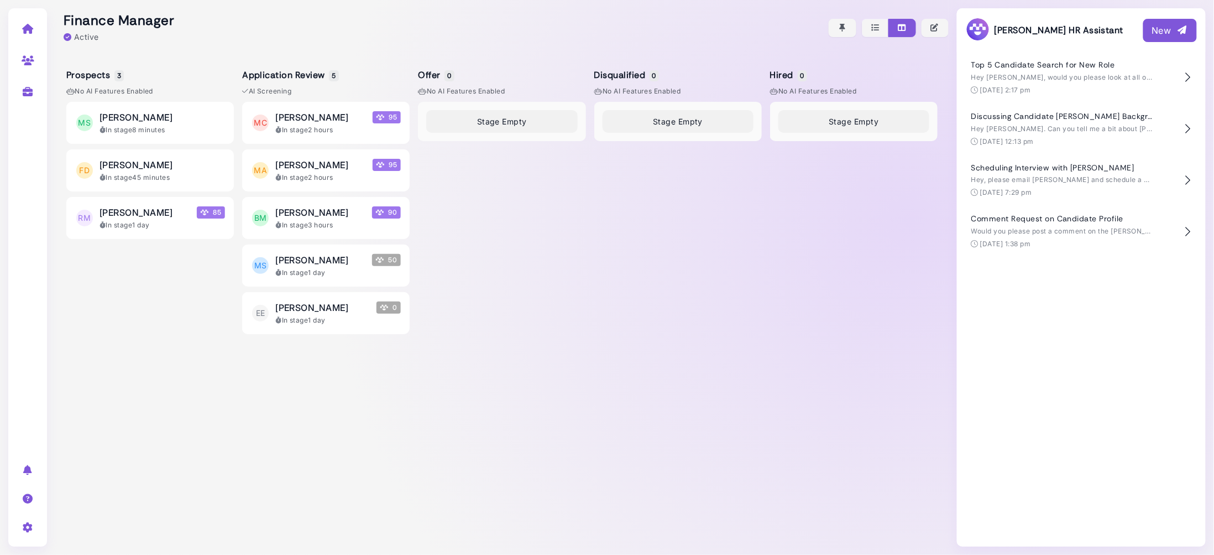
click at [390, 16] on div at bounding box center [502, 27] width 894 height 55
click at [199, 127] on div "In stage 20 minutes" at bounding box center [163, 130] width 126 height 10
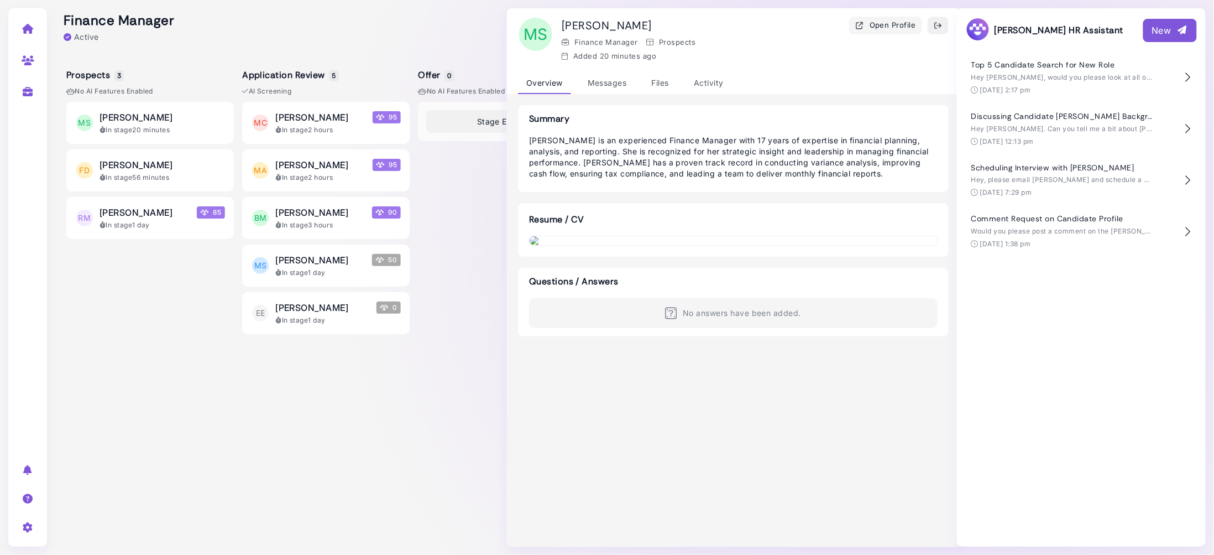
click at [941, 31] on icon "button" at bounding box center [938, 26] width 9 height 12
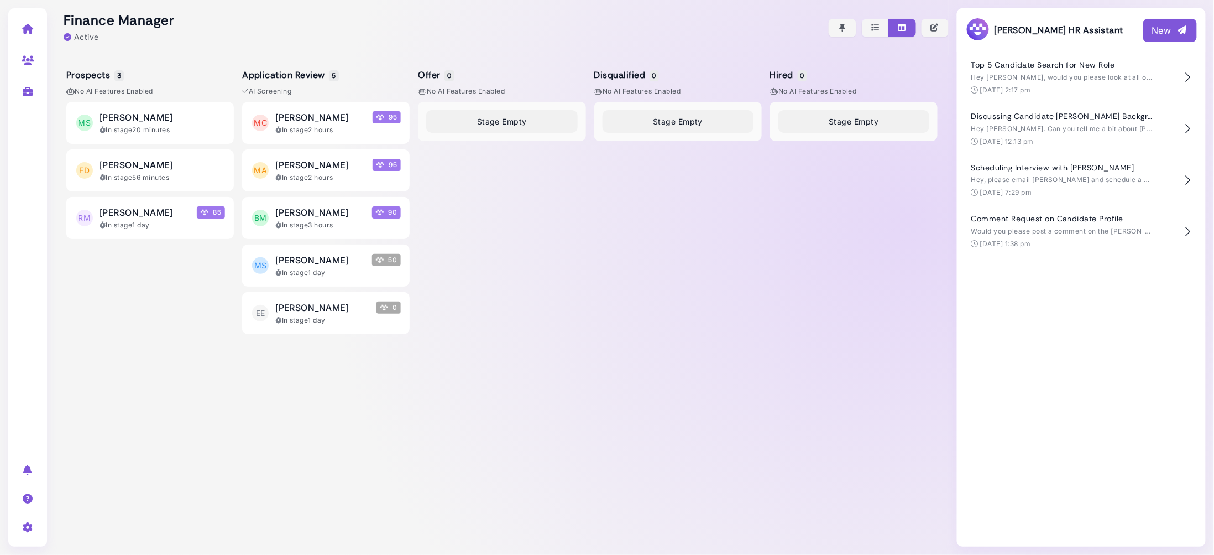
click at [551, 47] on div at bounding box center [502, 27] width 894 height 55
click at [206, 122] on div "[PERSON_NAME]" at bounding box center [163, 117] width 126 height 13
click at [184, 112] on div "[PERSON_NAME]" at bounding box center [163, 117] width 126 height 13
click at [298, 108] on button "MC Michael Carter 95 In stage 2 hours" at bounding box center [326, 123] width 168 height 42
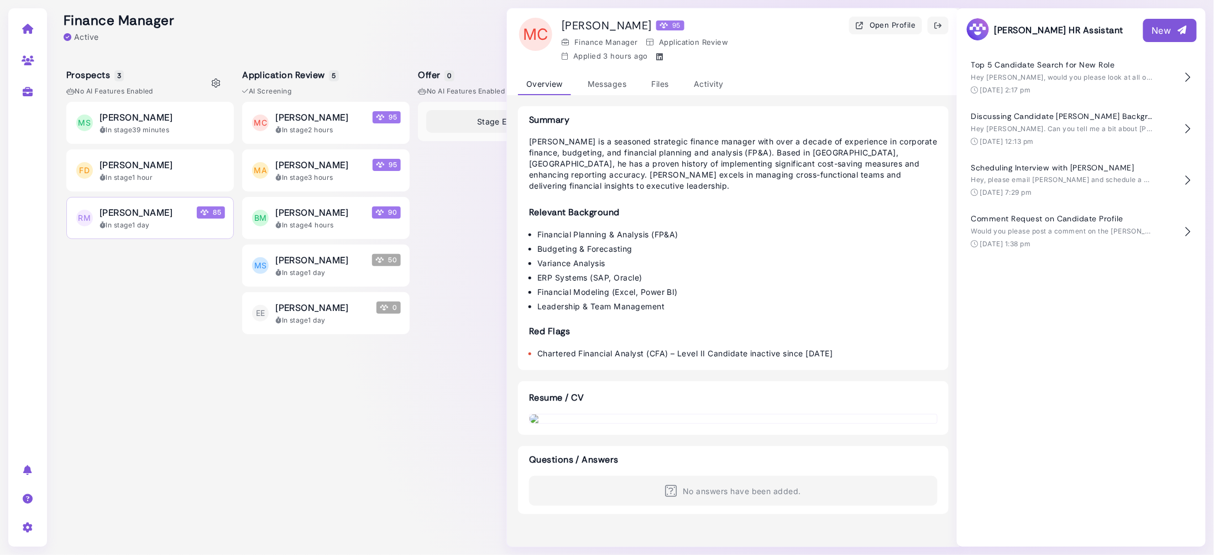
click at [173, 215] on div "Roberta Moore 85" at bounding box center [163, 212] width 126 height 13
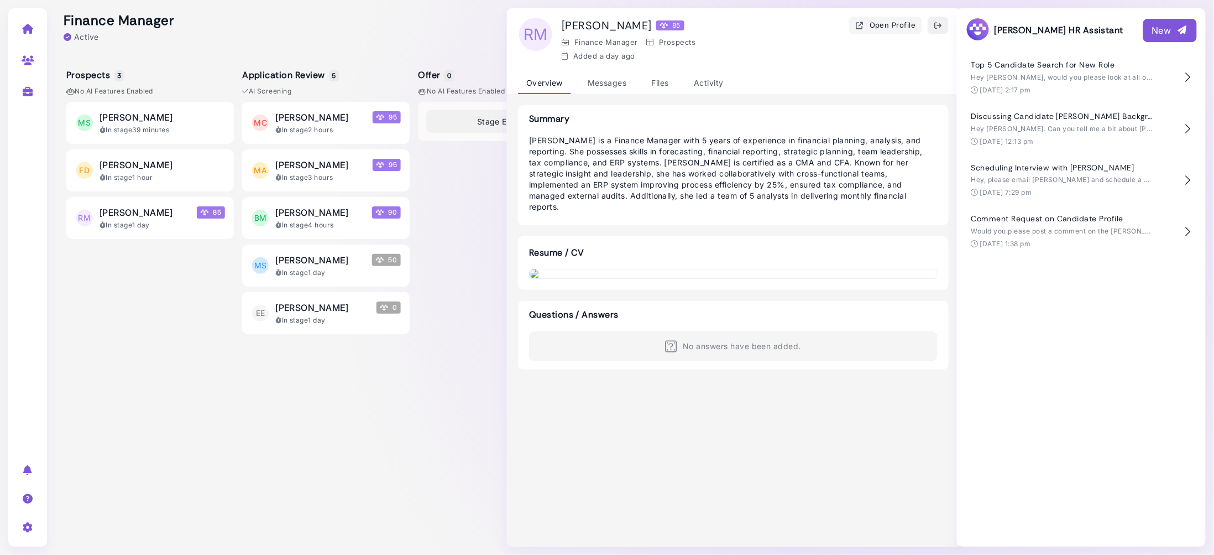
click at [933, 22] on button "button" at bounding box center [938, 26] width 21 height 18
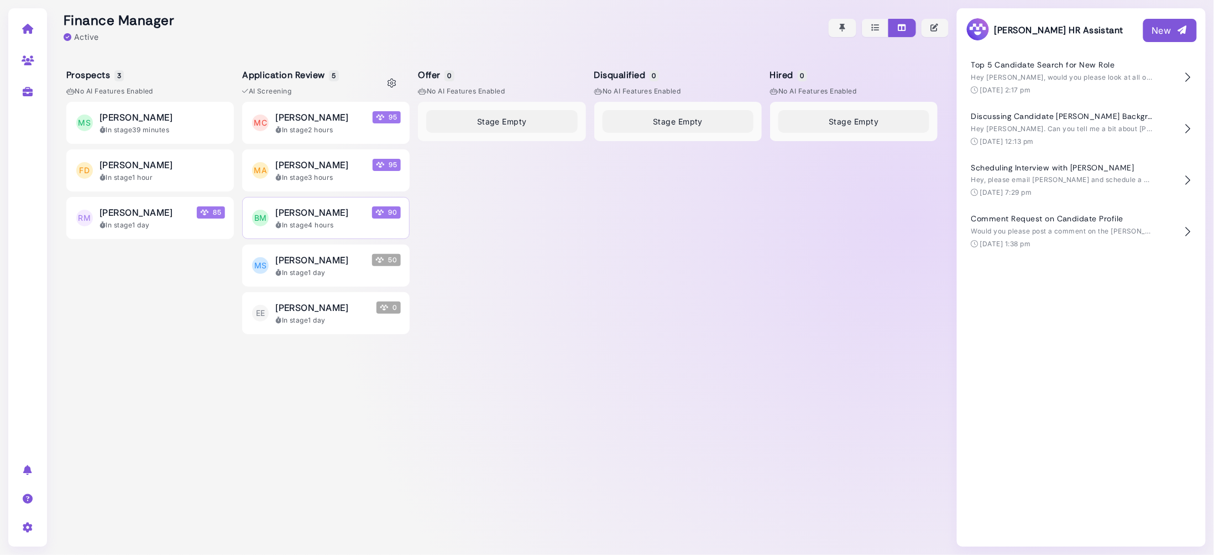
click at [343, 218] on div "Barb Morris 90" at bounding box center [338, 212] width 126 height 13
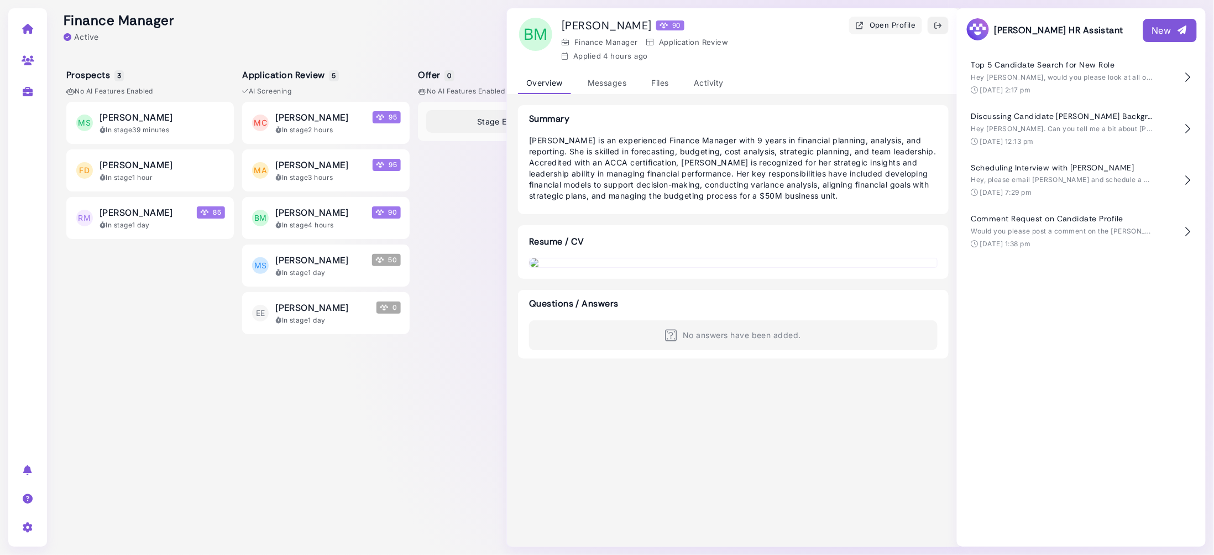
click at [943, 26] on icon "button" at bounding box center [938, 26] width 9 height 12
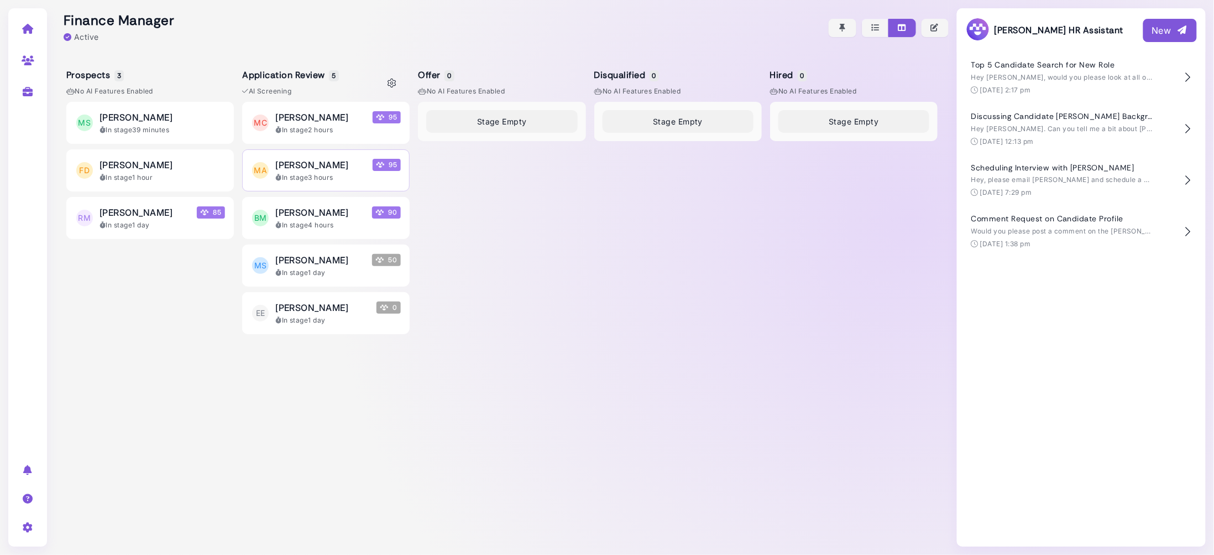
click at [337, 154] on button "MA Maria Andrade 95 In stage 3 hours" at bounding box center [326, 170] width 168 height 42
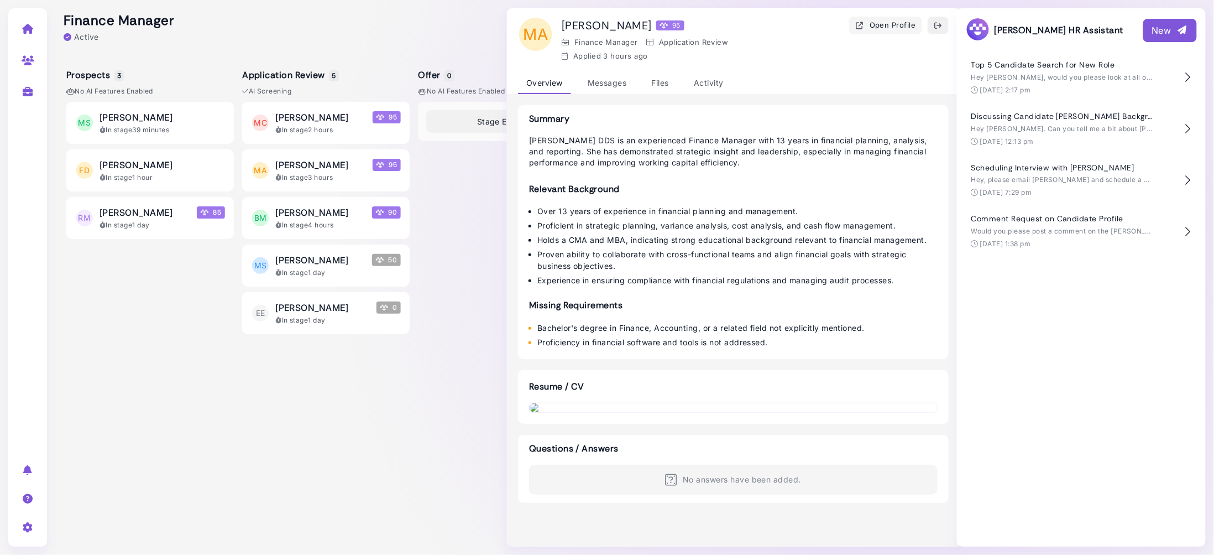
click at [944, 25] on button "button" at bounding box center [938, 26] width 21 height 18
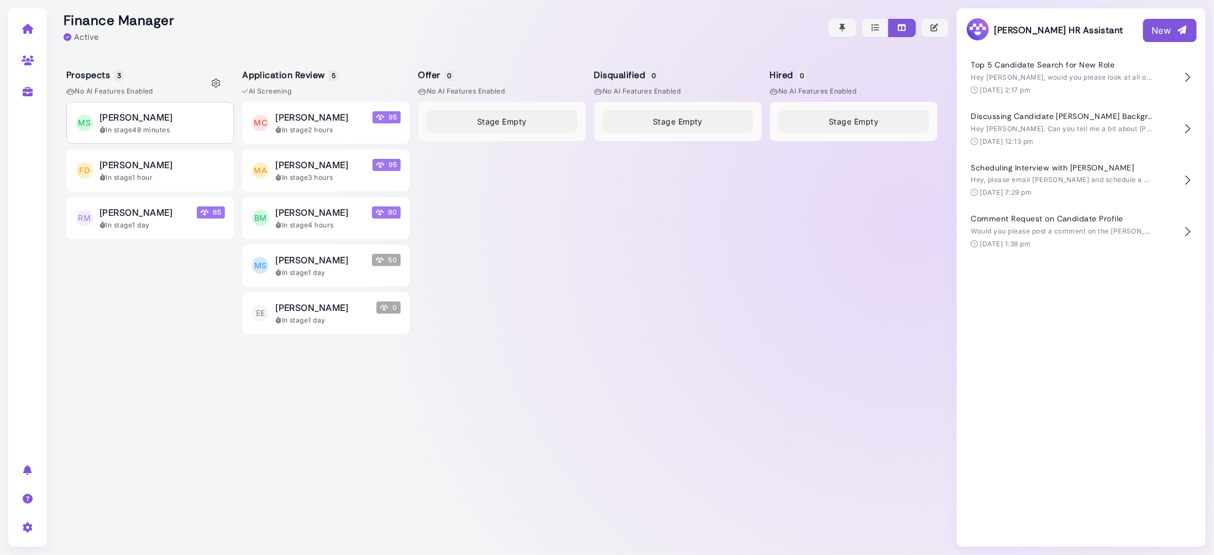
click at [179, 127] on div "In stage 48 minutes" at bounding box center [163, 130] width 126 height 10
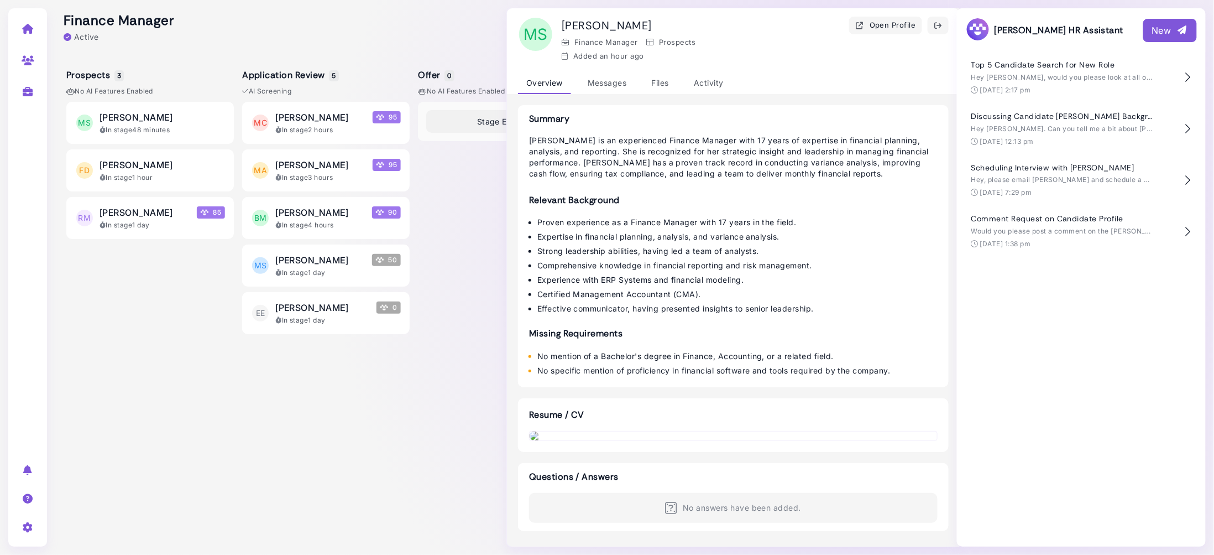
click at [252, 20] on div at bounding box center [502, 27] width 894 height 55
click at [940, 26] on icon "button" at bounding box center [938, 26] width 9 height 12
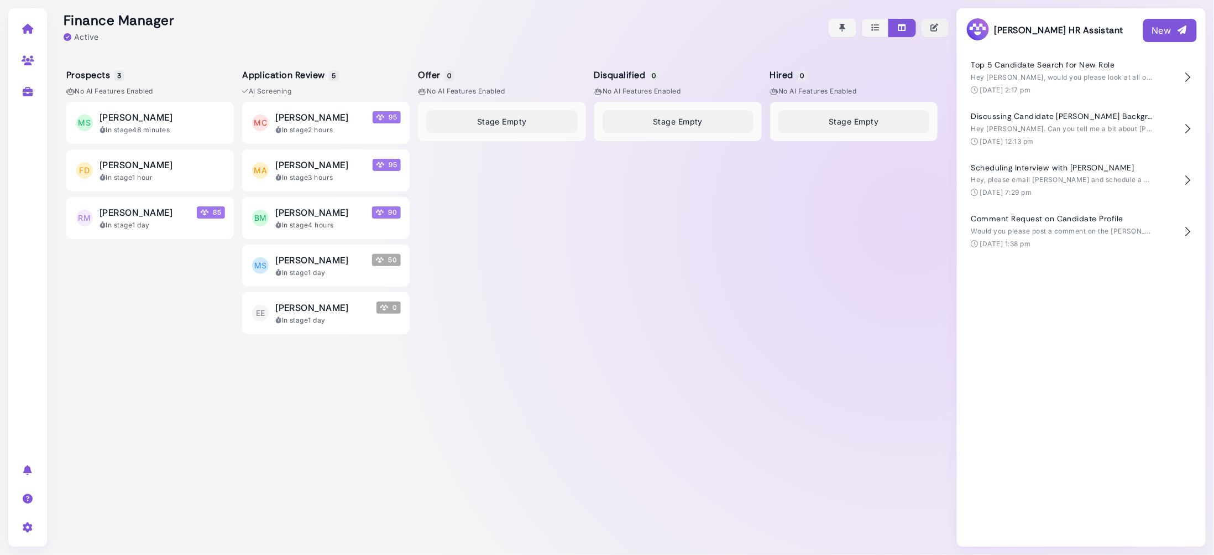
click at [936, 31] on icon "button" at bounding box center [936, 28] width 10 height 12
select select "********"
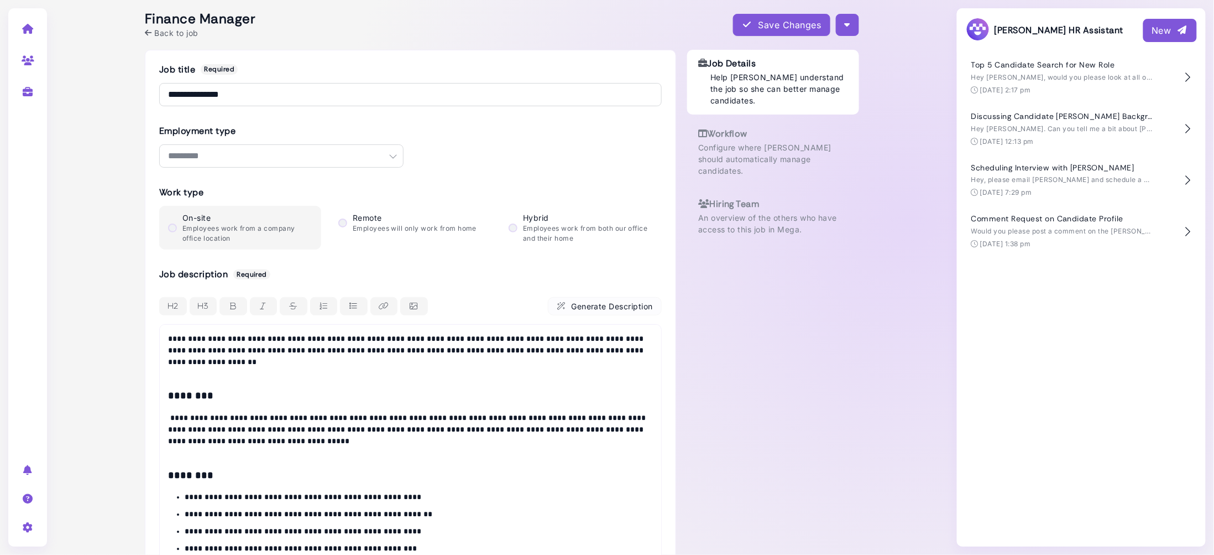
click at [935, 29] on div "**********" at bounding box center [502, 277] width 894 height 555
click at [27, 27] on icon at bounding box center [28, 29] width 13 height 10
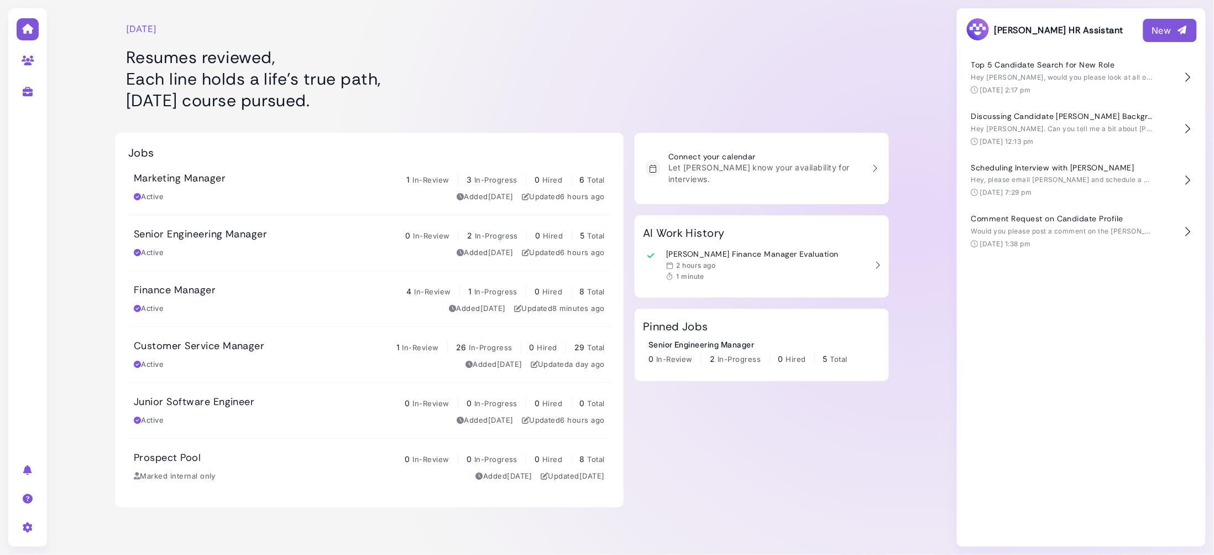
click at [617, 66] on div "Friday, September 05 Resumes reviewed, Each line holds a life’s true path, Frid…" at bounding box center [369, 61] width 509 height 111
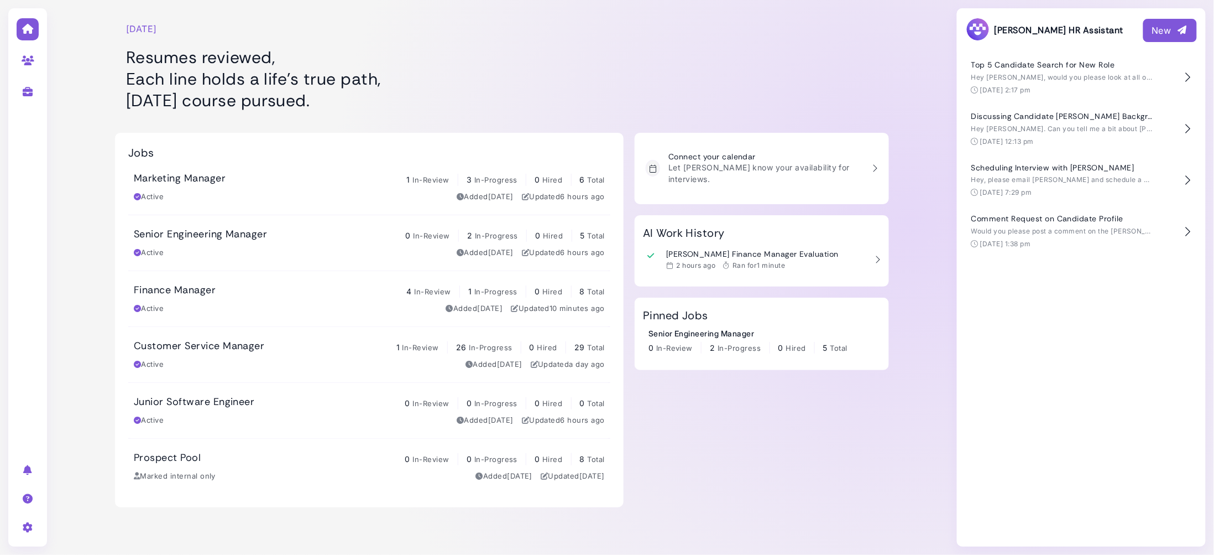
click at [572, 29] on div "[DATE]" at bounding box center [369, 28] width 487 height 13
click at [737, 93] on div at bounding box center [762, 61] width 254 height 111
click at [758, 72] on div at bounding box center [762, 61] width 254 height 111
click at [692, 74] on div at bounding box center [762, 61] width 254 height 111
click at [258, 242] on div "Senior Engineering Manager 0 In-Review 2 In-Progress 0 Hired 5 Total Active Add…" at bounding box center [369, 243] width 471 height 30
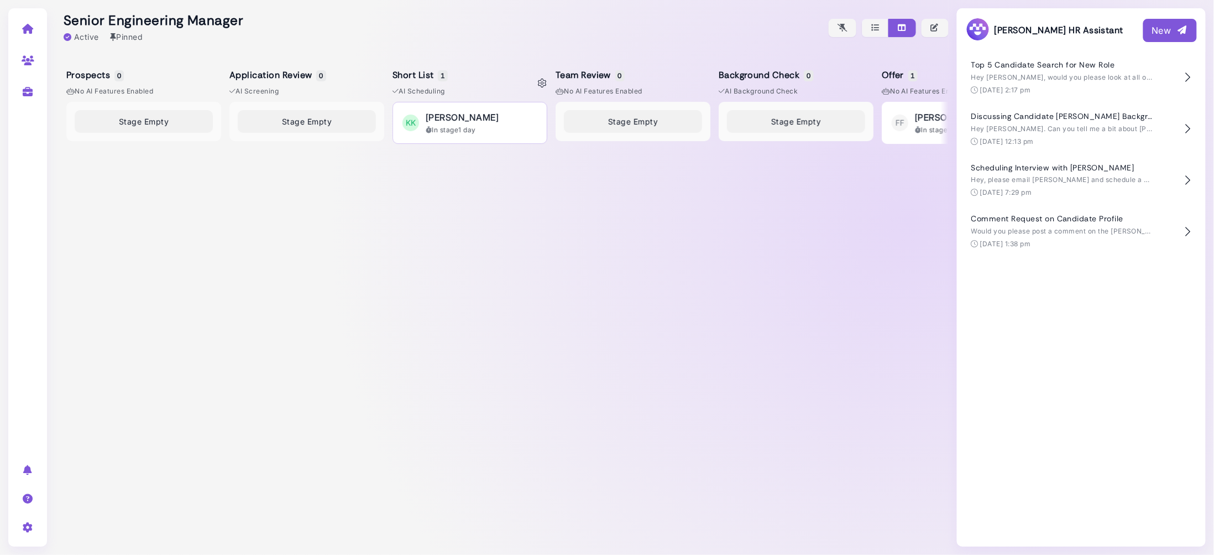
click at [421, 139] on button "KK Kyle Kyleson In stage 1 day" at bounding box center [470, 123] width 155 height 42
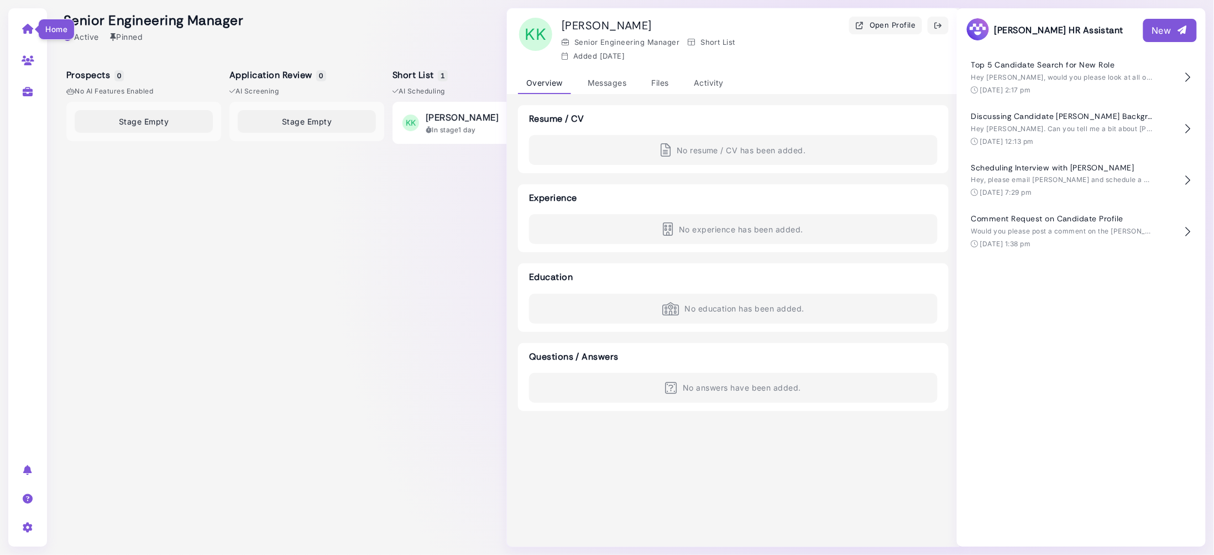
click at [25, 28] on icon at bounding box center [28, 29] width 13 height 10
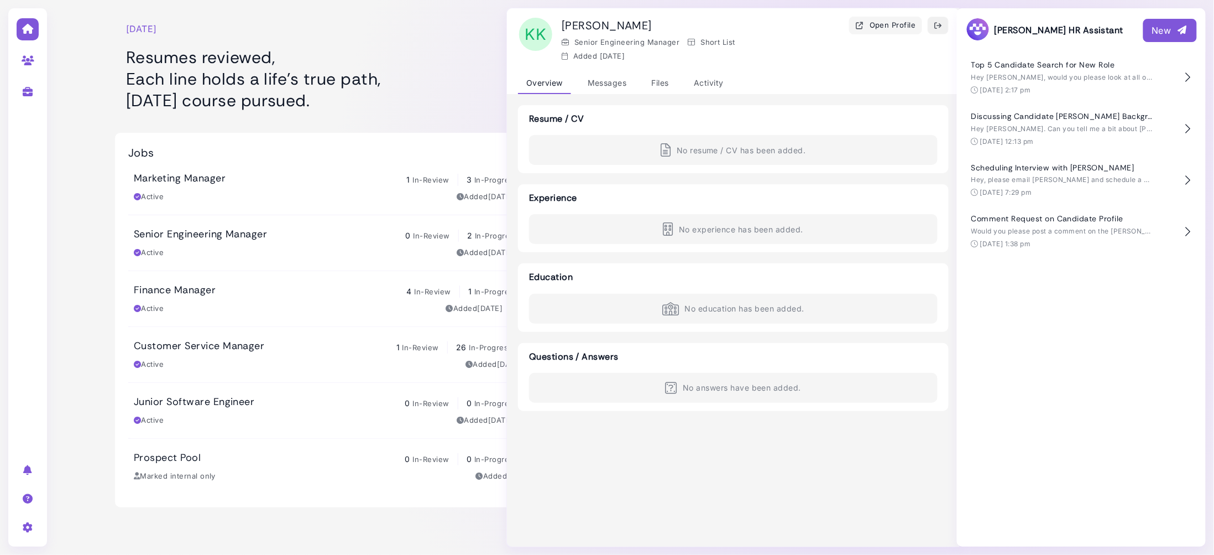
click at [935, 28] on icon "button" at bounding box center [938, 26] width 9 height 12
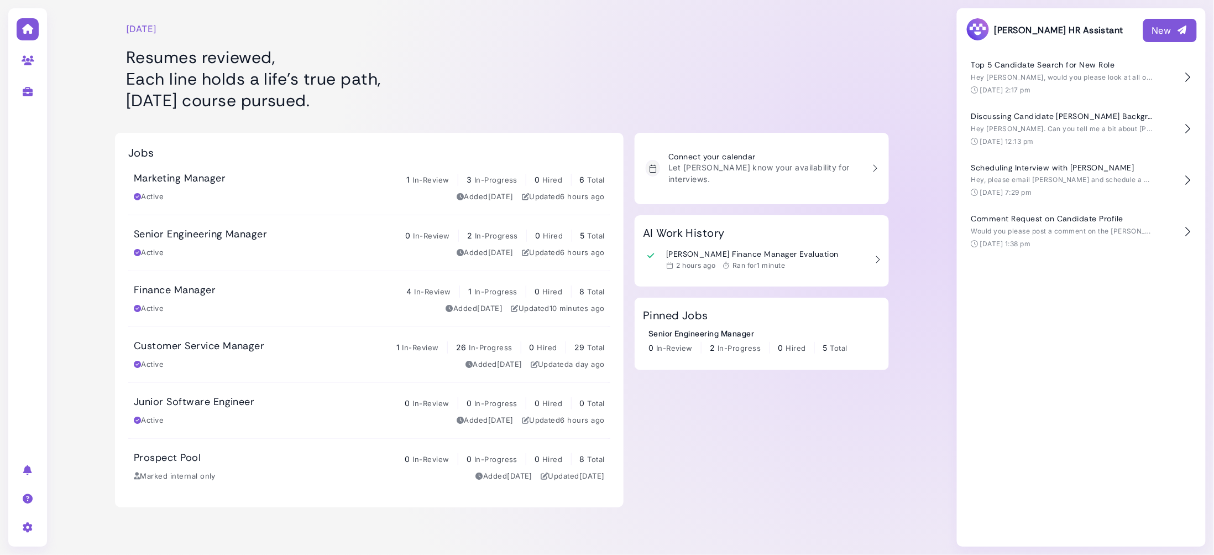
click at [281, 305] on div "Active Added 2 days ago Updated 10 minutes ago" at bounding box center [369, 308] width 471 height 11
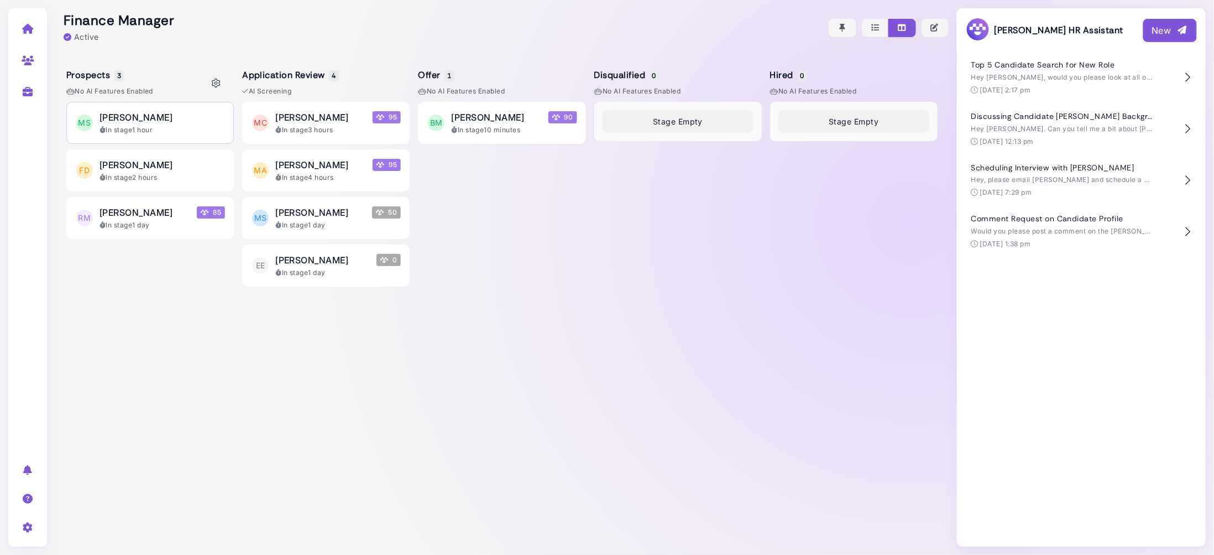
click at [173, 128] on div "In stage 1 hour" at bounding box center [163, 130] width 126 height 10
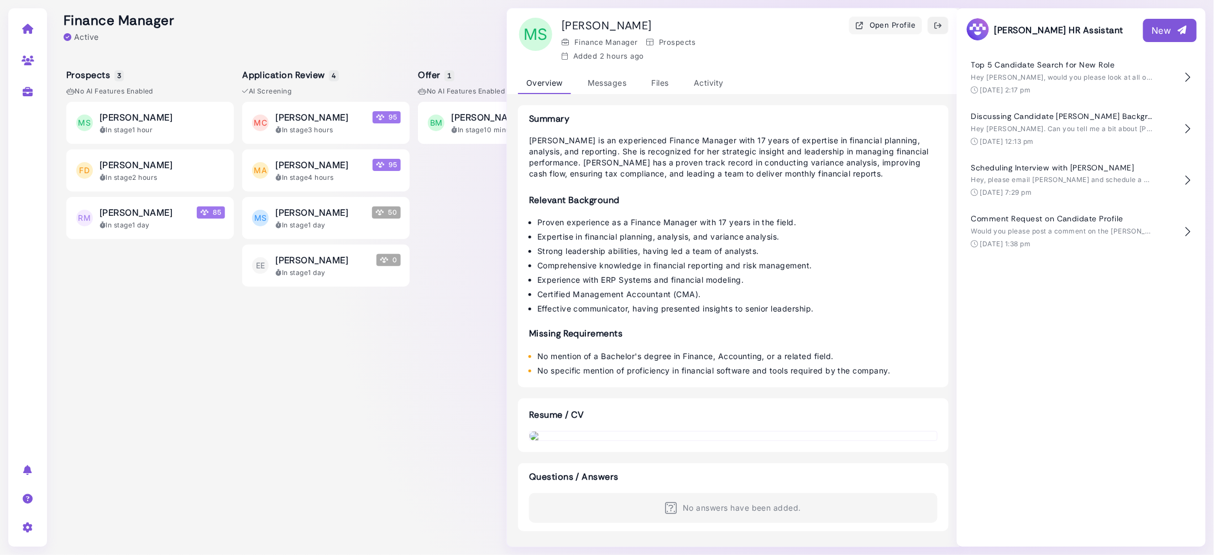
click at [937, 27] on icon "button" at bounding box center [938, 26] width 9 height 12
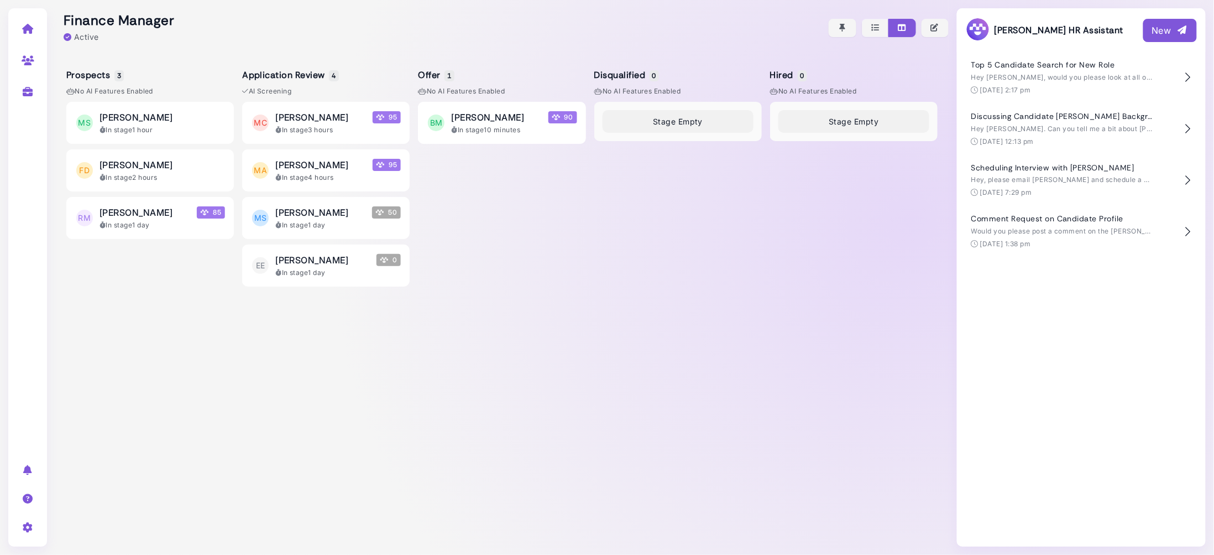
click at [593, 243] on div "Prospects 3 No AI Features enabled MS Martin Sheen In stage 1 hour FD Frank Den…" at bounding box center [502, 304] width 894 height 499
click at [393, 85] on icon at bounding box center [392, 83] width 9 height 9
select select "*******"
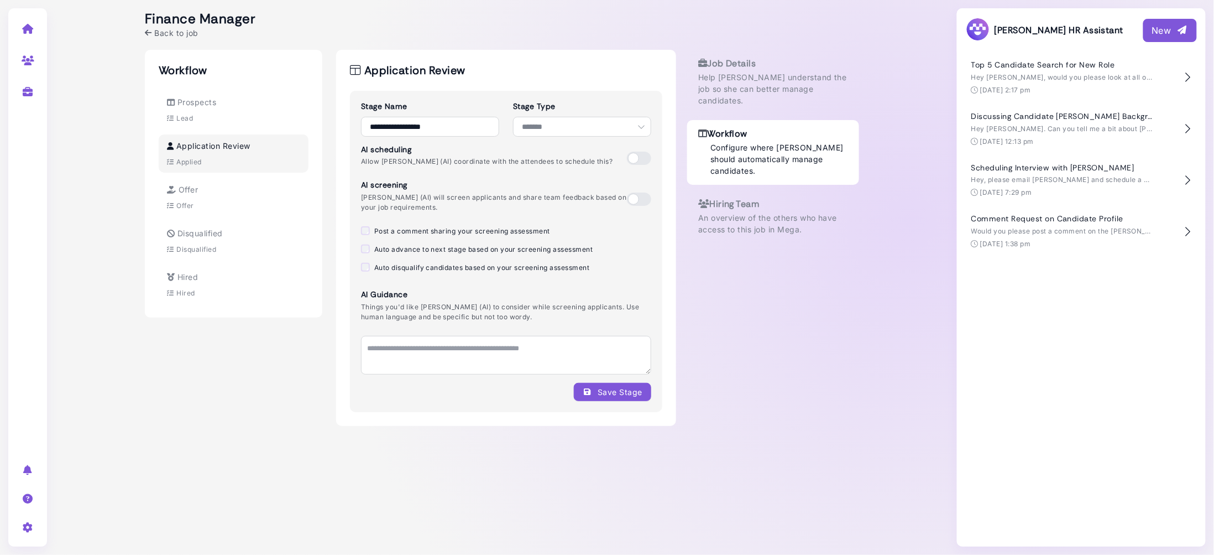
click at [170, 30] on span "Back to job" at bounding box center [176, 33] width 44 height 12
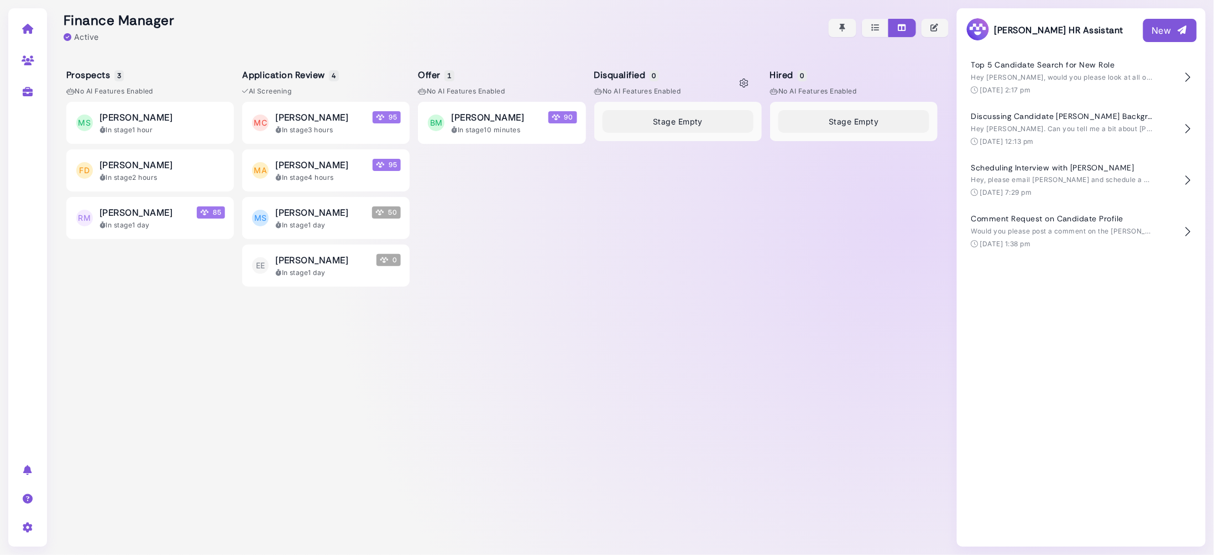
click at [633, 298] on div "Stage Empty" at bounding box center [678, 320] width 168 height 436
click at [326, 164] on span "[PERSON_NAME]" at bounding box center [311, 164] width 73 height 13
